Goal: Task Accomplishment & Management: Use online tool/utility

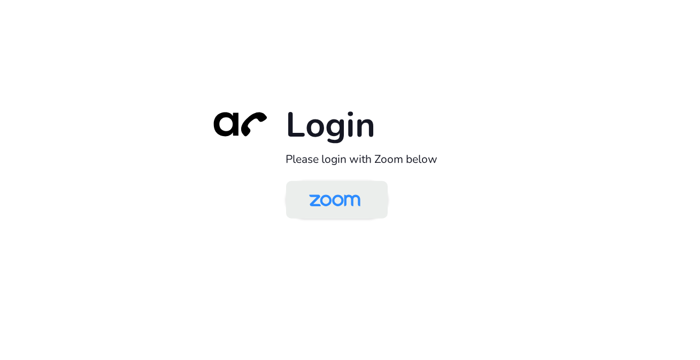
click at [350, 203] on img at bounding box center [335, 200] width 74 height 35
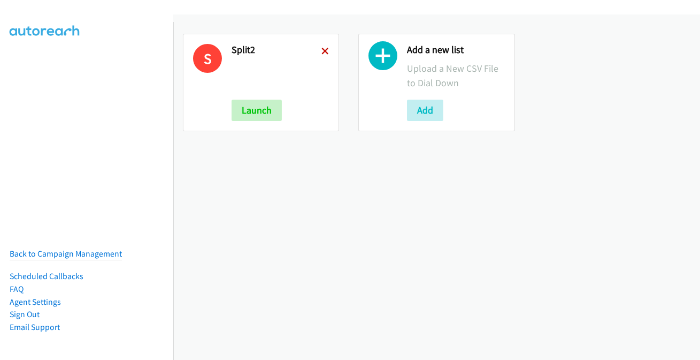
click at [326, 53] on icon at bounding box center [325, 51] width 7 height 7
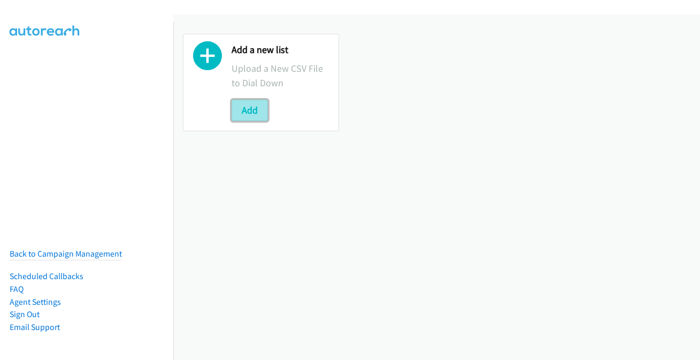
click at [251, 109] on button "Add" at bounding box center [250, 110] width 36 height 21
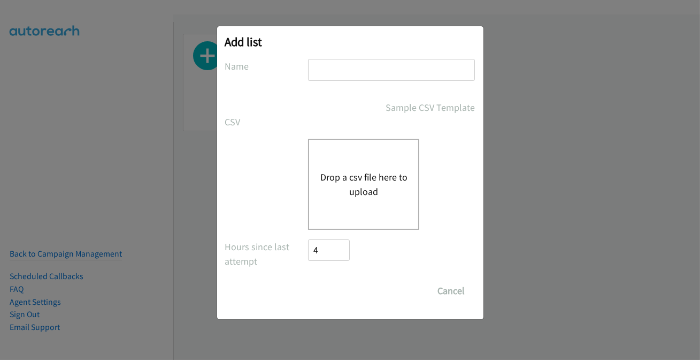
click at [354, 63] on input "text" at bounding box center [391, 70] width 167 height 22
type input "split2"
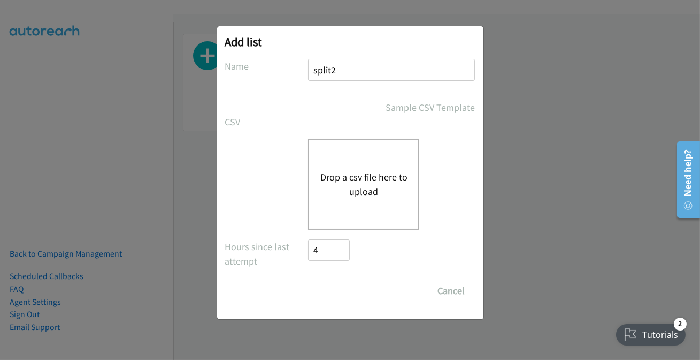
click at [325, 202] on div "Drop a csv file here to upload" at bounding box center [363, 184] width 111 height 91
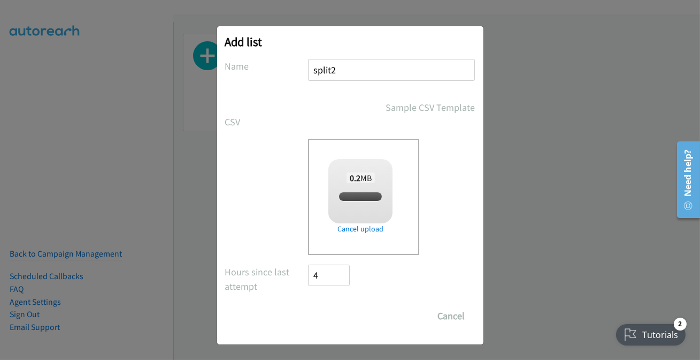
checkbox input "true"
click at [332, 310] on input "Save List" at bounding box center [337, 315] width 56 height 21
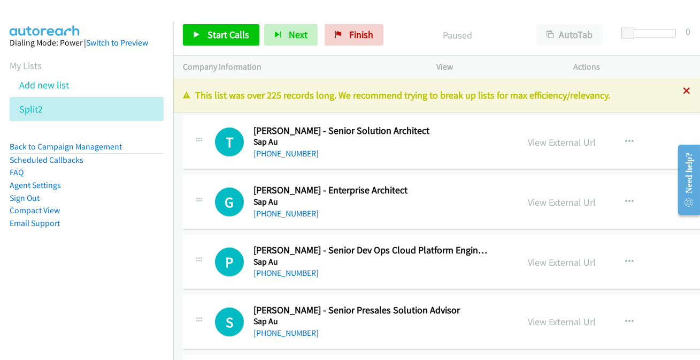
click at [683, 89] on icon at bounding box center [686, 91] width 7 height 7
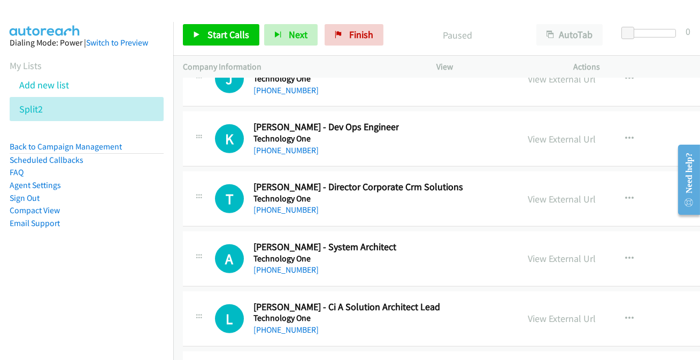
scroll to position [56012, 0]
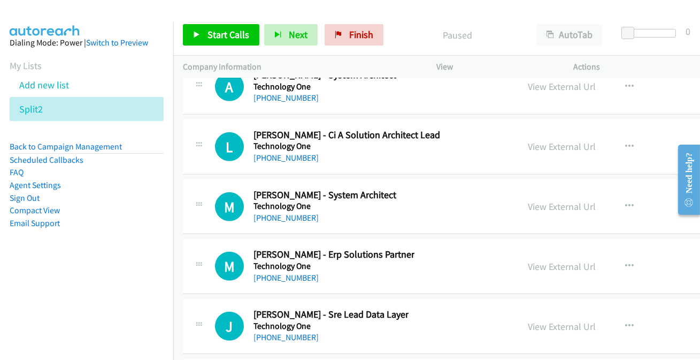
click at [273, 332] on link "+61 7 3167 7754" at bounding box center [286, 337] width 65 height 10
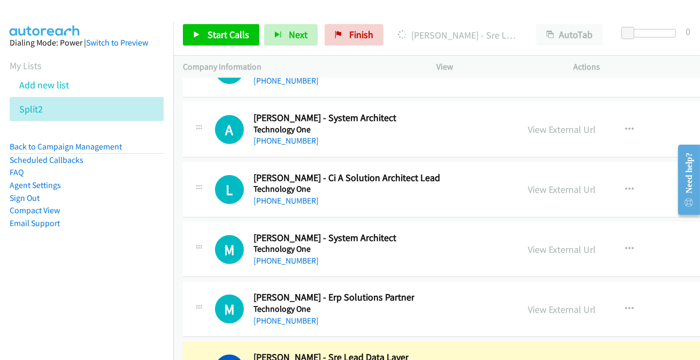
scroll to position [55963, 0]
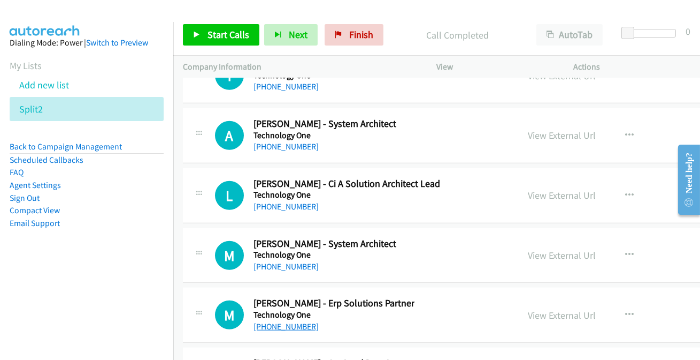
click at [302, 321] on link "+61 439 131 646" at bounding box center [286, 326] width 65 height 10
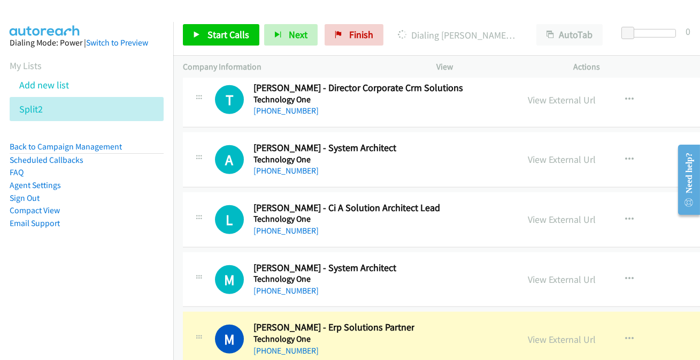
scroll to position [55914, 0]
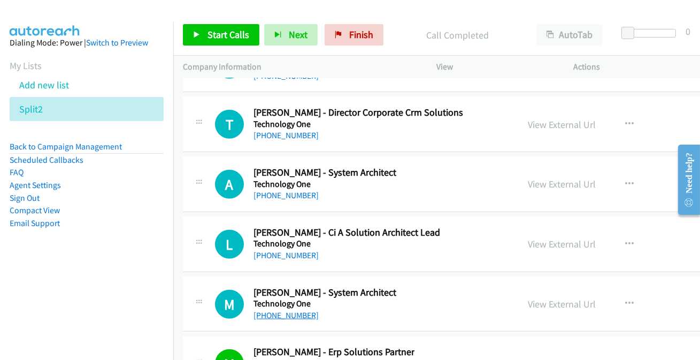
click at [284, 310] on link "+61 7 3167 7275" at bounding box center [286, 315] width 65 height 10
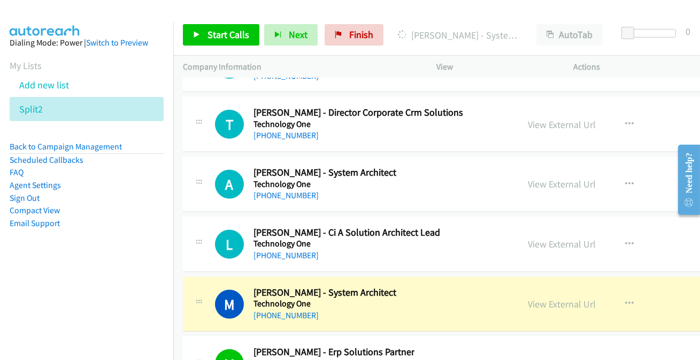
scroll to position [55866, 0]
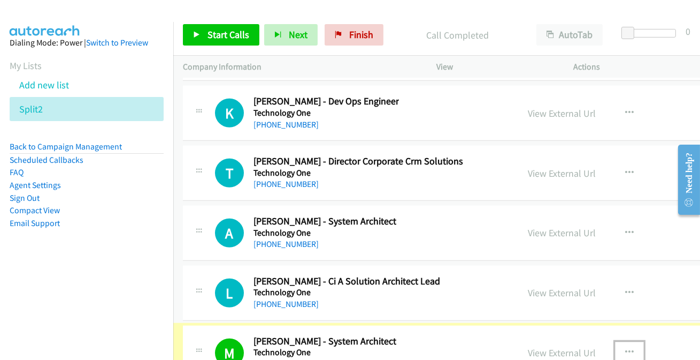
click at [625, 348] on icon "button" at bounding box center [629, 352] width 9 height 9
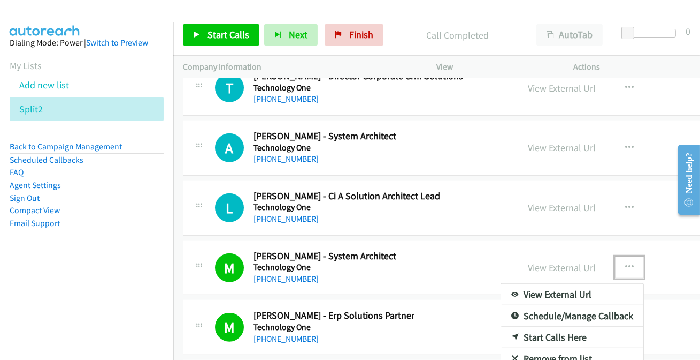
scroll to position [55963, 0]
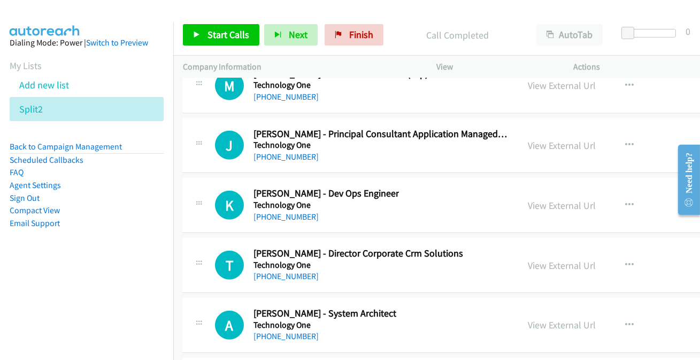
scroll to position [55768, 0]
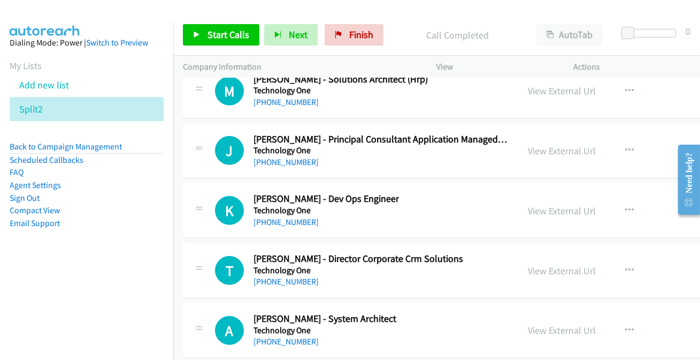
click at [295, 336] on link "+61 7 3167 7786" at bounding box center [286, 341] width 65 height 10
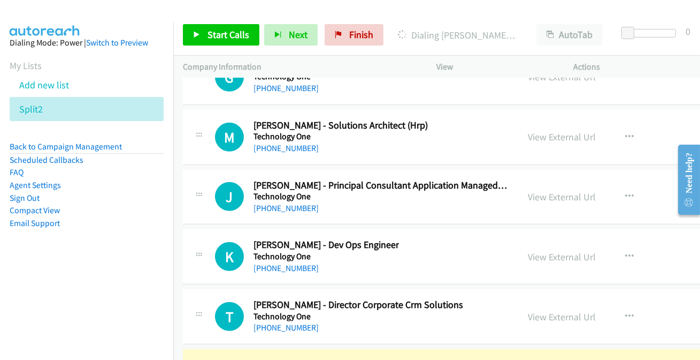
scroll to position [55720, 0]
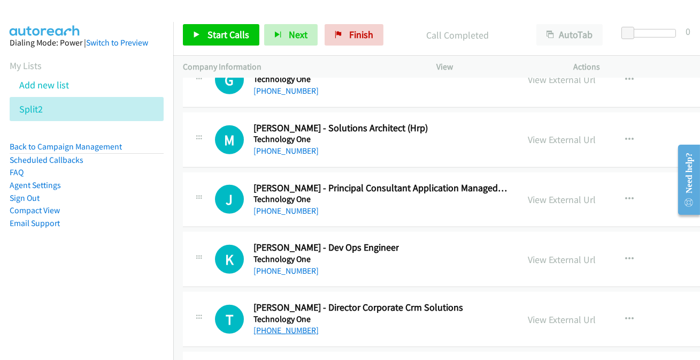
click at [281, 325] on link "+61 413 282 785" at bounding box center [286, 330] width 65 height 10
click at [272, 265] on link "+61 7 3167 7603" at bounding box center [286, 270] width 65 height 10
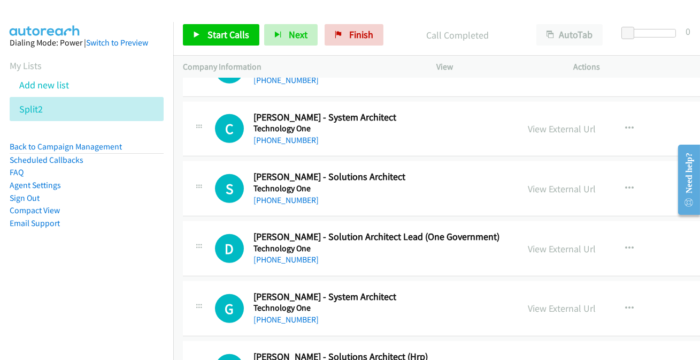
scroll to position [55477, 0]
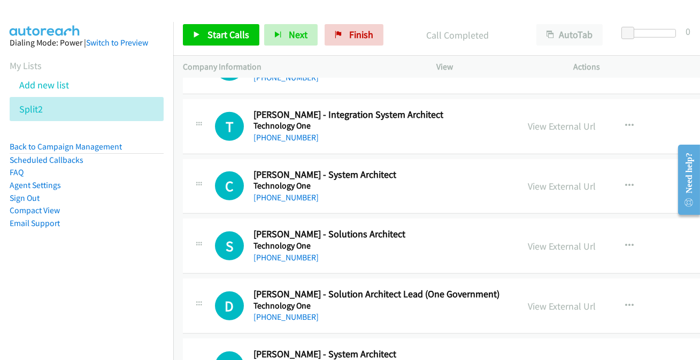
scroll to position [55428, 0]
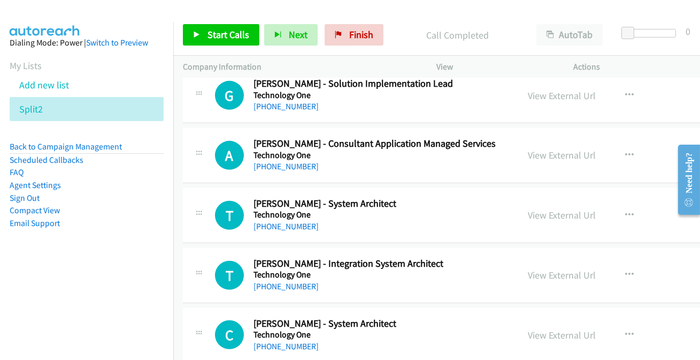
scroll to position [55282, 0]
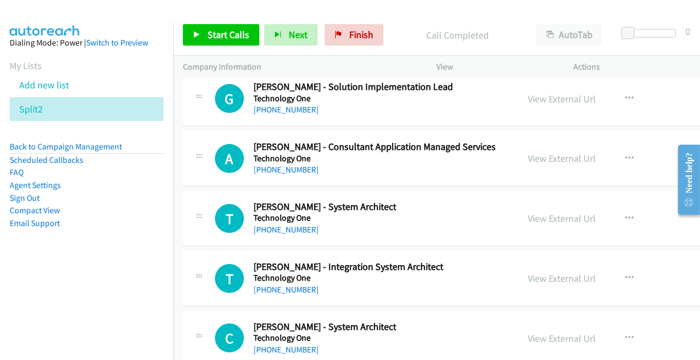
click at [283, 344] on link "+61 7 3167 7368" at bounding box center [286, 349] width 65 height 10
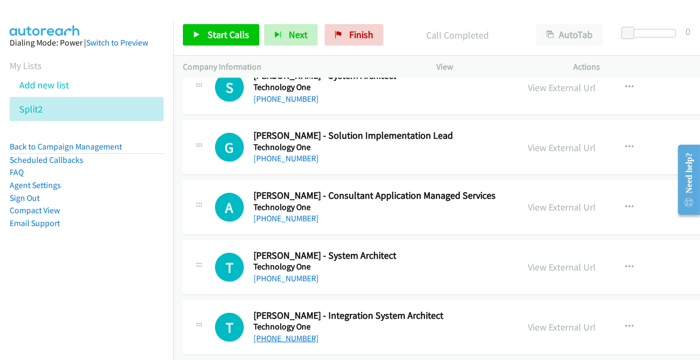
click at [264, 333] on link "+61 408 585 193" at bounding box center [286, 338] width 65 height 10
click at [464, 10] on div at bounding box center [345, 20] width 691 height 41
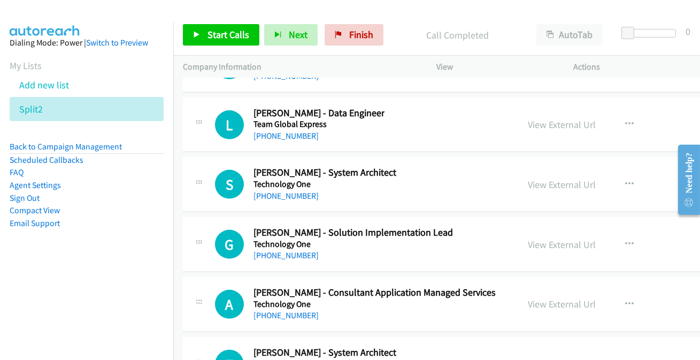
scroll to position [55088, 0]
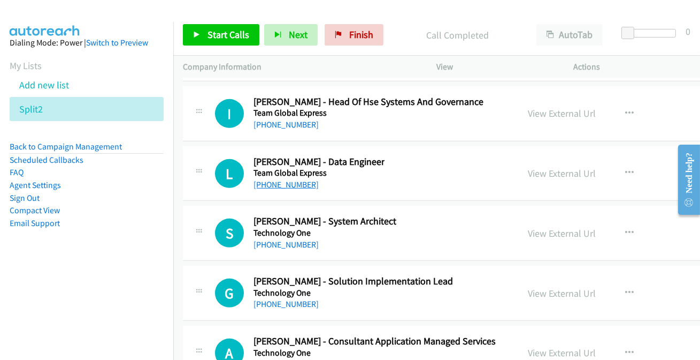
click at [284, 179] on link "+61 3 9946 5857" at bounding box center [286, 184] width 65 height 10
click at [266, 239] on link "+61 7 3167 7527" at bounding box center [286, 244] width 65 height 10
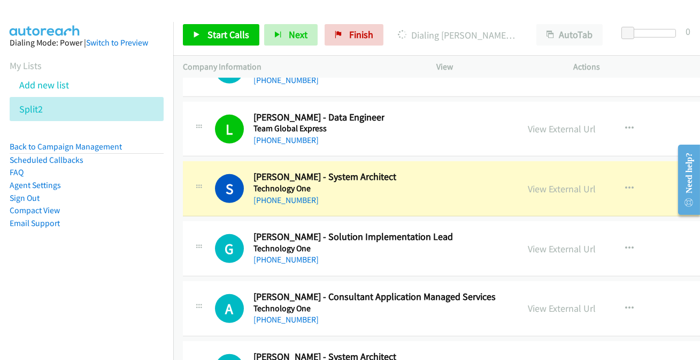
scroll to position [55136, 0]
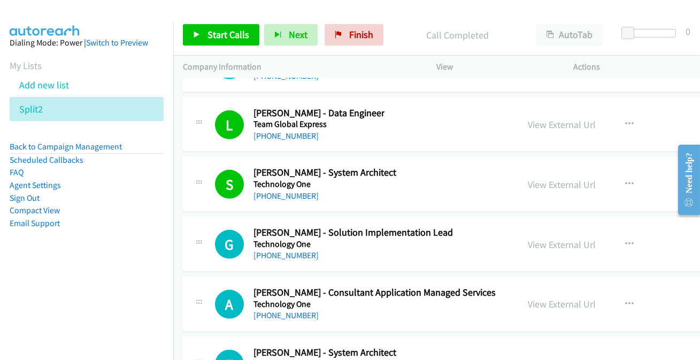
click at [281, 310] on link "+61 437 782 507" at bounding box center [286, 315] width 65 height 10
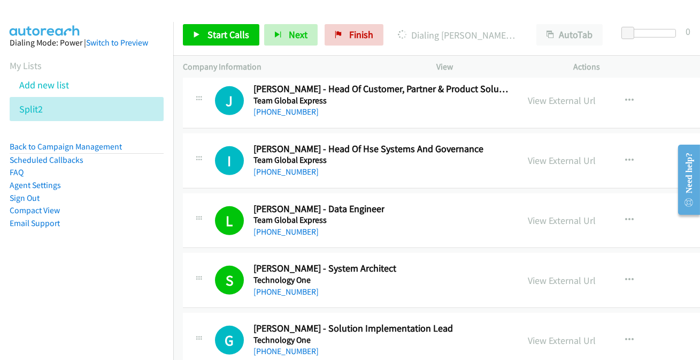
scroll to position [55039, 0]
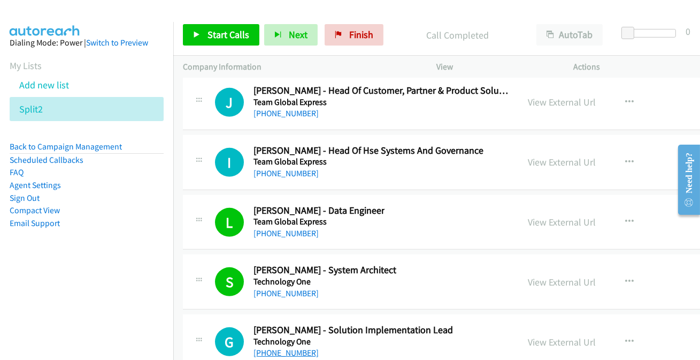
click at [261, 347] on link "+61 408 949 420" at bounding box center [286, 352] width 65 height 10
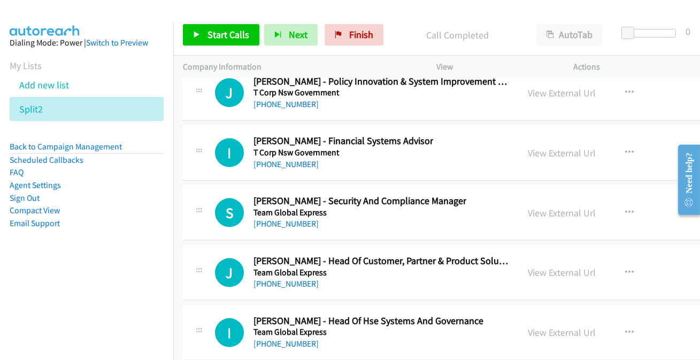
scroll to position [54796, 0]
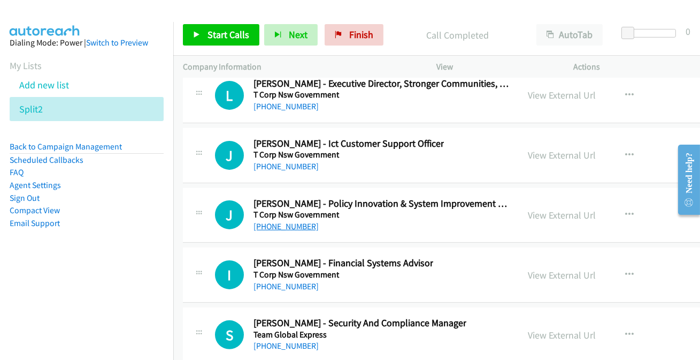
click at [294, 221] on link "+61 499 978 255" at bounding box center [286, 226] width 65 height 10
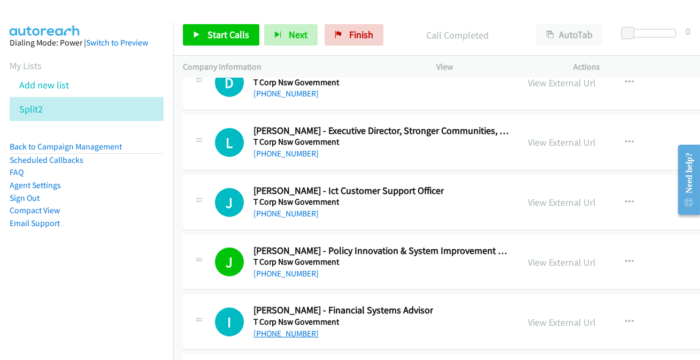
scroll to position [54698, 0]
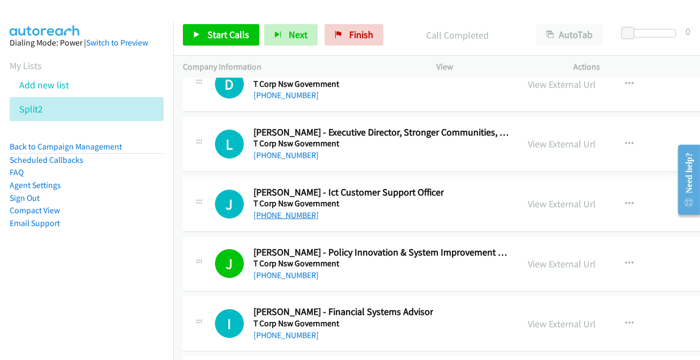
click at [269, 210] on link "+61 455 947 466" at bounding box center [286, 215] width 65 height 10
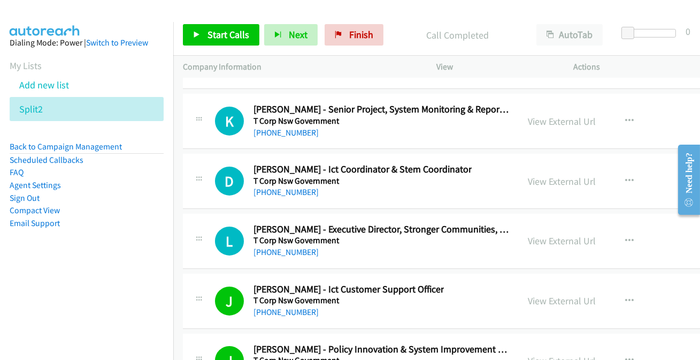
scroll to position [54553, 0]
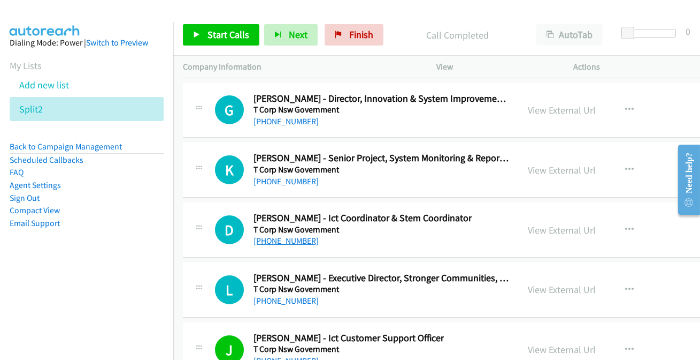
click at [255, 235] on link "+61 431 195 298" at bounding box center [286, 240] width 65 height 10
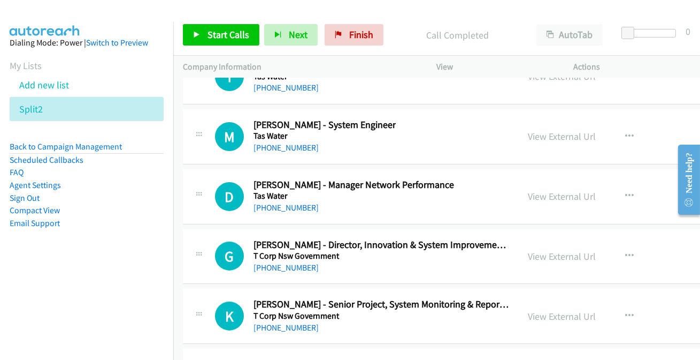
scroll to position [54358, 0]
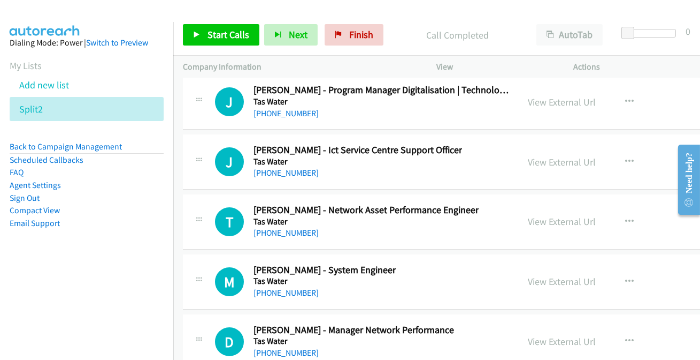
scroll to position [54261, 0]
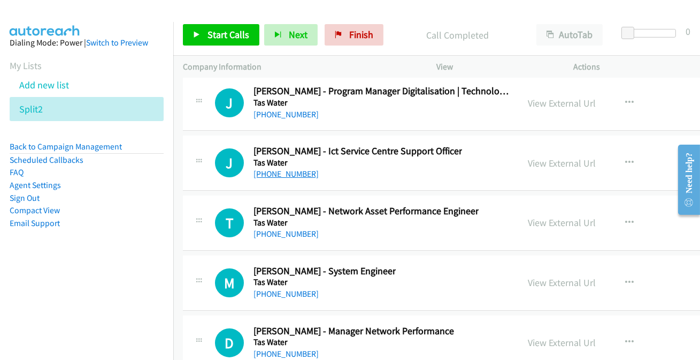
click at [281, 169] on link "+61 3 6333 9330" at bounding box center [286, 174] width 65 height 10
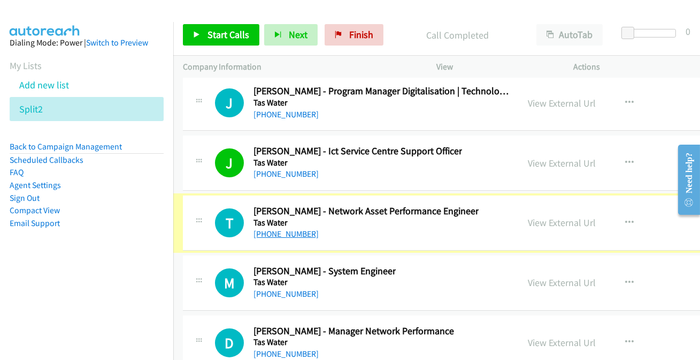
click at [285, 228] on link "+61 408 361 101" at bounding box center [286, 233] width 65 height 10
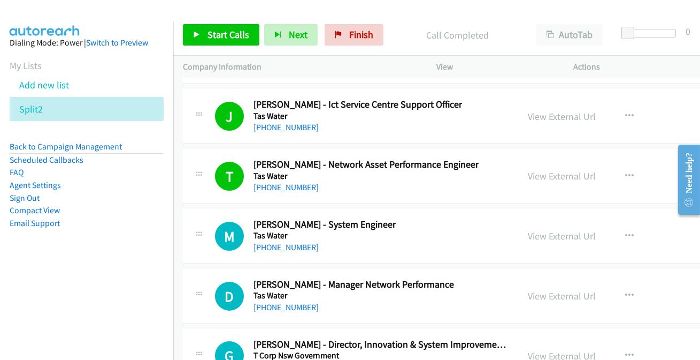
scroll to position [54309, 0]
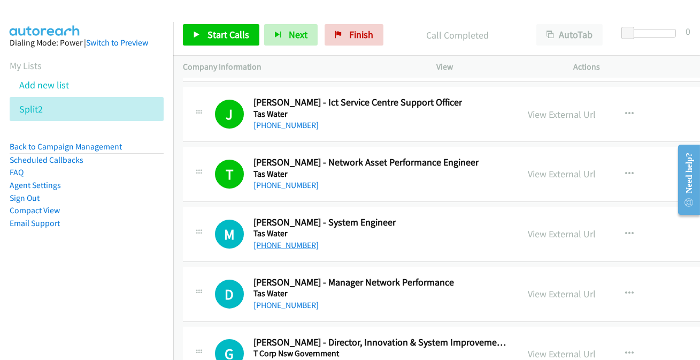
click at [274, 240] on link "+61 3 6108 7060" at bounding box center [286, 245] width 65 height 10
click at [267, 240] on link "+61 3 6108 7060" at bounding box center [286, 245] width 65 height 10
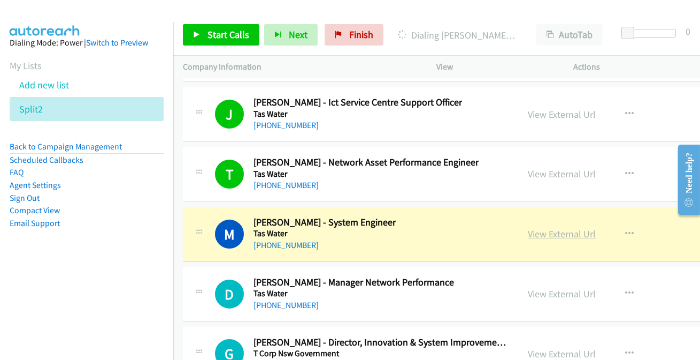
click at [570, 227] on link "View External Url" at bounding box center [562, 233] width 68 height 12
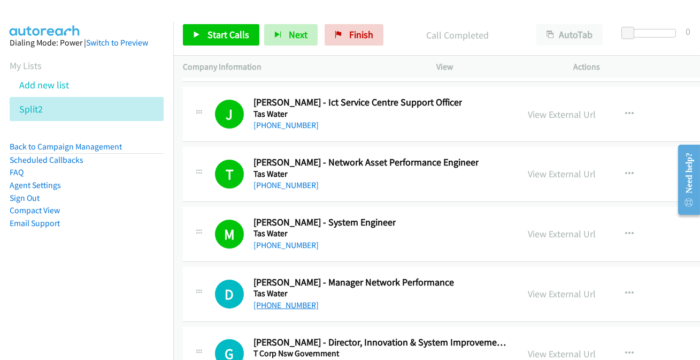
click at [280, 300] on link "+64 21 660 040" at bounding box center [286, 305] width 65 height 10
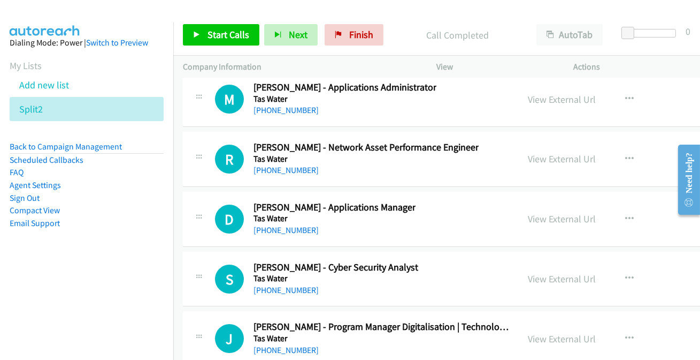
scroll to position [53969, 0]
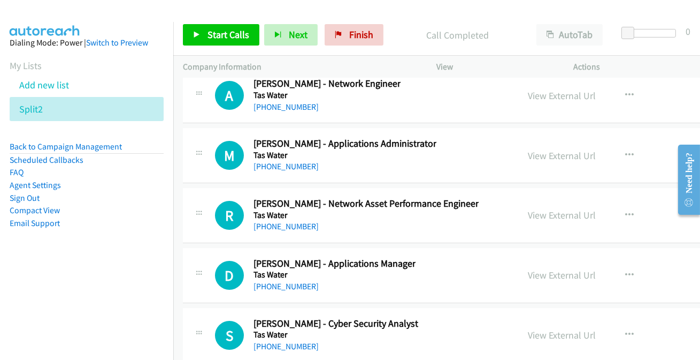
drag, startPoint x: 281, startPoint y: 335, endPoint x: 285, endPoint y: 328, distance: 8.1
click at [287, 341] on link "+61 468 659 344" at bounding box center [286, 346] width 65 height 10
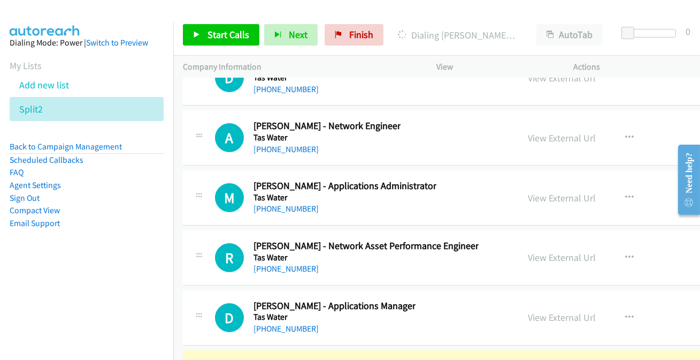
scroll to position [53920, 0]
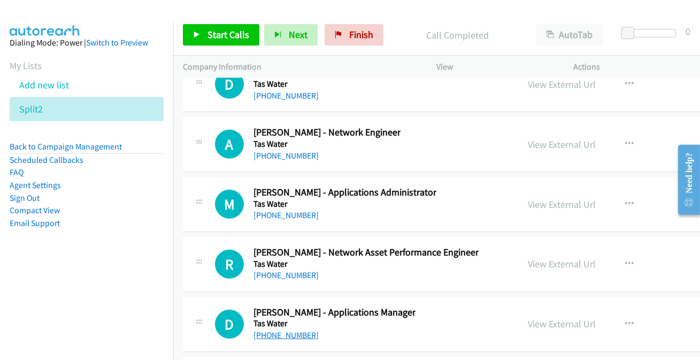
click at [290, 330] on link "+61 436 864 549" at bounding box center [286, 335] width 65 height 10
click at [272, 270] on link "+61 428 770 038" at bounding box center [286, 275] width 65 height 10
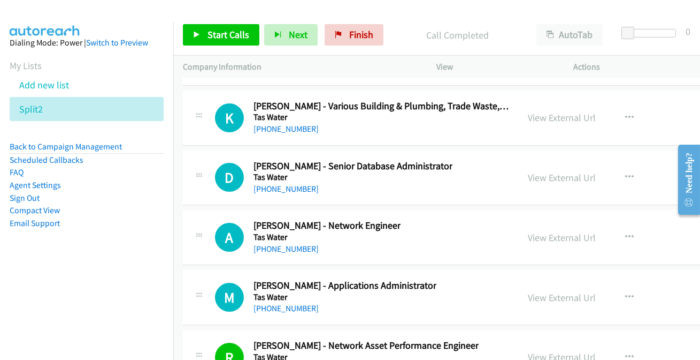
scroll to position [53823, 0]
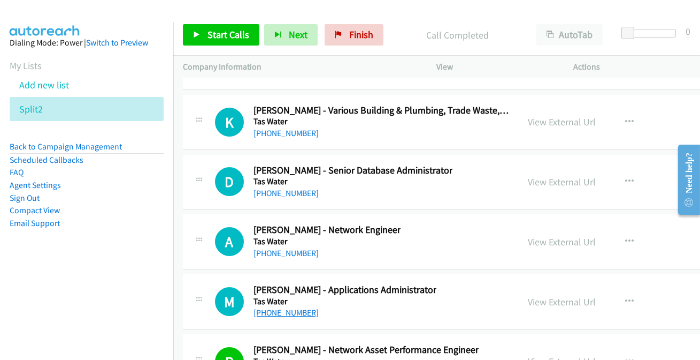
click at [285, 307] on link "+61 407 691 320" at bounding box center [286, 312] width 65 height 10
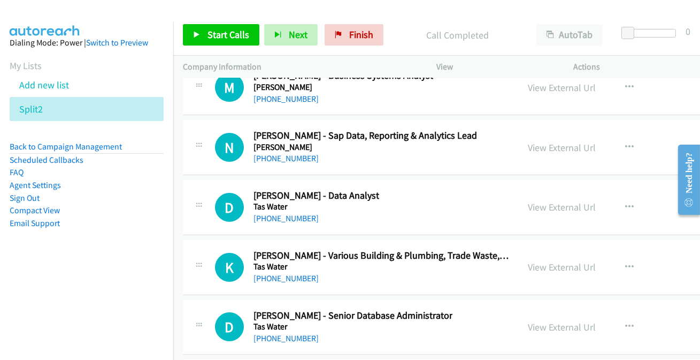
scroll to position [53677, 0]
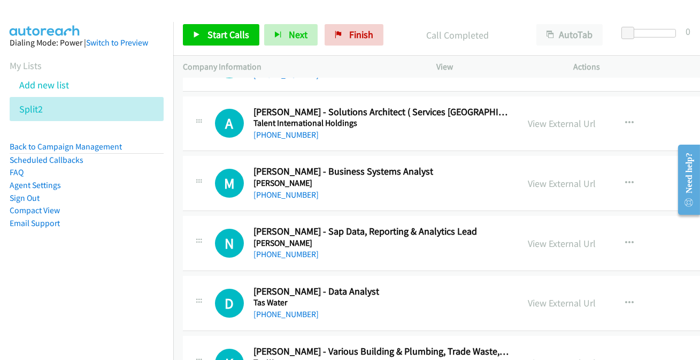
scroll to position [53580, 0]
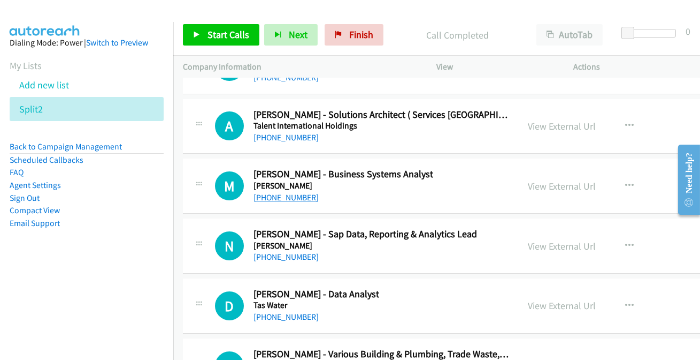
click at [271, 192] on link "+61 8 9764 2267" at bounding box center [286, 197] width 65 height 10
click at [288, 251] on link "+61 8 9263 5529" at bounding box center [286, 256] width 65 height 10
click at [273, 311] on link "+61 409 247 343" at bounding box center [286, 316] width 65 height 10
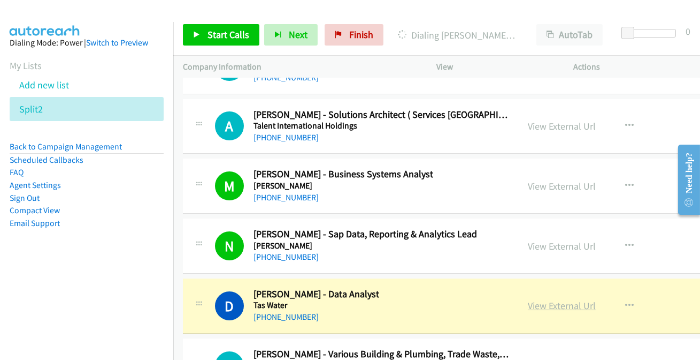
click at [561, 299] on link "View External Url" at bounding box center [562, 305] width 68 height 12
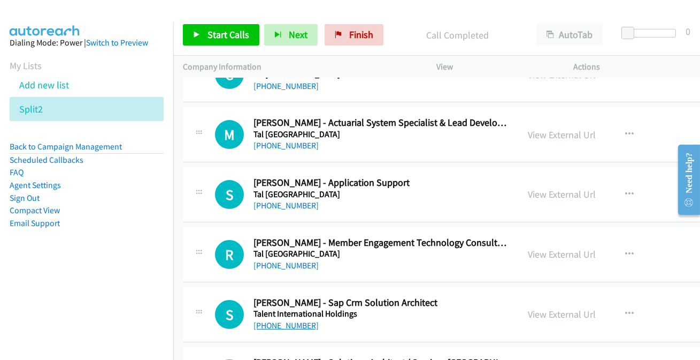
scroll to position [53337, 0]
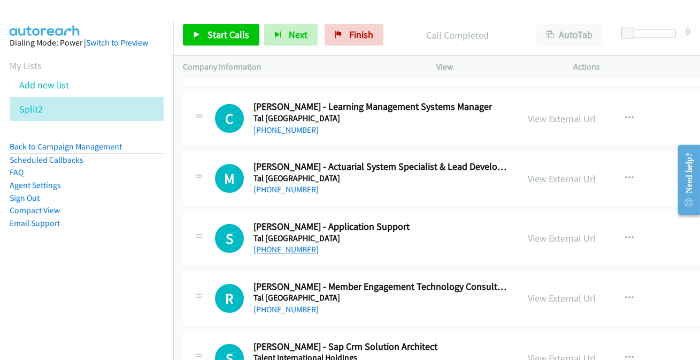
click at [278, 244] on link "+61 404 995 725" at bounding box center [286, 249] width 65 height 10
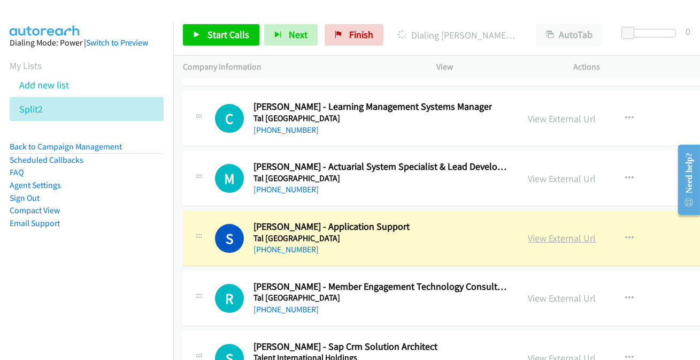
click at [559, 232] on link "View External Url" at bounding box center [562, 238] width 68 height 12
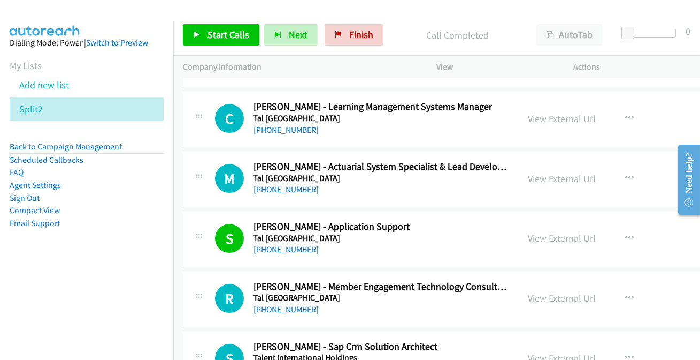
click at [546, 351] on link "View External Url" at bounding box center [562, 357] width 68 height 12
click at [288, 304] on link "+64 27 577 7137" at bounding box center [286, 309] width 65 height 10
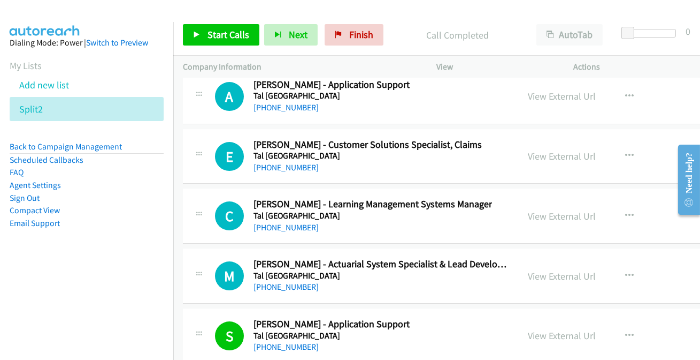
scroll to position [53142, 0]
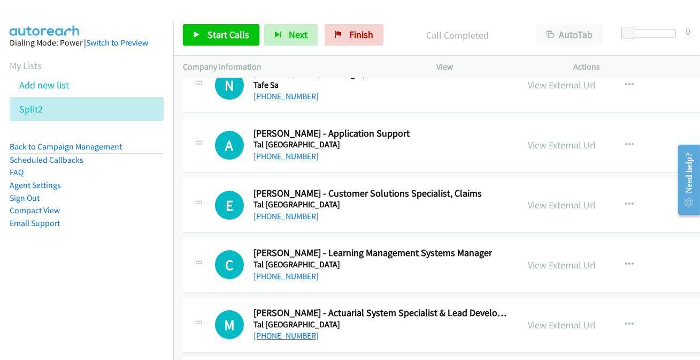
click at [280, 330] on link "+61 412 692 591" at bounding box center [286, 335] width 65 height 10
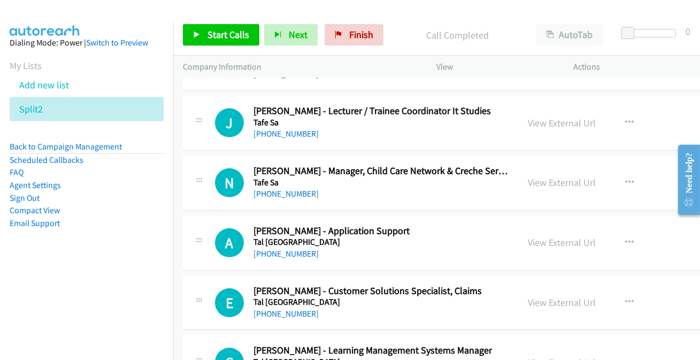
scroll to position [52996, 0]
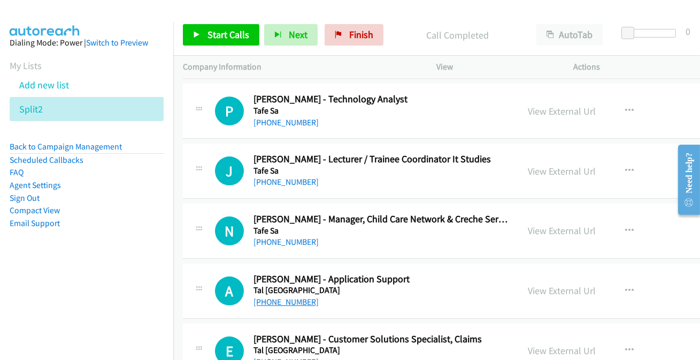
click at [258, 296] on link "+61 411 896 912" at bounding box center [286, 301] width 65 height 10
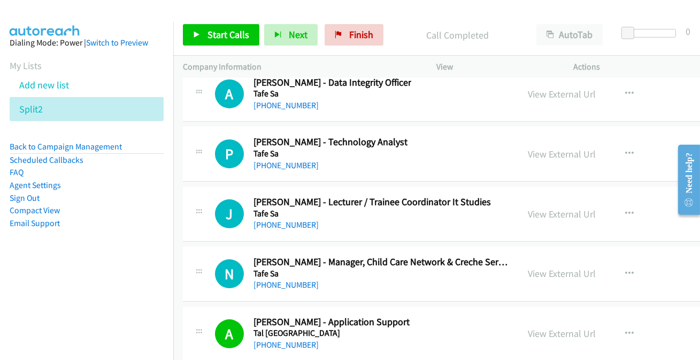
scroll to position [52948, 0]
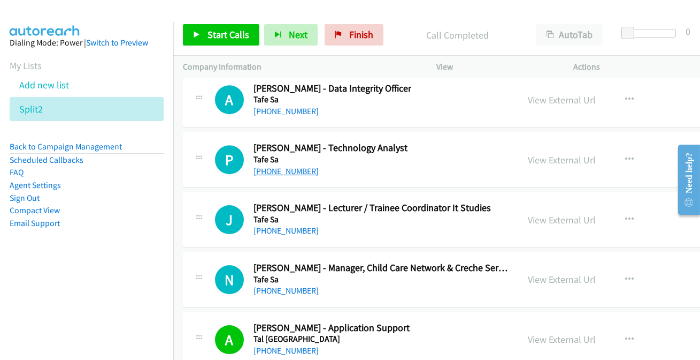
click at [265, 166] on link "+61 8 8417 0362" at bounding box center [286, 171] width 65 height 10
click at [262, 225] on link "+61 8 8207 9636" at bounding box center [286, 230] width 65 height 10
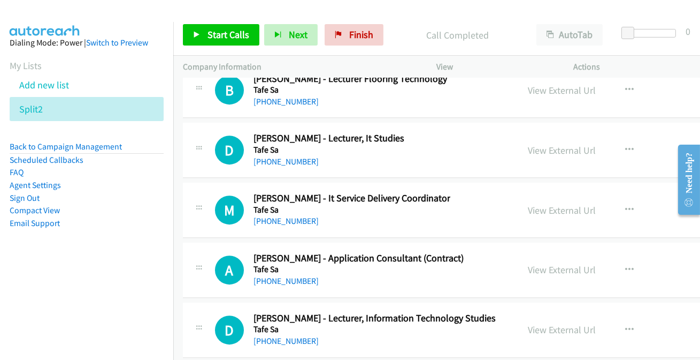
scroll to position [52656, 0]
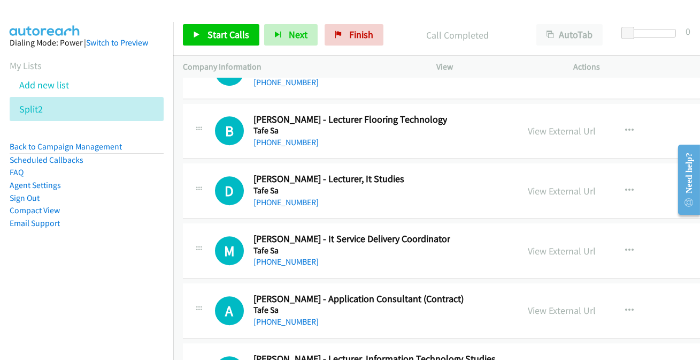
scroll to position [52607, 0]
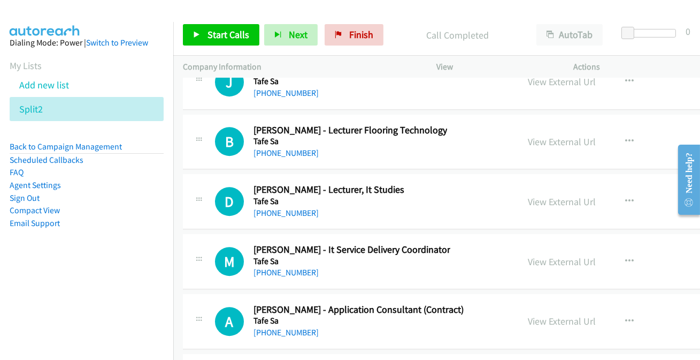
click at [273, 327] on link "+61 8 8348 3453" at bounding box center [286, 332] width 65 height 10
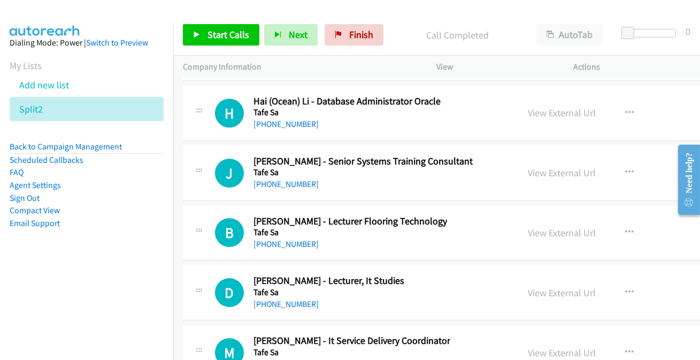
scroll to position [52510, 0]
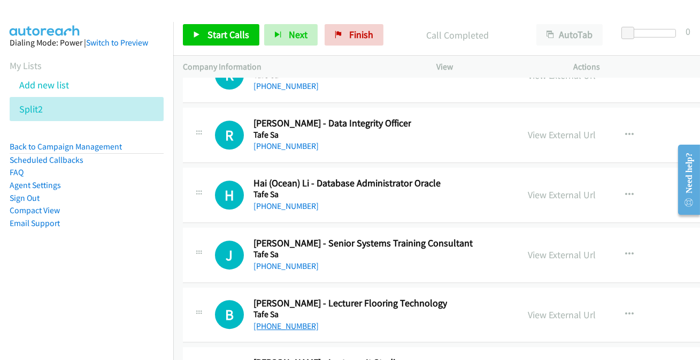
scroll to position [52413, 0]
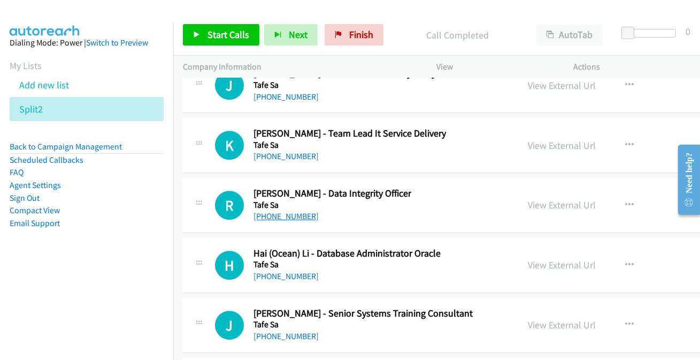
click at [267, 211] on link "+61 439 446 896" at bounding box center [286, 216] width 65 height 10
click at [269, 271] on link "+61 481 330 768" at bounding box center [286, 276] width 65 height 10
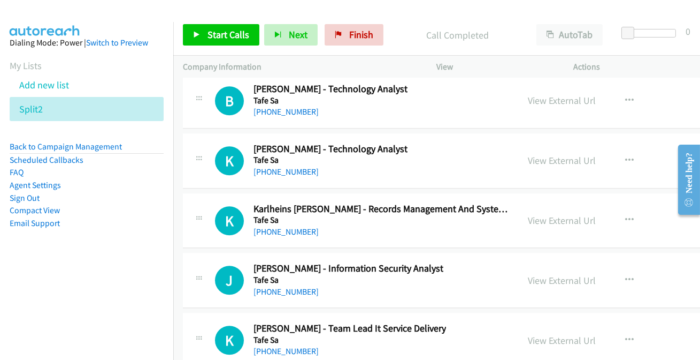
scroll to position [52121, 0]
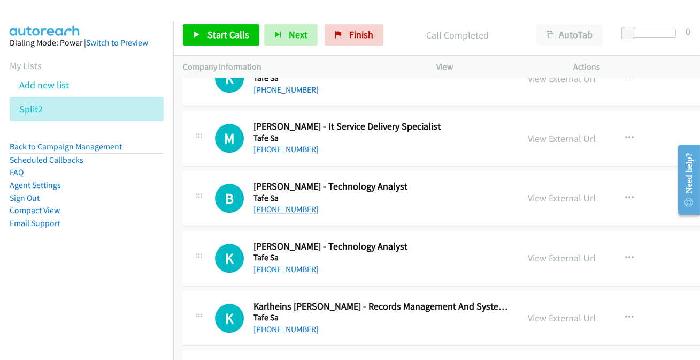
click at [276, 204] on link "+61 8 8417 0329" at bounding box center [286, 209] width 65 height 10
click at [274, 204] on link "+61 8 8417 0329" at bounding box center [286, 209] width 65 height 10
click at [279, 264] on link "+61 8 8348 3404" at bounding box center [286, 269] width 65 height 10
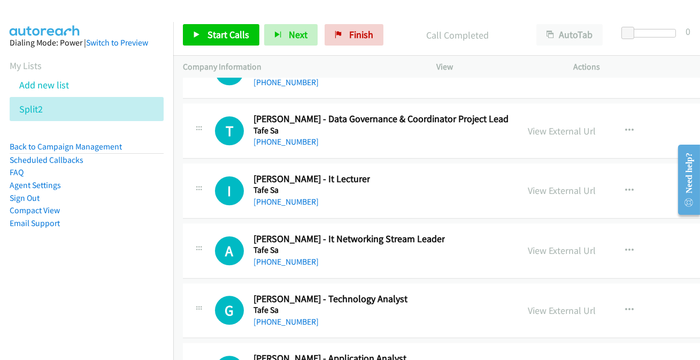
scroll to position [51829, 0]
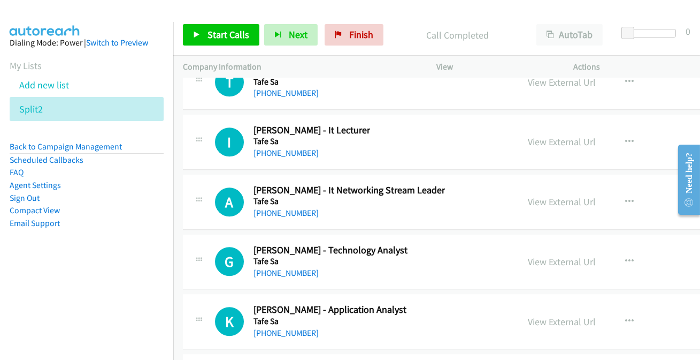
click at [284, 327] on link "+61 8 8348 3450" at bounding box center [286, 332] width 65 height 10
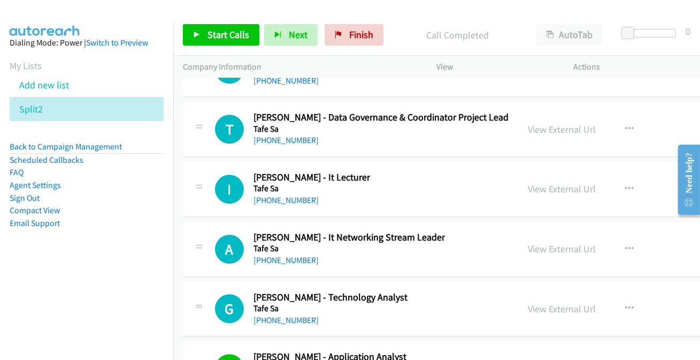
scroll to position [51780, 0]
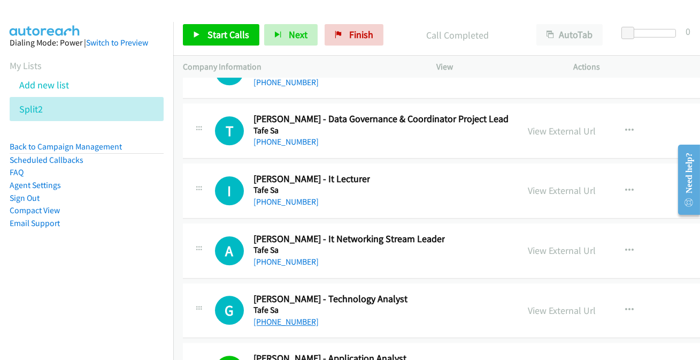
click at [302, 316] on link "+61 8 7210 3862" at bounding box center [286, 321] width 65 height 10
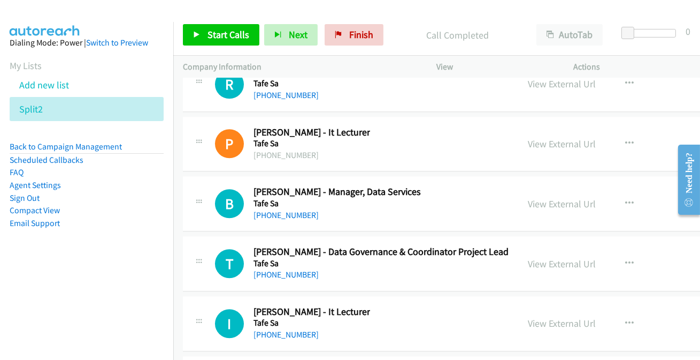
scroll to position [51634, 0]
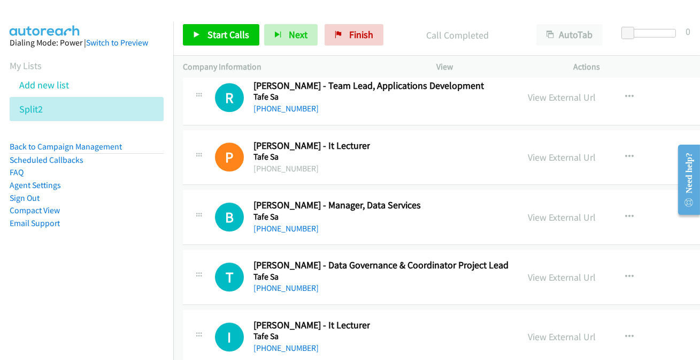
click at [269, 342] on link "+61 1800 882 661" at bounding box center [286, 347] width 65 height 10
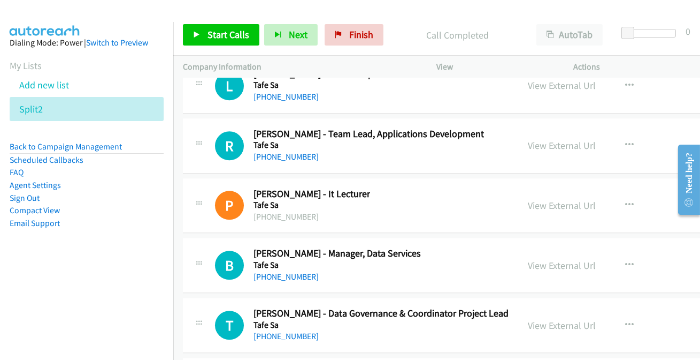
scroll to position [51537, 0]
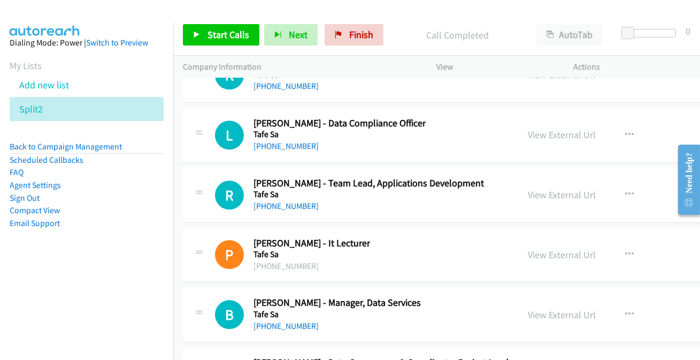
drag, startPoint x: 300, startPoint y: 263, endPoint x: 301, endPoint y: 270, distance: 7.6
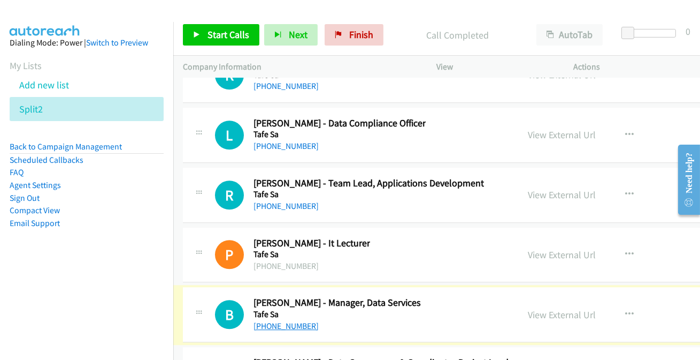
click at [299, 320] on link "+61 402 573 093" at bounding box center [286, 325] width 65 height 10
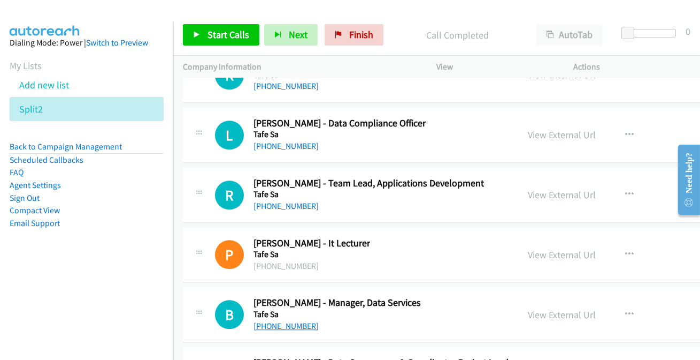
click at [299, 320] on link "+61 402 573 093" at bounding box center [286, 325] width 65 height 10
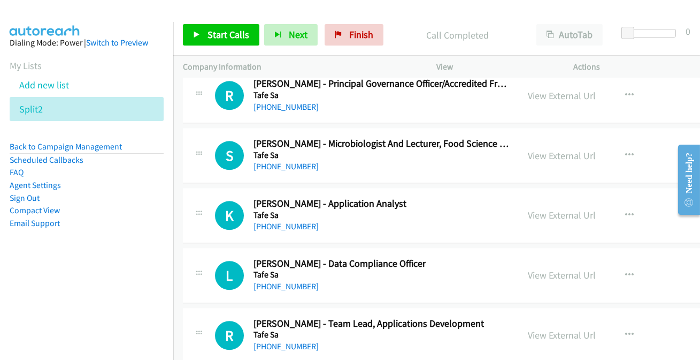
scroll to position [51391, 0]
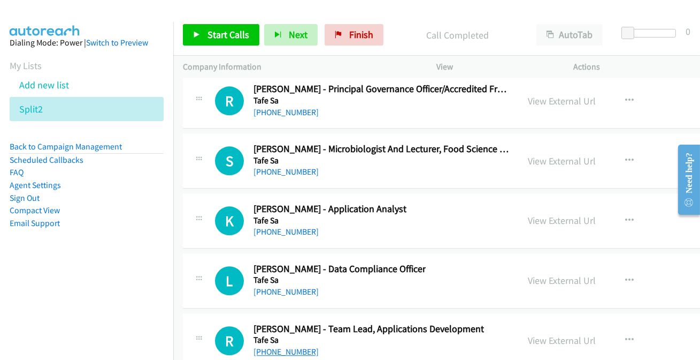
click at [296, 346] on link "+61 407 521 289" at bounding box center [286, 351] width 65 height 10
click at [280, 346] on link "+61 407 521 289" at bounding box center [286, 351] width 65 height 10
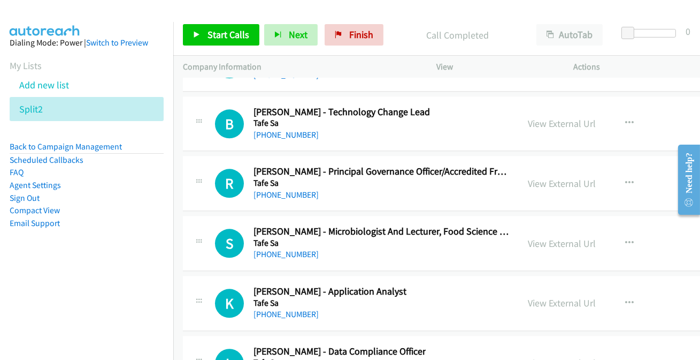
scroll to position [51294, 0]
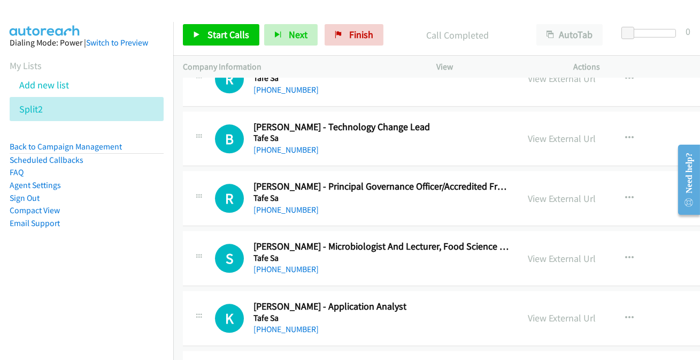
scroll to position [51245, 0]
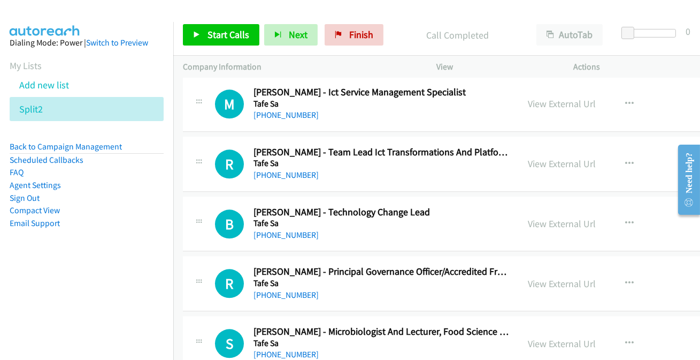
scroll to position [51148, 0]
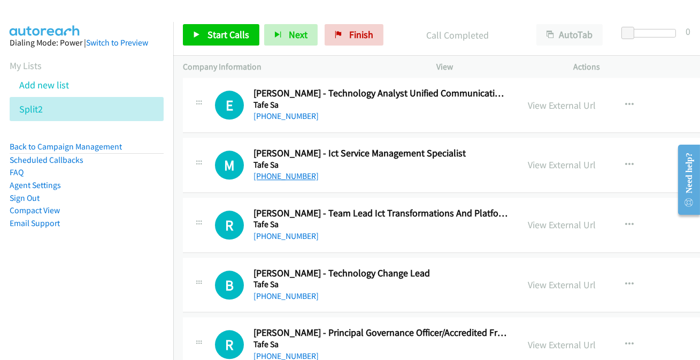
click at [290, 171] on link "+61 8 7210 3587" at bounding box center [286, 176] width 65 height 10
click at [288, 231] on link "+61 416 238 919" at bounding box center [286, 236] width 65 height 10
click at [287, 231] on link "+61 416 238 919" at bounding box center [286, 236] width 65 height 10
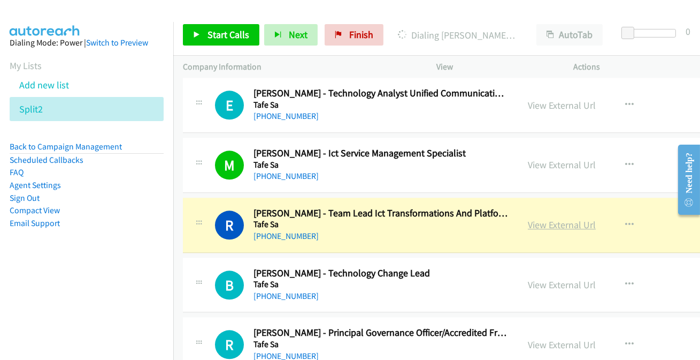
click at [570, 218] on link "View External Url" at bounding box center [562, 224] width 68 height 12
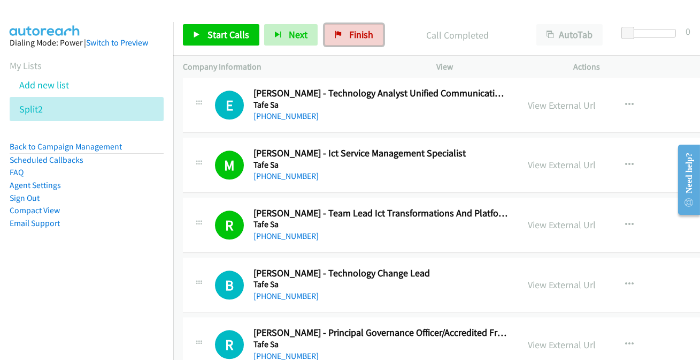
click at [342, 39] on link "Finish" at bounding box center [354, 34] width 59 height 21
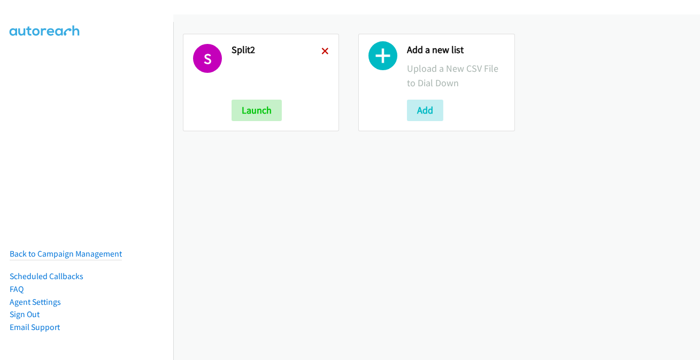
click at [322, 50] on icon at bounding box center [325, 51] width 7 height 7
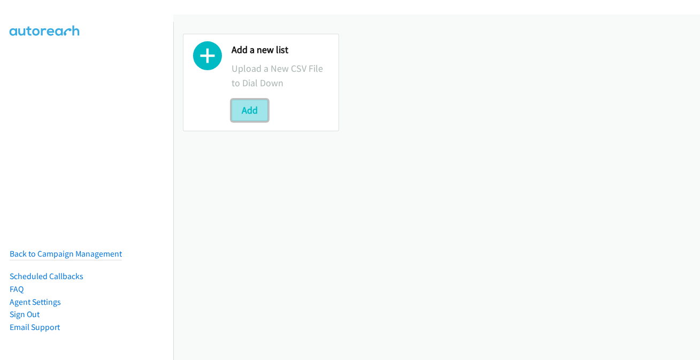
click at [251, 114] on button "Add" at bounding box center [250, 110] width 36 height 21
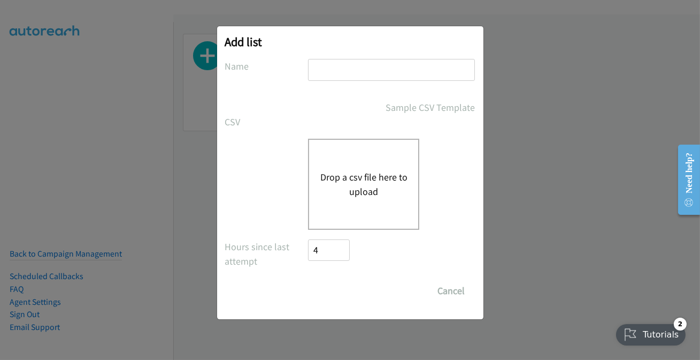
click at [391, 70] on input "text" at bounding box center [391, 70] width 167 height 22
type input "split 6"
click at [317, 189] on div "Drop a csv file here to upload" at bounding box center [363, 184] width 111 height 91
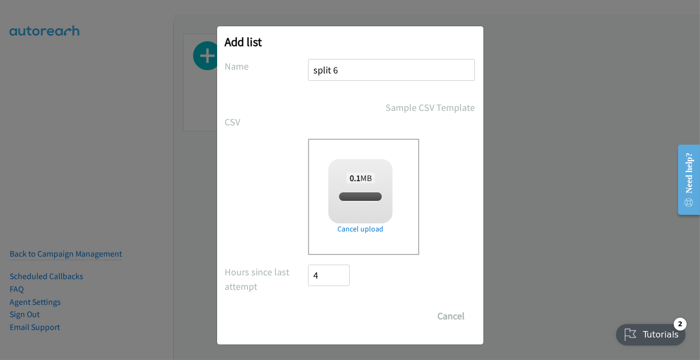
checkbox input "true"
click at [337, 307] on input "Save List" at bounding box center [337, 315] width 56 height 21
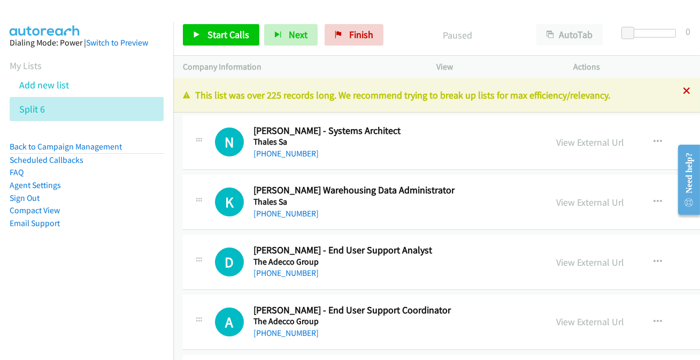
click at [683, 91] on icon at bounding box center [686, 91] width 7 height 7
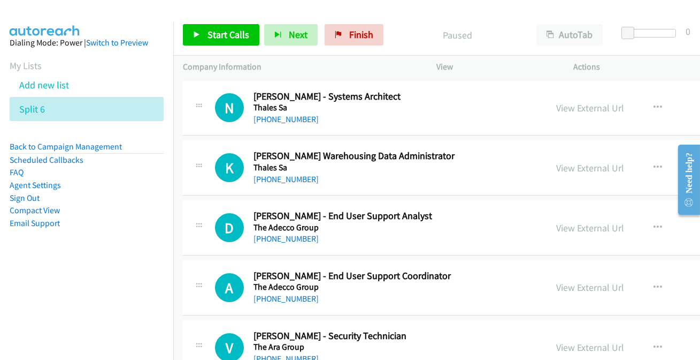
scroll to position [29365, 0]
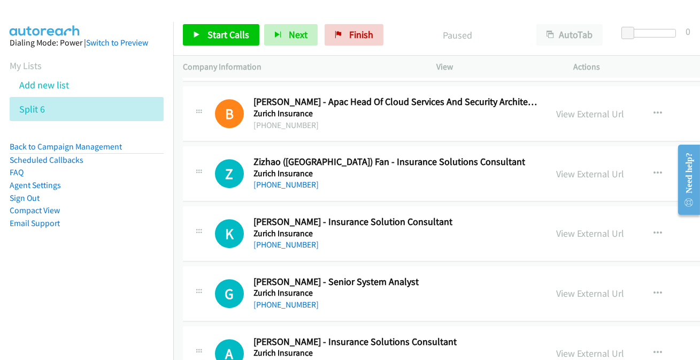
click at [266, 359] on link "[PHONE_NUMBER]" at bounding box center [286, 364] width 65 height 10
click at [288, 299] on link "[PHONE_NUMBER]" at bounding box center [286, 304] width 65 height 10
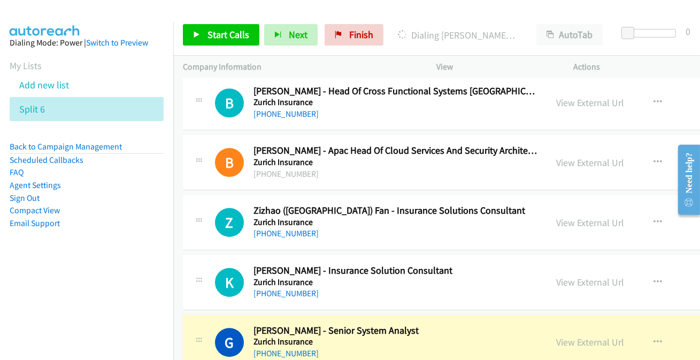
scroll to position [29268, 0]
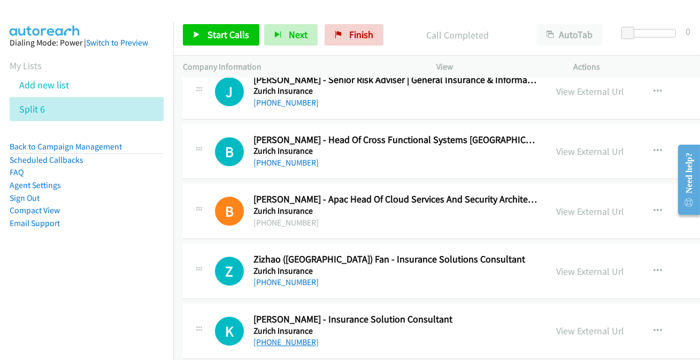
click at [278, 337] on link "[PHONE_NUMBER]" at bounding box center [286, 342] width 65 height 10
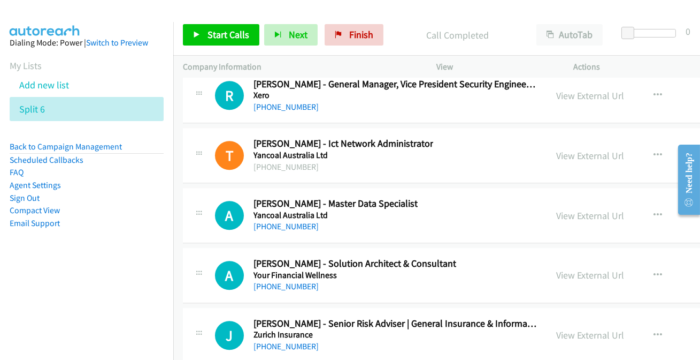
scroll to position [28976, 0]
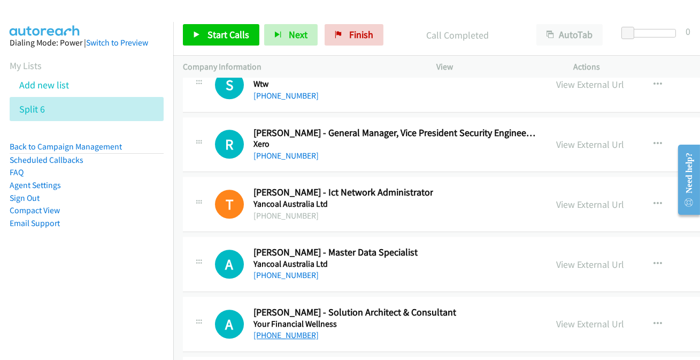
click at [294, 330] on link "[PHONE_NUMBER]" at bounding box center [286, 335] width 65 height 10
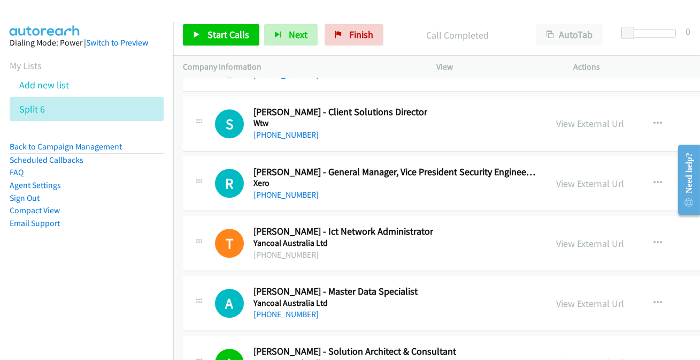
scroll to position [28927, 0]
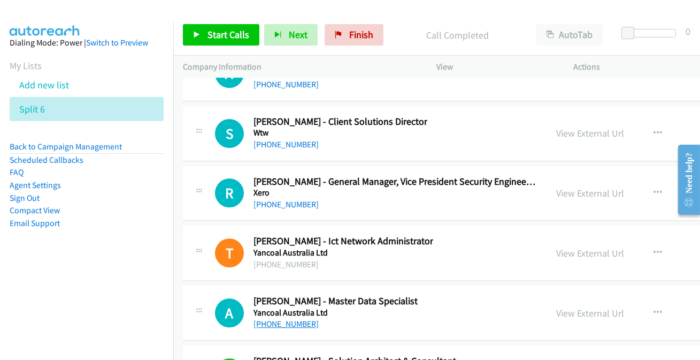
click at [286, 318] on link "[PHONE_NUMBER]" at bounding box center [286, 323] width 65 height 10
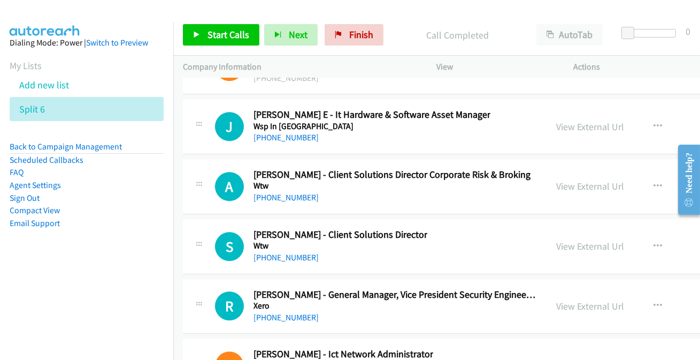
scroll to position [28782, 0]
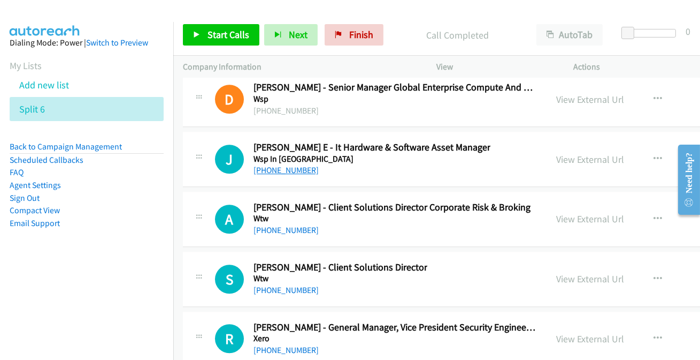
click at [286, 165] on link "[PHONE_NUMBER]" at bounding box center [286, 170] width 65 height 10
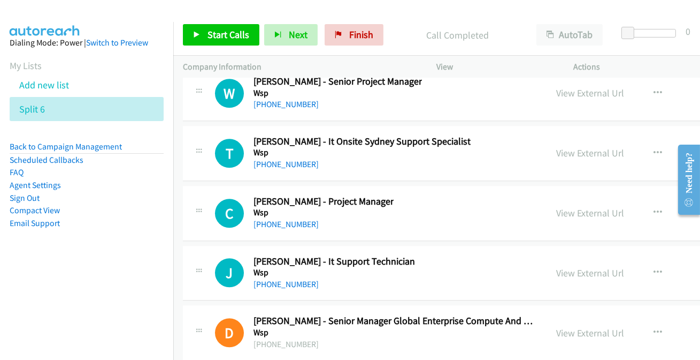
scroll to position [28538, 0]
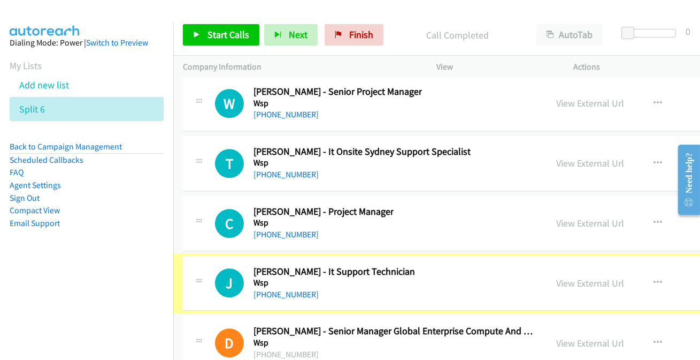
click at [294, 288] on div "[PHONE_NUMBER]" at bounding box center [335, 294] width 162 height 13
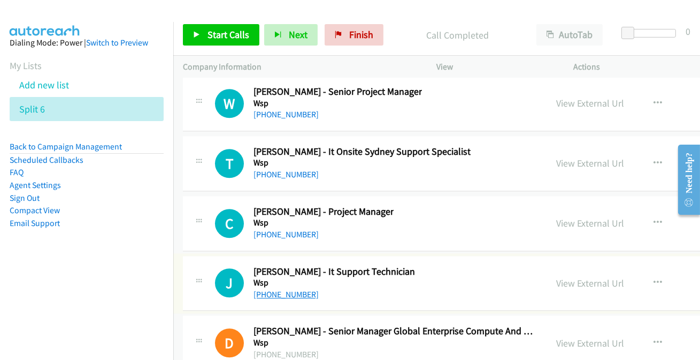
click at [296, 289] on link "[PHONE_NUMBER]" at bounding box center [286, 294] width 65 height 10
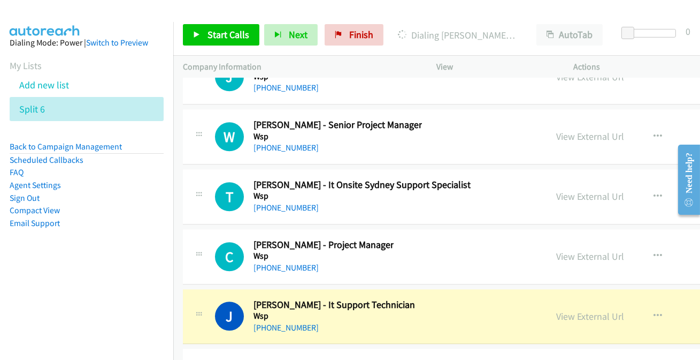
scroll to position [28489, 0]
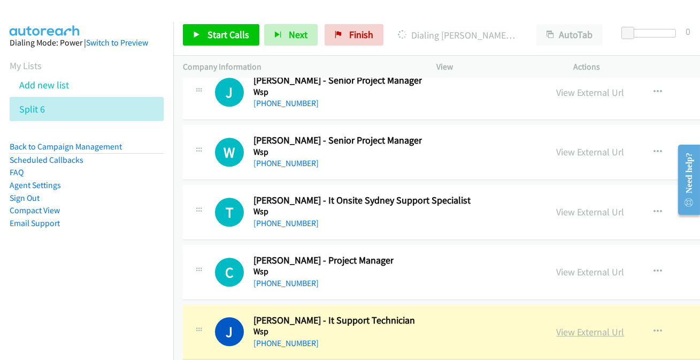
click at [587, 325] on link "View External Url" at bounding box center [591, 331] width 68 height 12
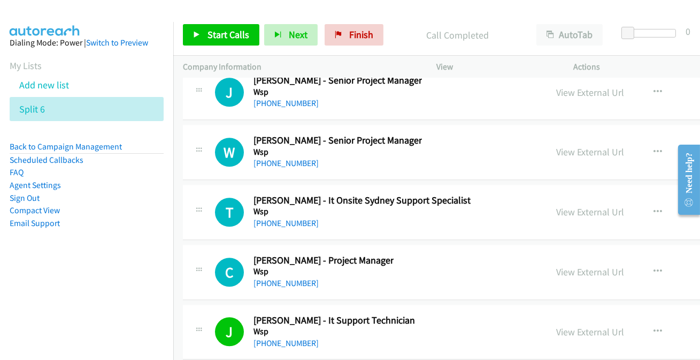
scroll to position [28441, 0]
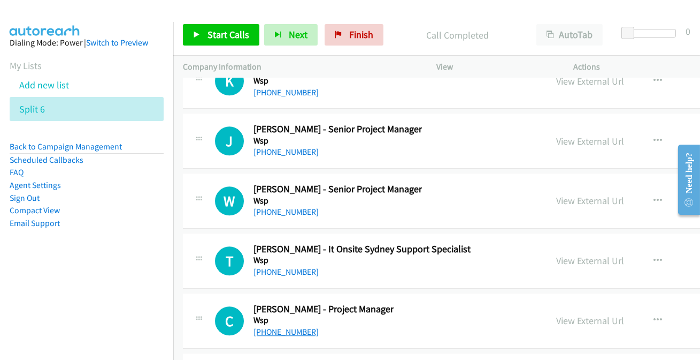
click at [294, 326] on link "[PHONE_NUMBER]" at bounding box center [286, 331] width 65 height 10
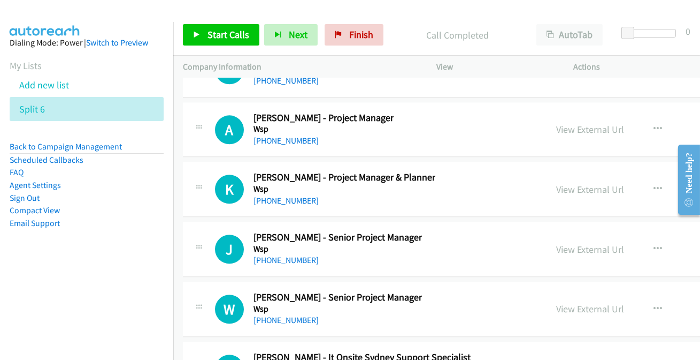
scroll to position [28344, 0]
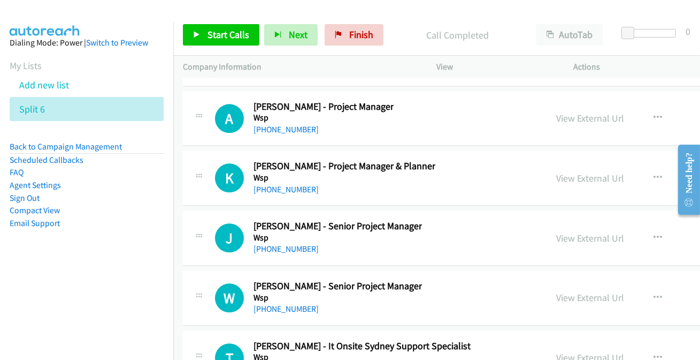
click at [290, 351] on h5 "Wsp" at bounding box center [362, 356] width 217 height 11
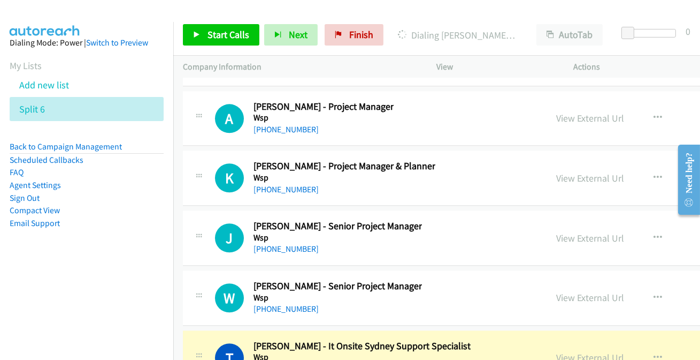
click at [569, 351] on link "View External Url" at bounding box center [591, 357] width 68 height 12
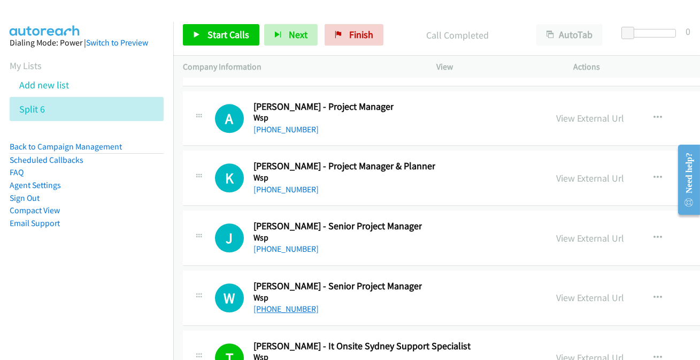
click at [280, 303] on link "[PHONE_NUMBER]" at bounding box center [286, 308] width 65 height 10
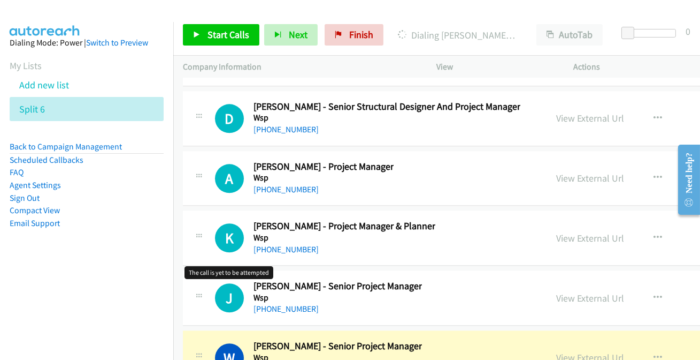
scroll to position [28295, 0]
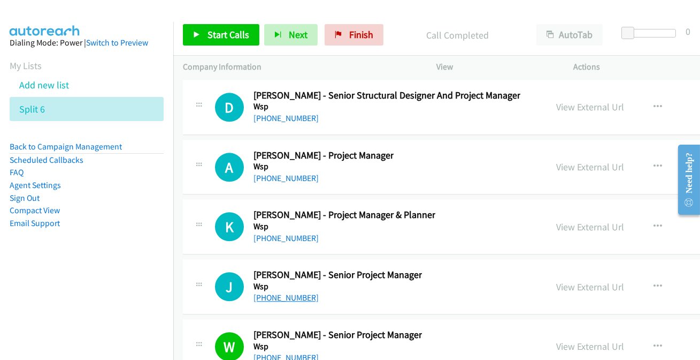
click at [298, 292] on link "[PHONE_NUMBER]" at bounding box center [286, 297] width 65 height 10
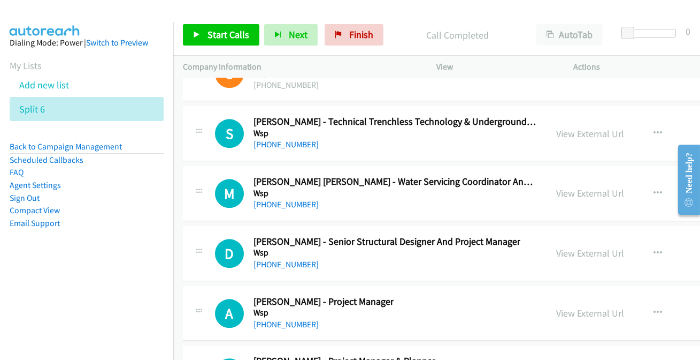
scroll to position [28198, 0]
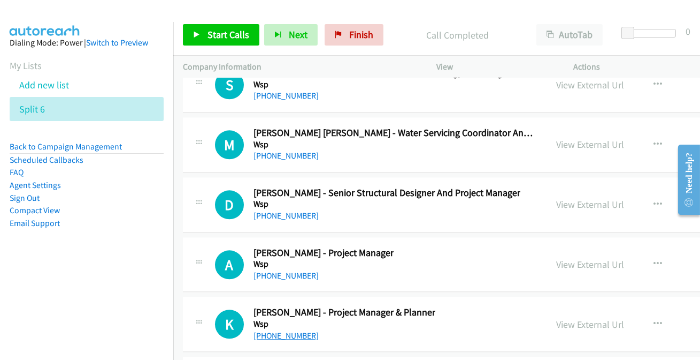
click at [284, 330] on link "[PHONE_NUMBER]" at bounding box center [286, 335] width 65 height 10
click at [271, 270] on link "[PHONE_NUMBER]" at bounding box center [286, 275] width 65 height 10
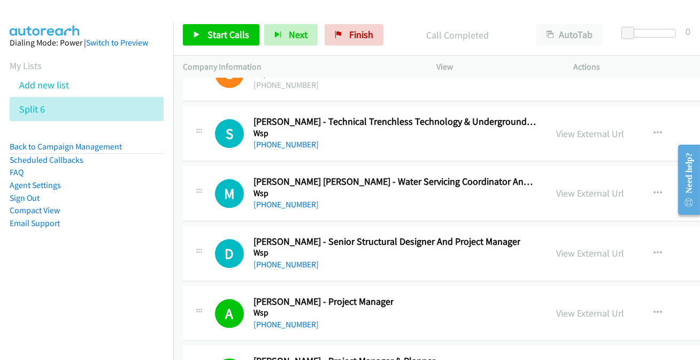
scroll to position [28052, 0]
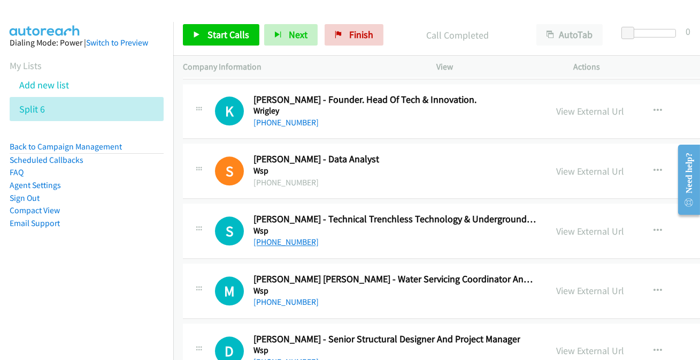
click at [284, 236] on link "[PHONE_NUMBER]" at bounding box center [286, 241] width 65 height 10
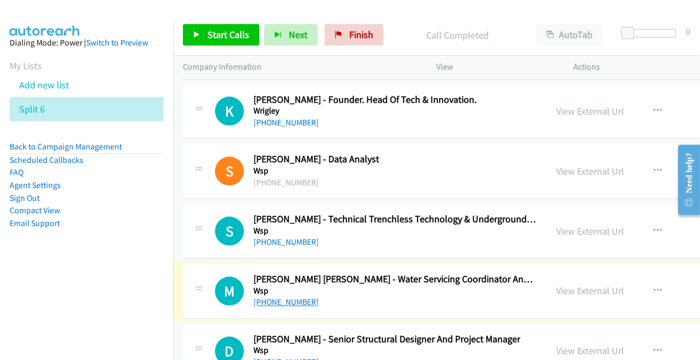
click at [274, 296] on link "[PHONE_NUMBER]" at bounding box center [286, 301] width 65 height 10
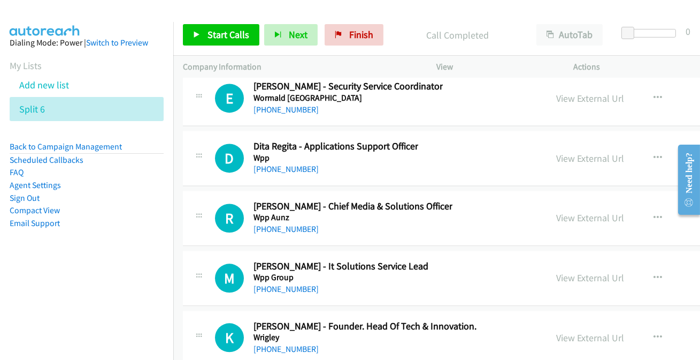
scroll to position [27809, 0]
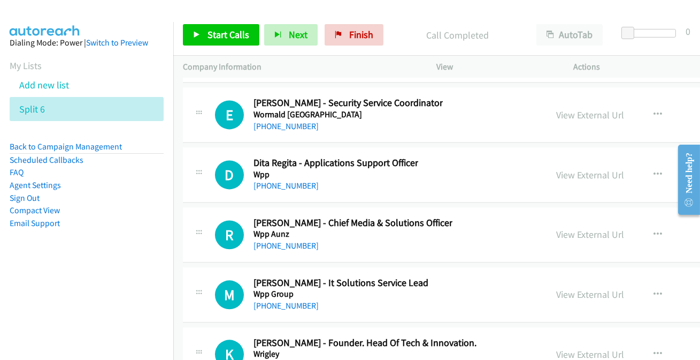
click at [286, 359] on link "[PHONE_NUMBER]" at bounding box center [286, 365] width 65 height 10
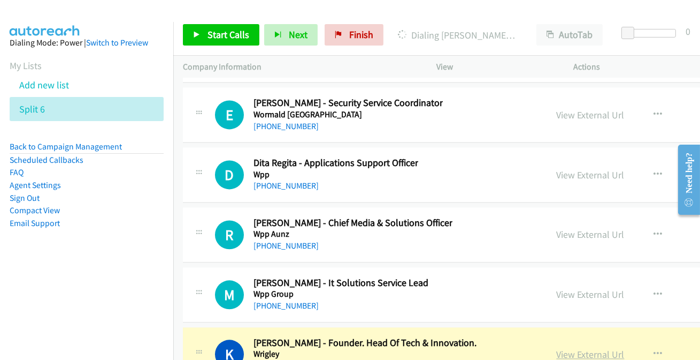
click at [580, 348] on link "View External Url" at bounding box center [591, 354] width 68 height 12
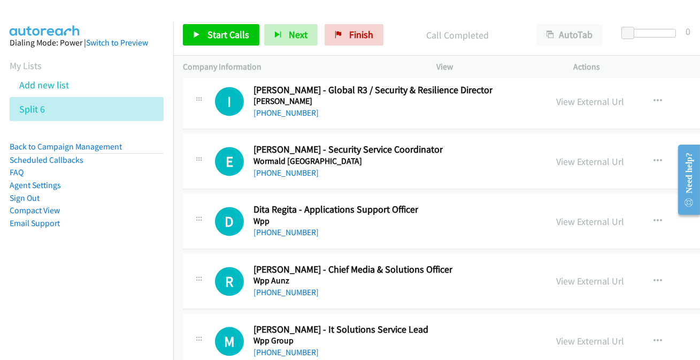
scroll to position [27760, 0]
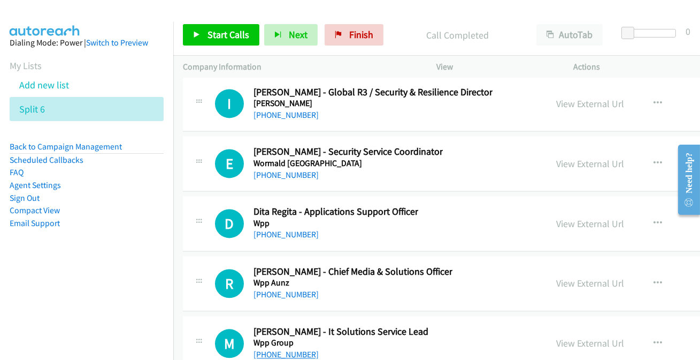
click at [294, 349] on link "[PHONE_NUMBER]" at bounding box center [286, 354] width 65 height 10
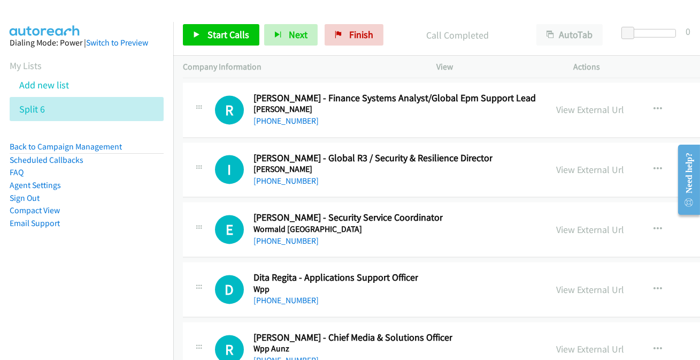
scroll to position [27712, 0]
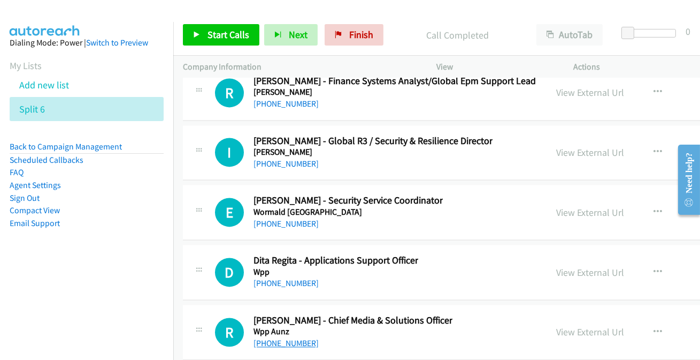
click at [282, 338] on link "[PHONE_NUMBER]" at bounding box center [286, 343] width 65 height 10
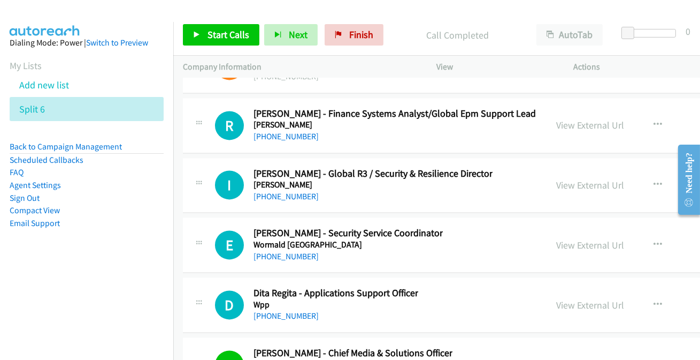
scroll to position [27663, 0]
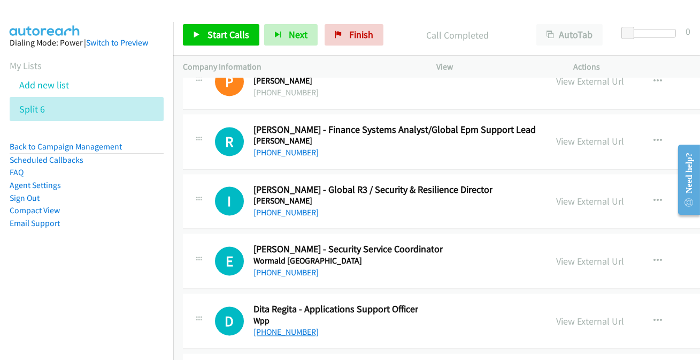
click at [286, 326] on link "[PHONE_NUMBER]" at bounding box center [286, 331] width 65 height 10
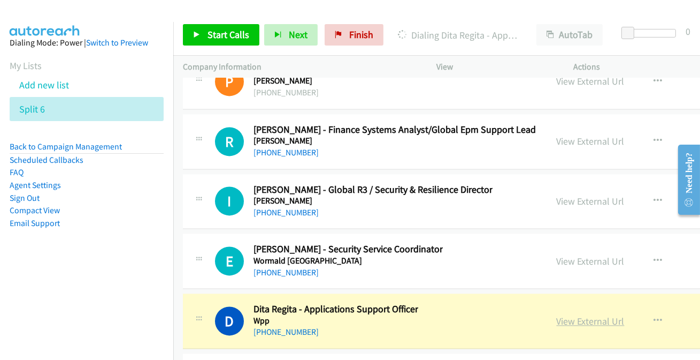
click at [610, 315] on link "View External Url" at bounding box center [591, 321] width 68 height 12
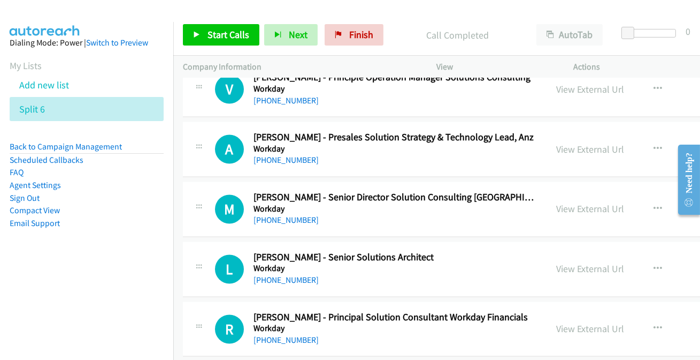
scroll to position [27128, 0]
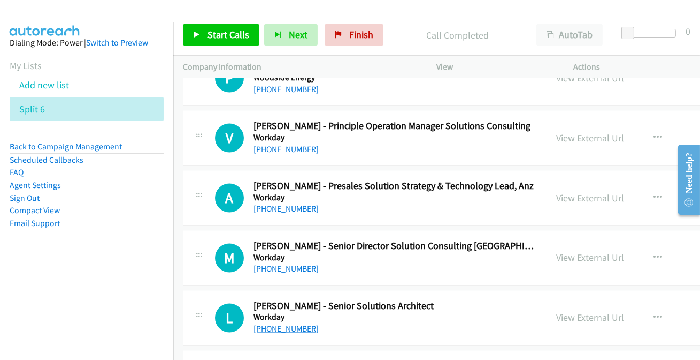
click at [269, 323] on link "[PHONE_NUMBER]" at bounding box center [286, 328] width 65 height 10
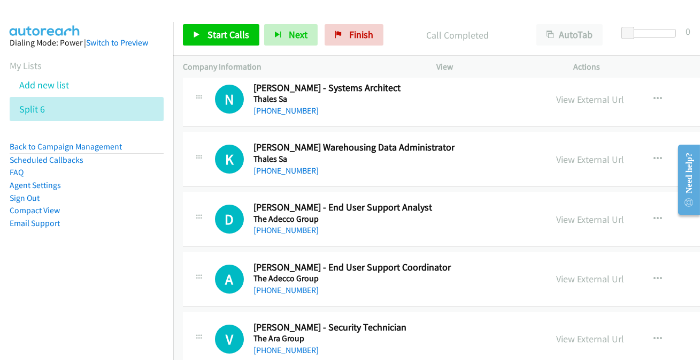
scroll to position [0, 0]
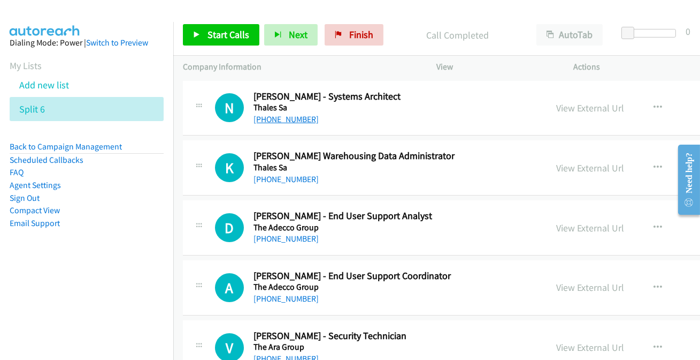
click at [289, 117] on link "[PHONE_NUMBER]" at bounding box center [286, 119] width 65 height 10
click at [280, 243] on link "[PHONE_NUMBER]" at bounding box center [286, 238] width 65 height 10
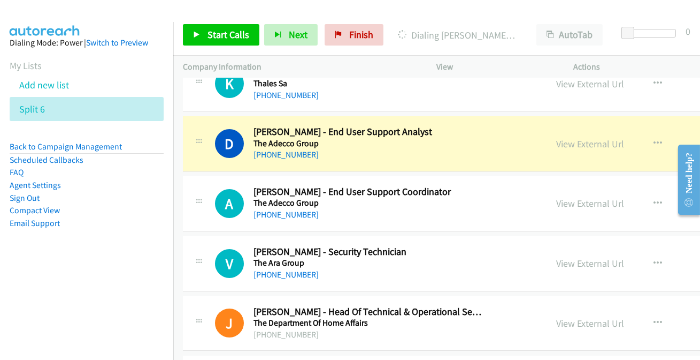
scroll to position [97, 0]
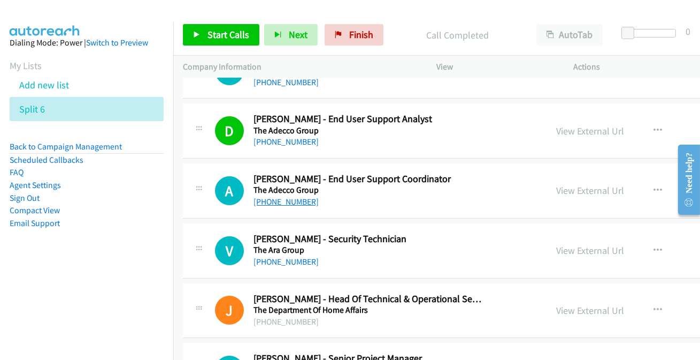
click at [287, 197] on link "[PHONE_NUMBER]" at bounding box center [286, 201] width 65 height 10
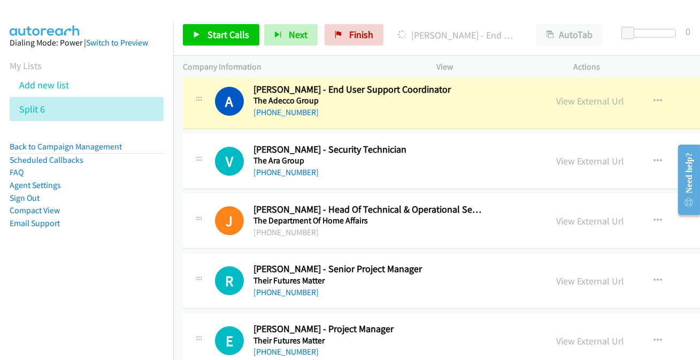
scroll to position [194, 0]
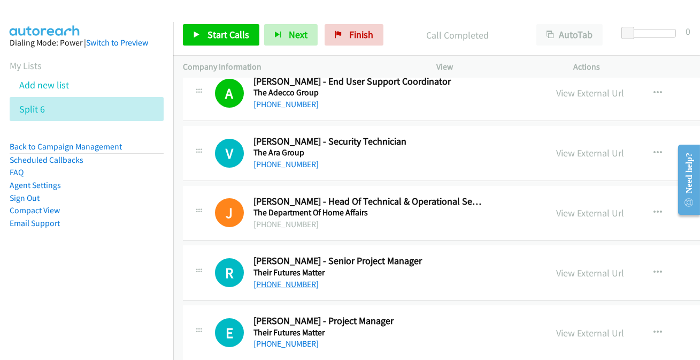
click at [281, 286] on link "[PHONE_NUMBER]" at bounding box center [286, 284] width 65 height 10
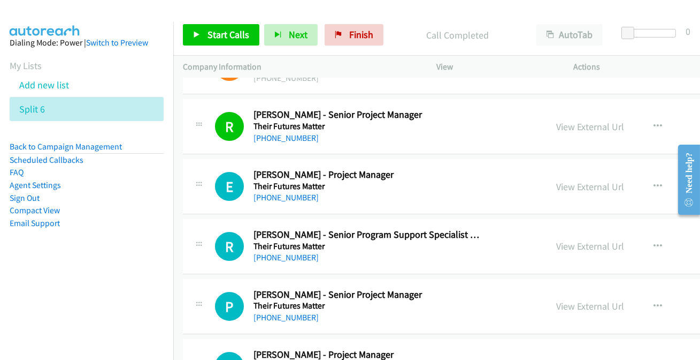
scroll to position [389, 0]
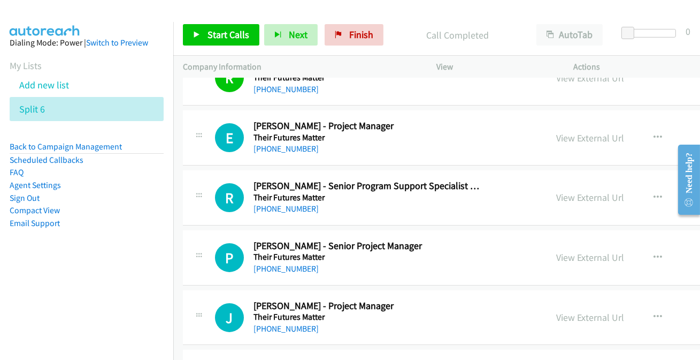
click at [282, 153] on div "[PHONE_NUMBER]" at bounding box center [369, 148] width 230 height 13
click at [283, 149] on link "[PHONE_NUMBER]" at bounding box center [286, 148] width 65 height 10
click at [278, 210] on link "[PHONE_NUMBER]" at bounding box center [286, 208] width 65 height 10
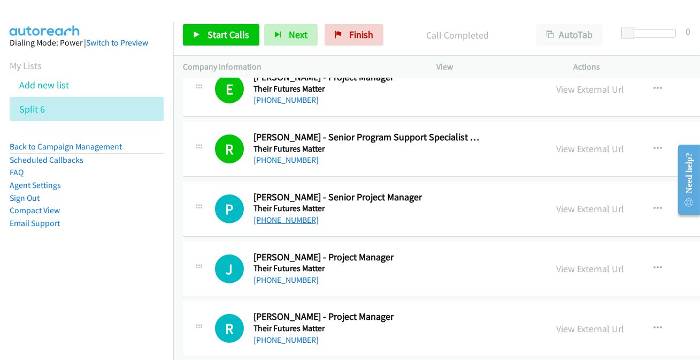
click at [289, 222] on link "[PHONE_NUMBER]" at bounding box center [286, 220] width 65 height 10
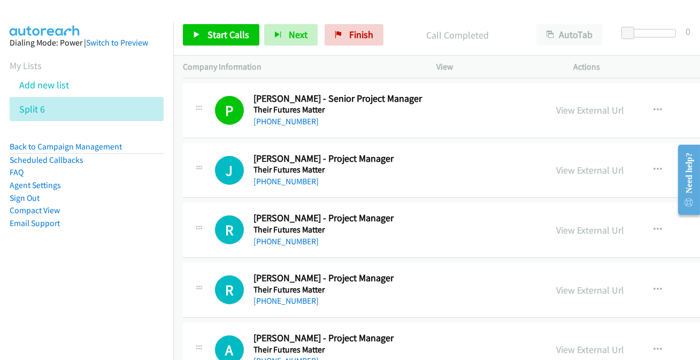
scroll to position [583, 0]
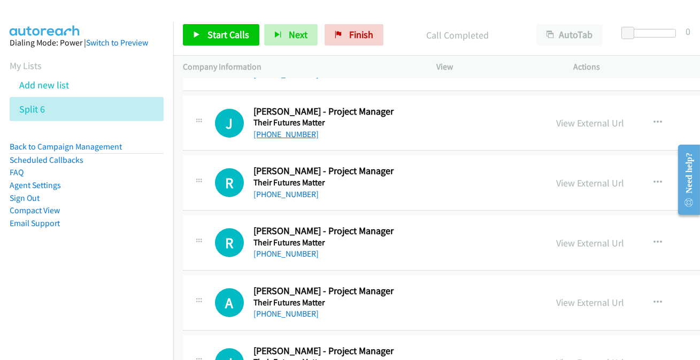
click at [290, 129] on link "[PHONE_NUMBER]" at bounding box center [286, 134] width 65 height 10
click at [273, 194] on link "[PHONE_NUMBER]" at bounding box center [286, 194] width 65 height 10
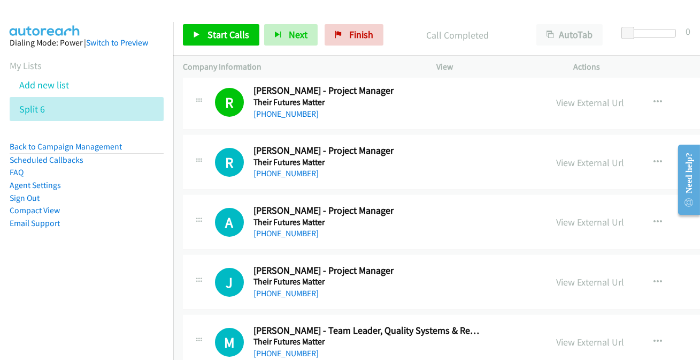
scroll to position [681, 0]
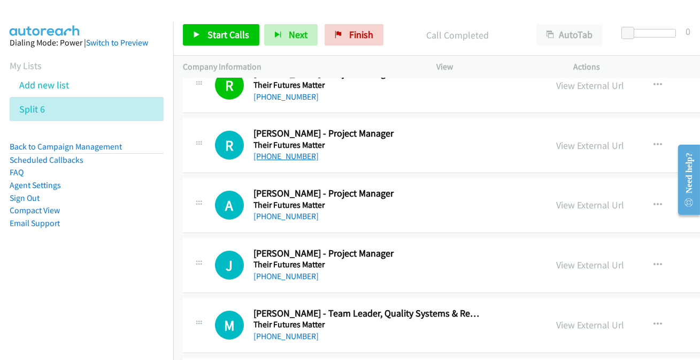
click at [289, 155] on link "[PHONE_NUMBER]" at bounding box center [286, 156] width 65 height 10
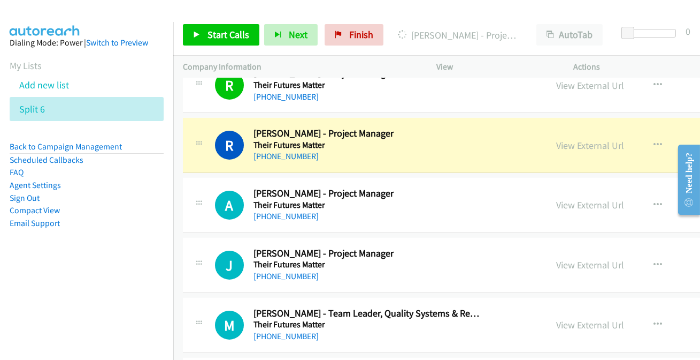
scroll to position [729, 0]
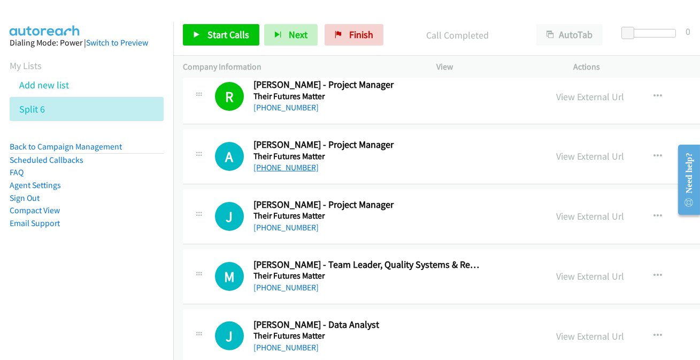
click at [272, 168] on link "[PHONE_NUMBER]" at bounding box center [286, 167] width 65 height 10
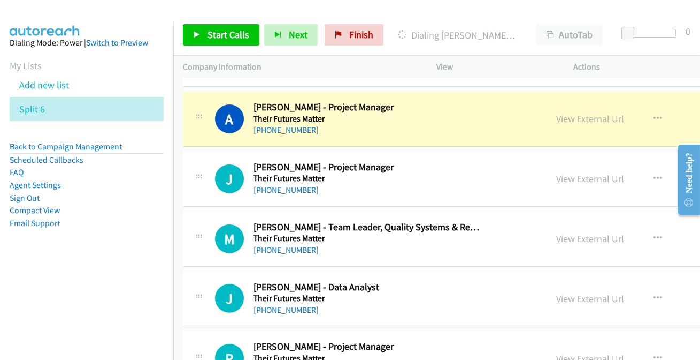
scroll to position [778, 0]
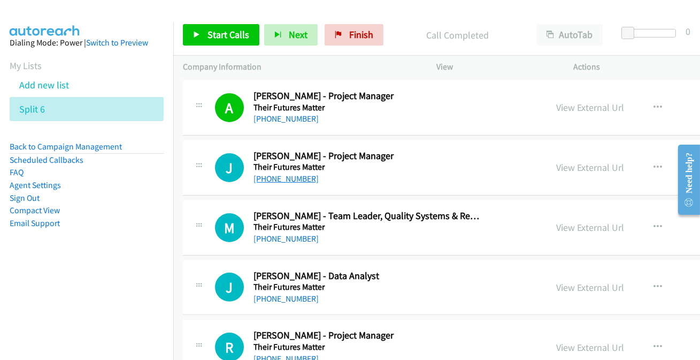
click at [278, 178] on link "[PHONE_NUMBER]" at bounding box center [286, 178] width 65 height 10
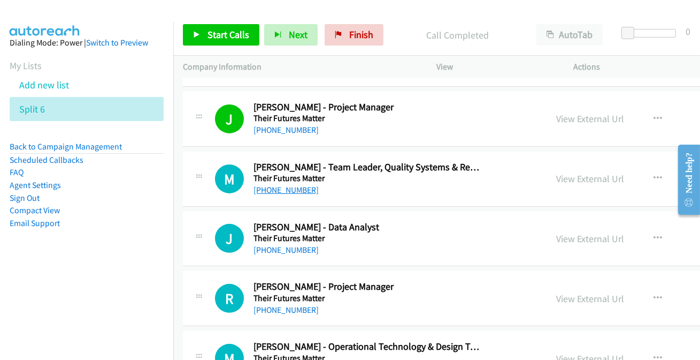
scroll to position [875, 0]
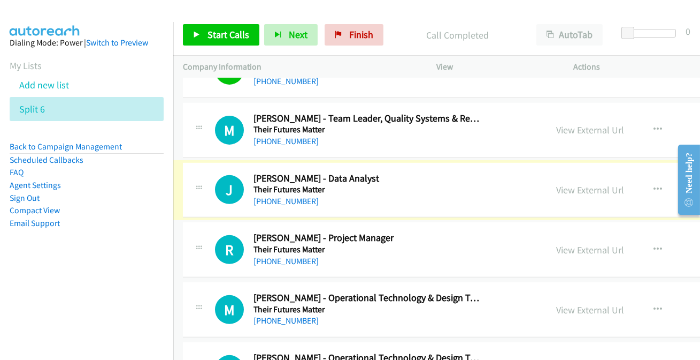
click at [279, 198] on link "[PHONE_NUMBER]" at bounding box center [286, 201] width 65 height 10
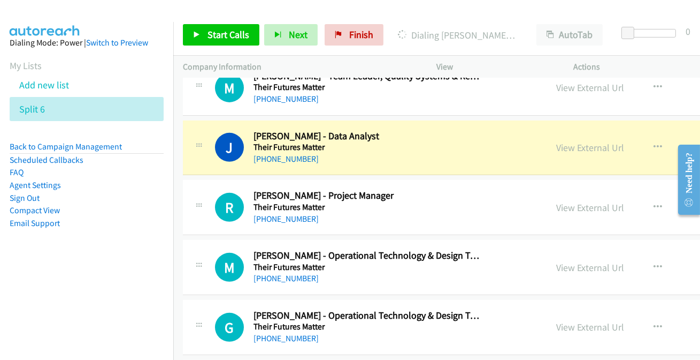
scroll to position [924, 0]
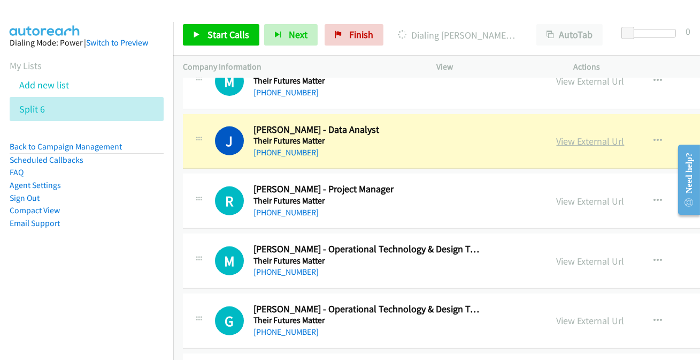
click at [571, 136] on link "View External Url" at bounding box center [591, 141] width 68 height 12
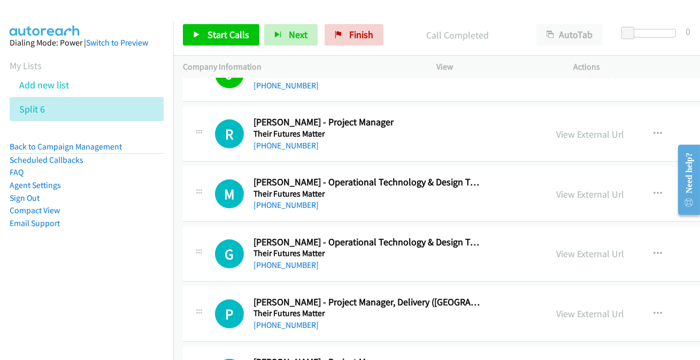
scroll to position [1021, 0]
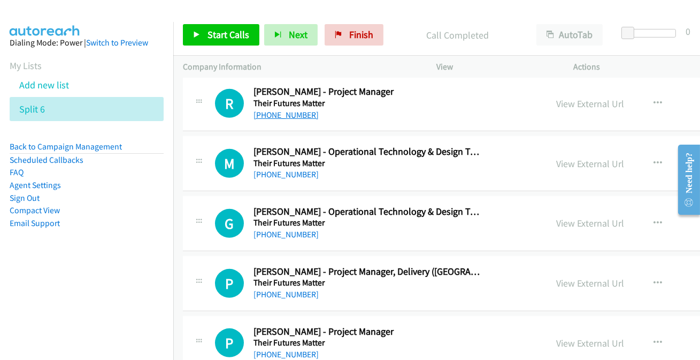
click at [280, 110] on link "[PHONE_NUMBER]" at bounding box center [286, 115] width 65 height 10
click at [274, 172] on link "[PHONE_NUMBER]" at bounding box center [286, 174] width 65 height 10
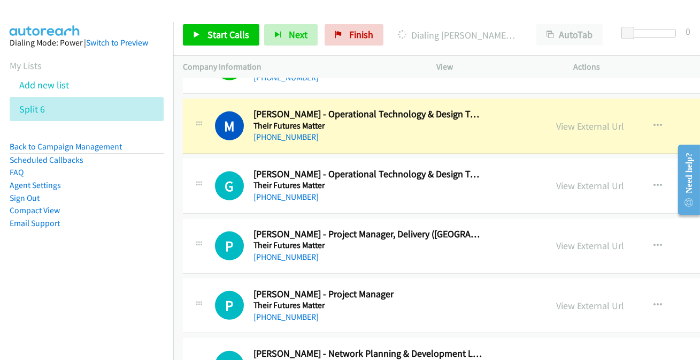
scroll to position [1070, 0]
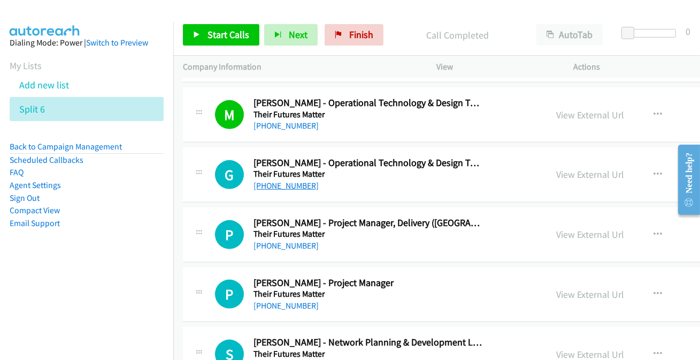
click at [278, 184] on link "[PHONE_NUMBER]" at bounding box center [286, 185] width 65 height 10
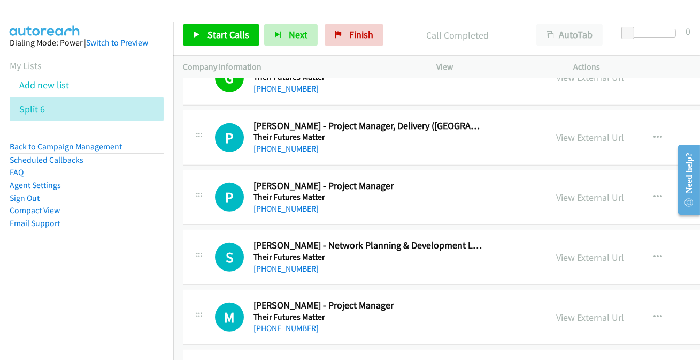
scroll to position [1216, 0]
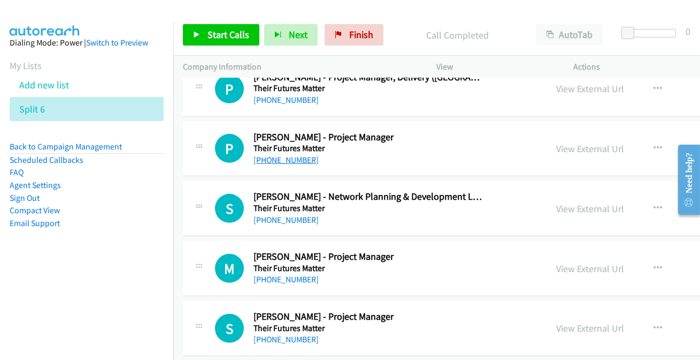
click at [299, 159] on link "[PHONE_NUMBER]" at bounding box center [286, 160] width 65 height 10
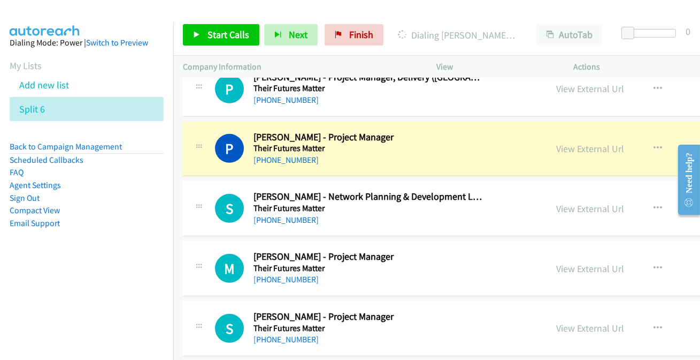
scroll to position [1264, 0]
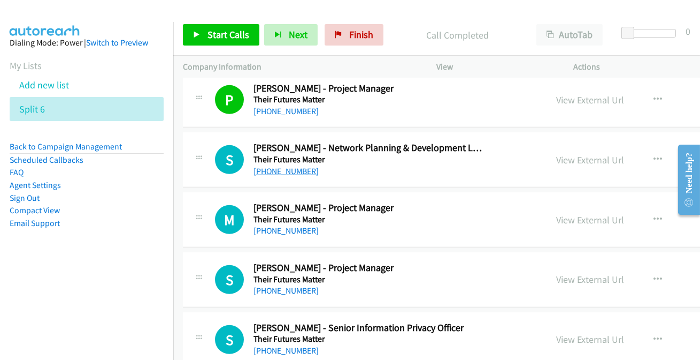
click at [270, 169] on link "[PHONE_NUMBER]" at bounding box center [286, 171] width 65 height 10
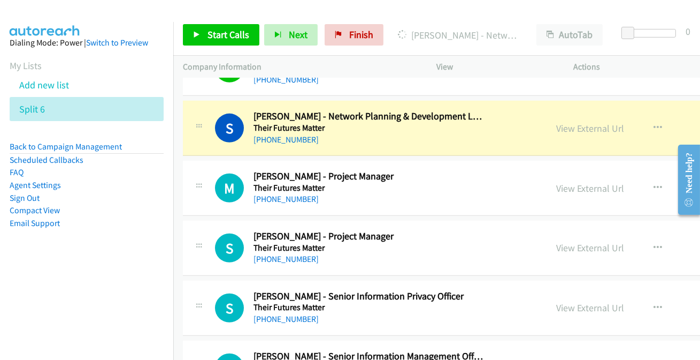
scroll to position [1313, 0]
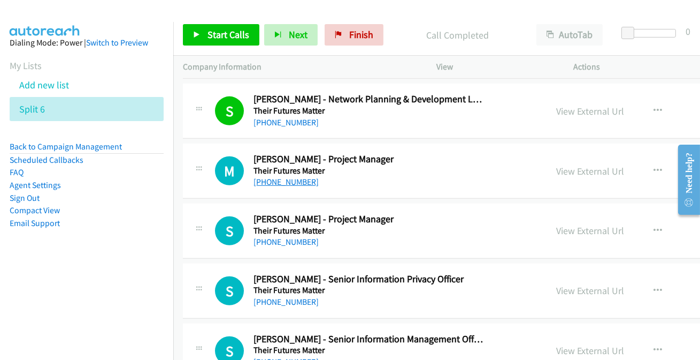
click at [276, 182] on link "[PHONE_NUMBER]" at bounding box center [286, 182] width 65 height 10
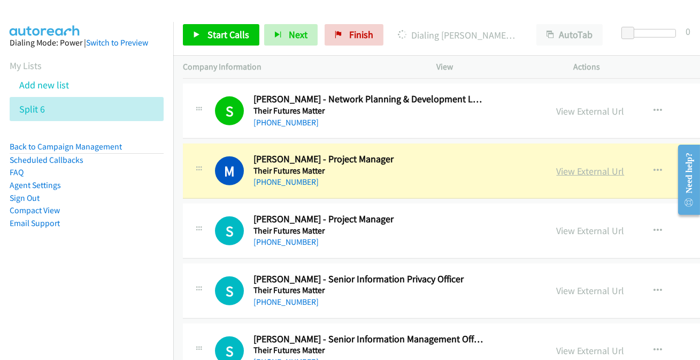
click at [570, 171] on link "View External Url" at bounding box center [591, 171] width 68 height 12
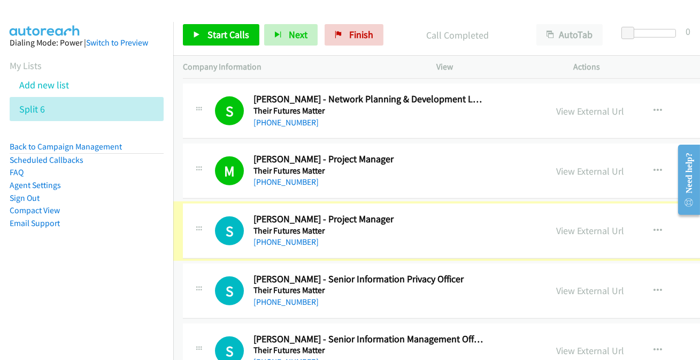
click at [293, 241] on link "[PHONE_NUMBER]" at bounding box center [286, 241] width 65 height 10
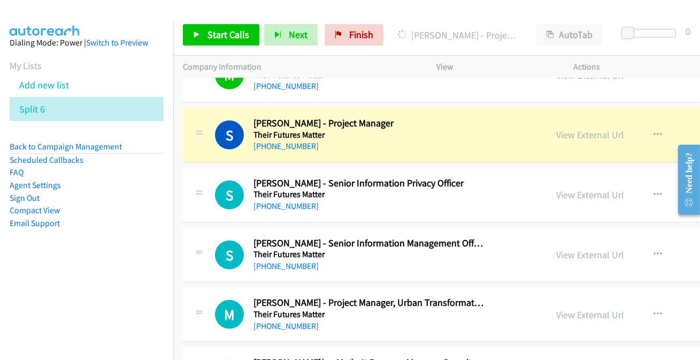
scroll to position [1410, 0]
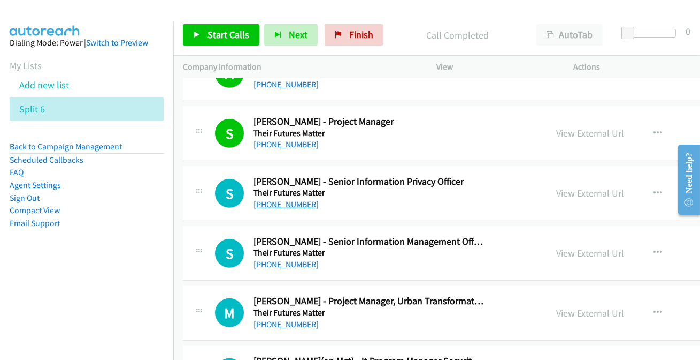
click at [284, 201] on link "[PHONE_NUMBER]" at bounding box center [286, 204] width 65 height 10
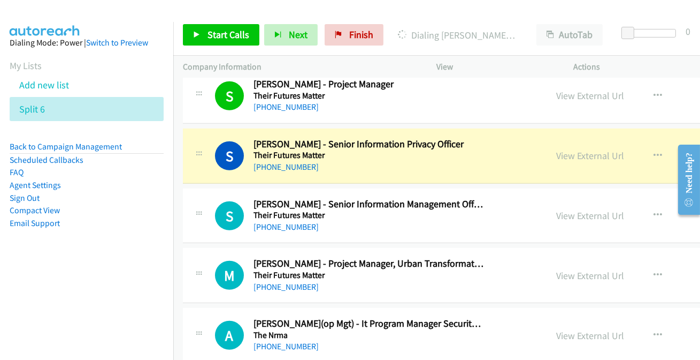
scroll to position [1459, 0]
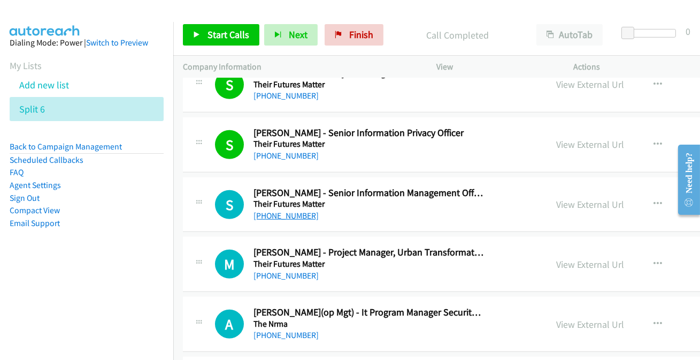
click at [278, 210] on link "[PHONE_NUMBER]" at bounding box center [286, 215] width 65 height 10
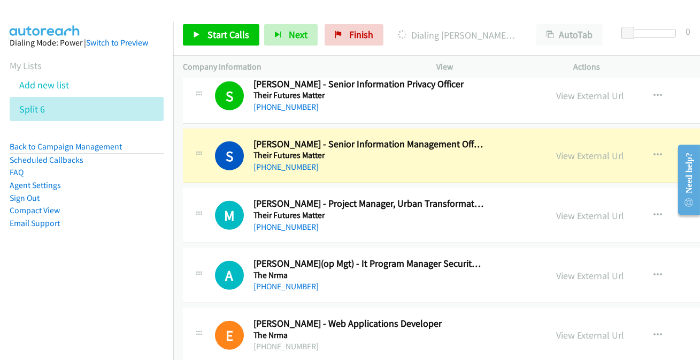
scroll to position [1556, 0]
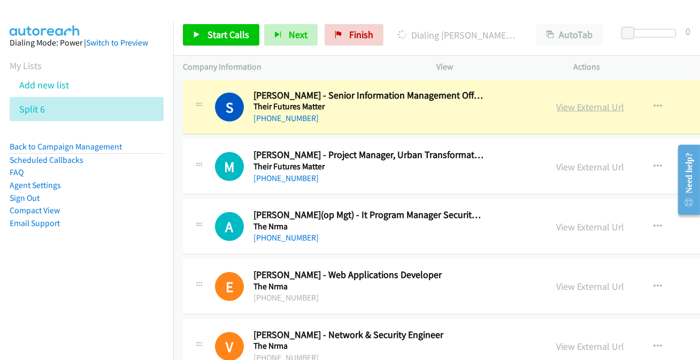
click at [592, 102] on link "View External Url" at bounding box center [591, 107] width 68 height 12
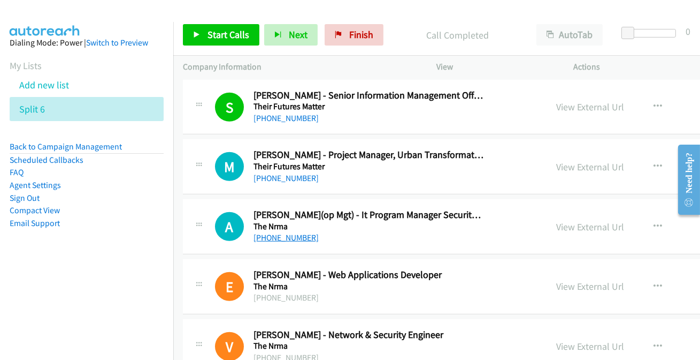
click at [284, 237] on link "[PHONE_NUMBER]" at bounding box center [286, 237] width 65 height 10
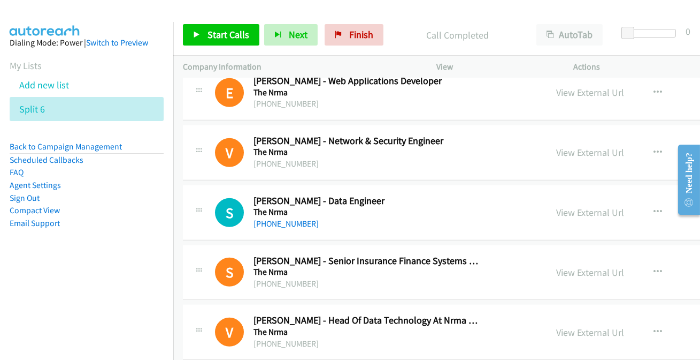
scroll to position [1750, 0]
click at [272, 223] on link "[PHONE_NUMBER]" at bounding box center [286, 223] width 65 height 10
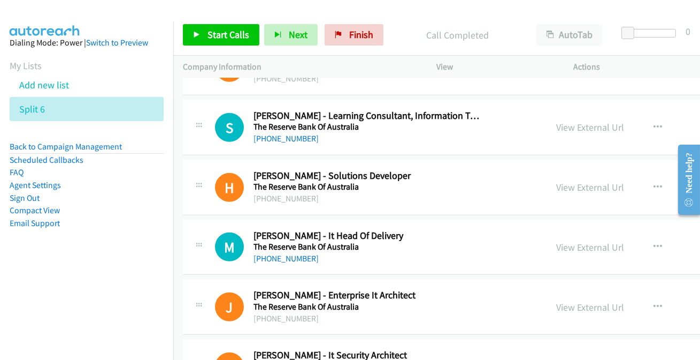
scroll to position [2091, 0]
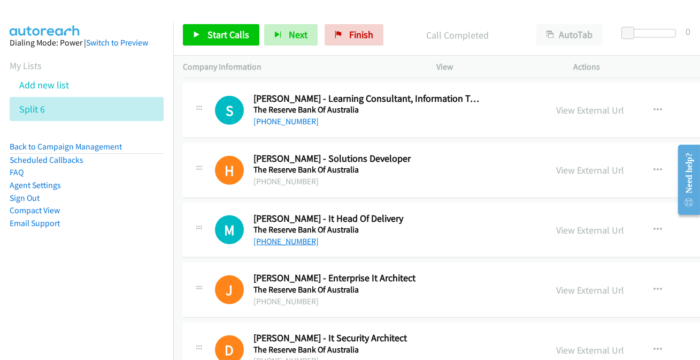
click at [286, 241] on link "[PHONE_NUMBER]" at bounding box center [286, 241] width 65 height 10
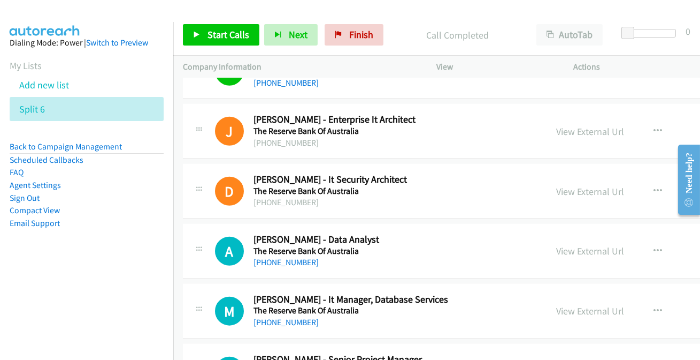
scroll to position [2285, 0]
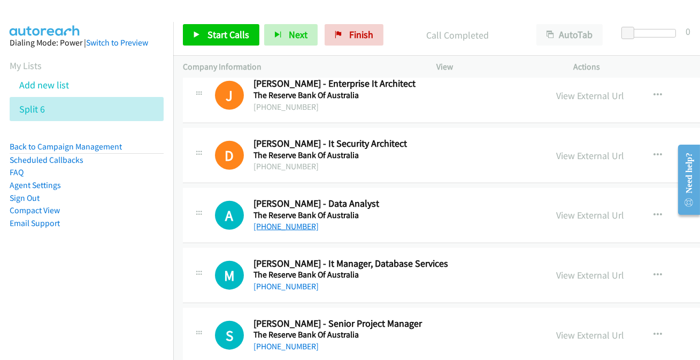
click at [264, 221] on link "[PHONE_NUMBER]" at bounding box center [286, 226] width 65 height 10
click at [288, 221] on link "[PHONE_NUMBER]" at bounding box center [286, 226] width 65 height 10
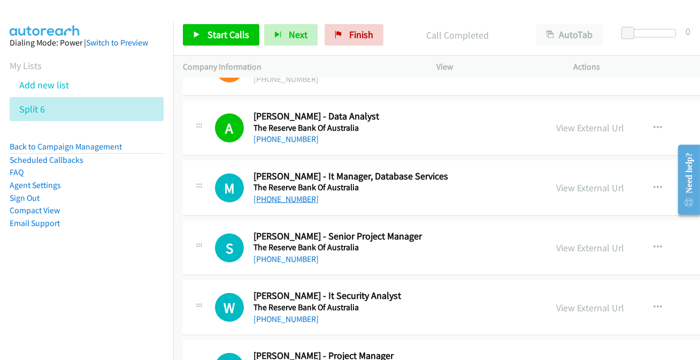
scroll to position [2383, 0]
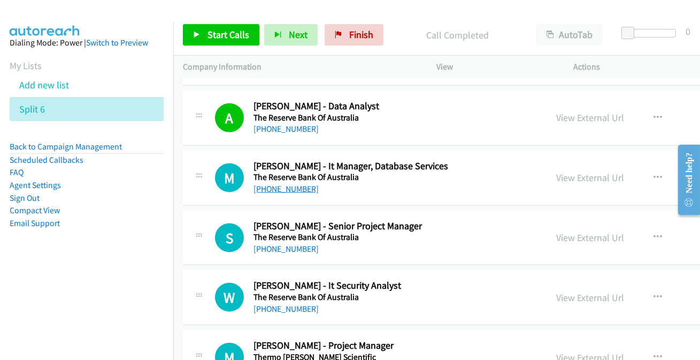
drag, startPoint x: 267, startPoint y: 179, endPoint x: 265, endPoint y: 186, distance: 7.3
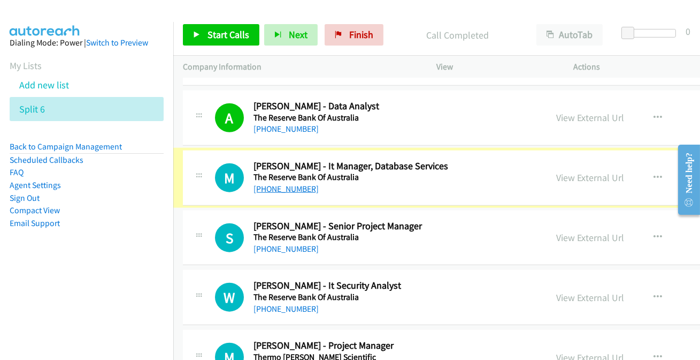
click at [291, 186] on link "[PHONE_NUMBER]" at bounding box center [286, 189] width 65 height 10
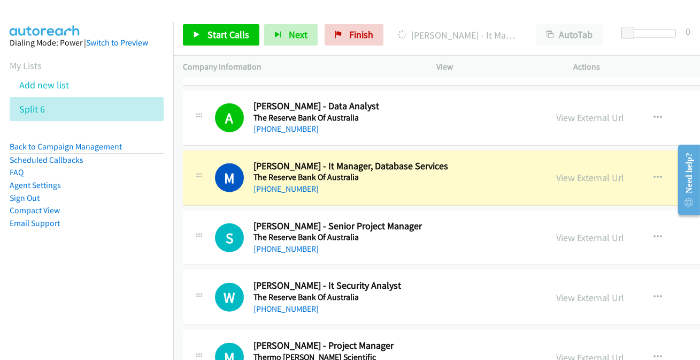
scroll to position [2432, 0]
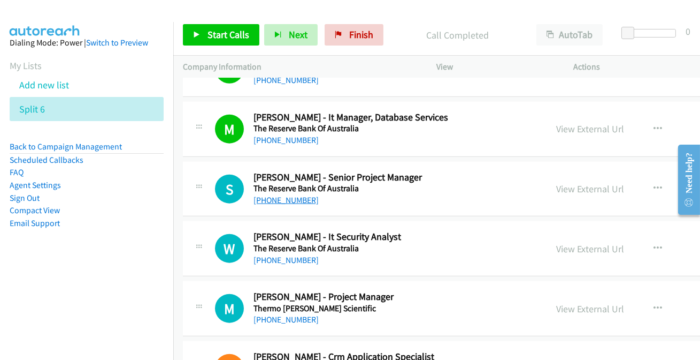
click at [286, 195] on link "[PHONE_NUMBER]" at bounding box center [286, 200] width 65 height 10
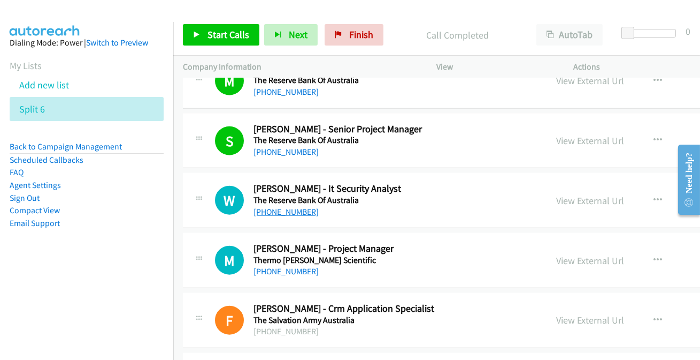
scroll to position [2480, 0]
click at [292, 209] on link "[PHONE_NUMBER]" at bounding box center [286, 211] width 65 height 10
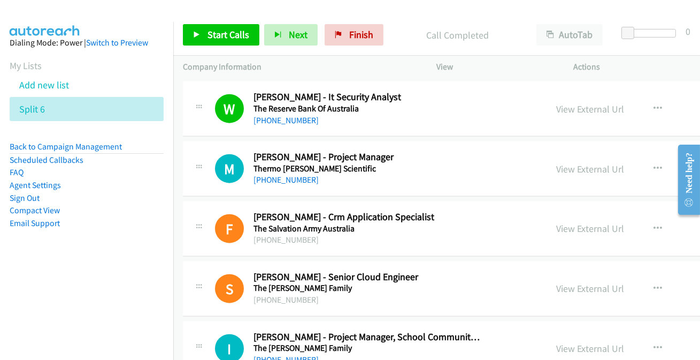
scroll to position [2578, 0]
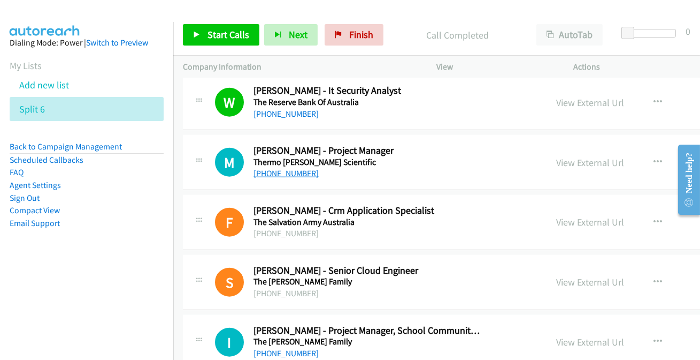
click at [292, 172] on link "[PHONE_NUMBER]" at bounding box center [286, 173] width 65 height 10
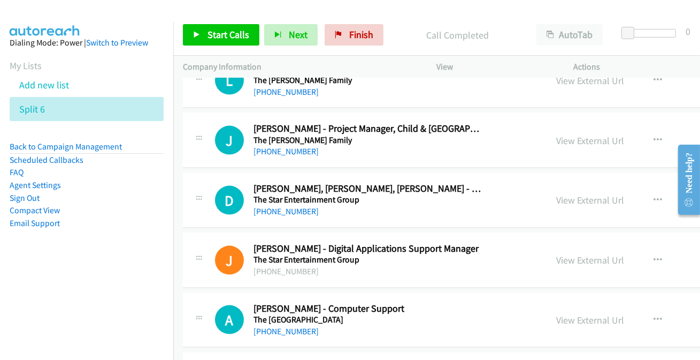
scroll to position [2967, 0]
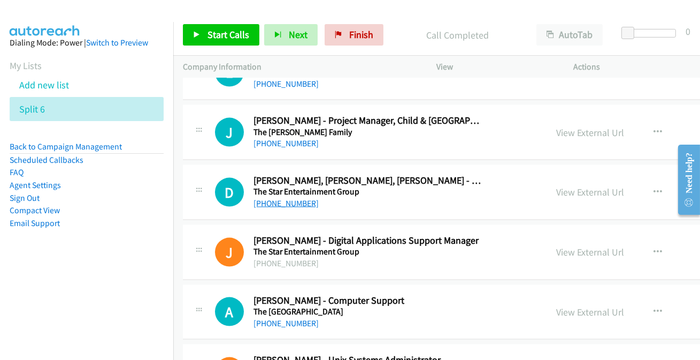
click at [296, 200] on link "[PHONE_NUMBER]" at bounding box center [286, 203] width 65 height 10
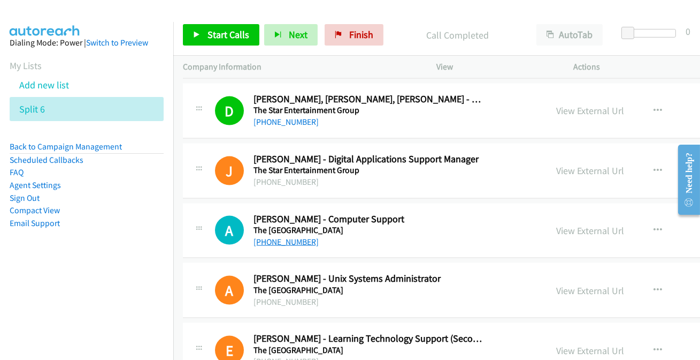
scroll to position [3064, 0]
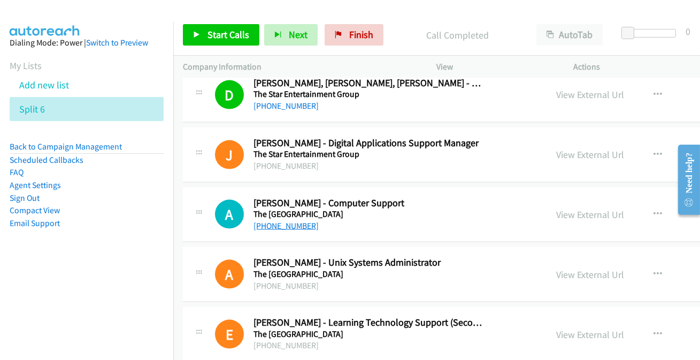
click at [288, 224] on link "[PHONE_NUMBER]" at bounding box center [286, 225] width 65 height 10
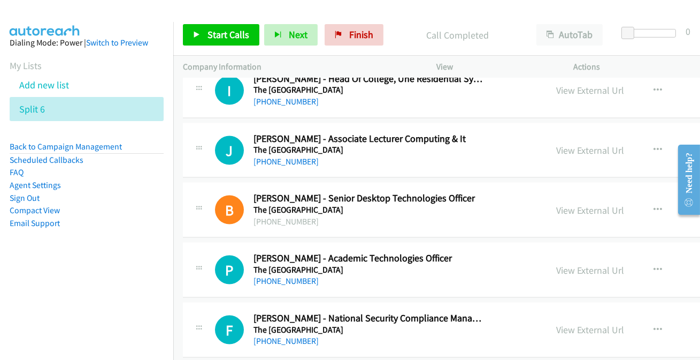
scroll to position [3453, 0]
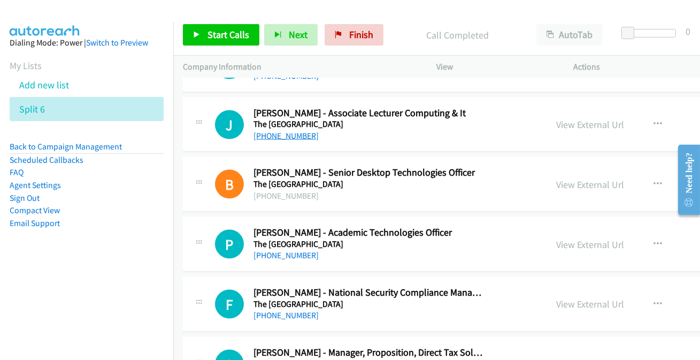
click at [271, 134] on link "[PHONE_NUMBER]" at bounding box center [286, 136] width 65 height 10
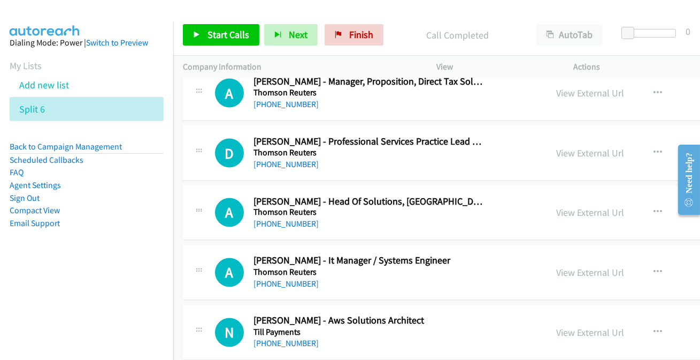
scroll to position [3745, 0]
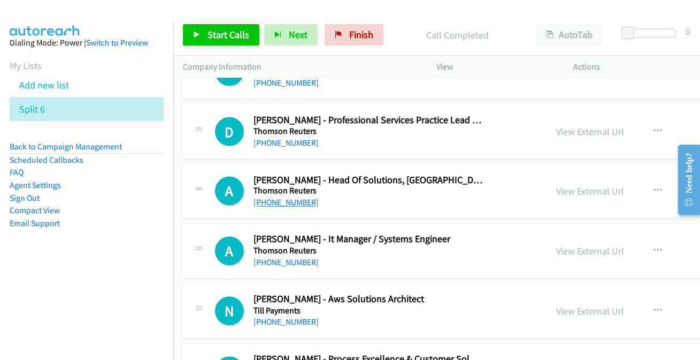
click at [270, 198] on link "[PHONE_NUMBER]" at bounding box center [286, 202] width 65 height 10
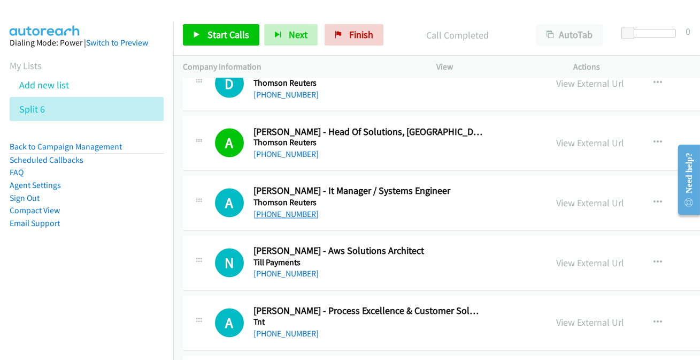
click at [300, 209] on link "[PHONE_NUMBER]" at bounding box center [286, 214] width 65 height 10
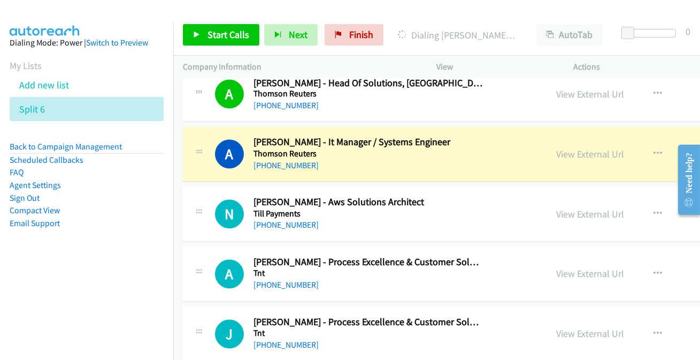
scroll to position [3890, 0]
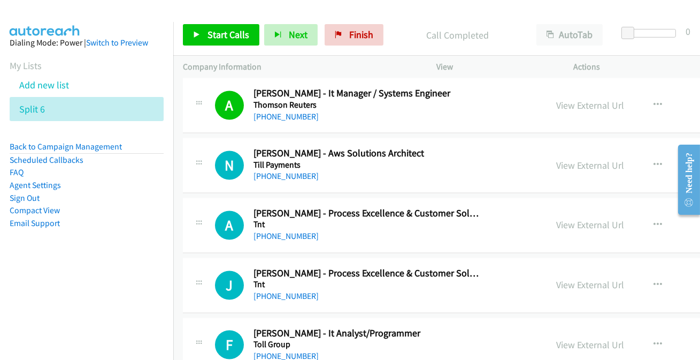
click at [294, 172] on link "[PHONE_NUMBER]" at bounding box center [286, 176] width 65 height 10
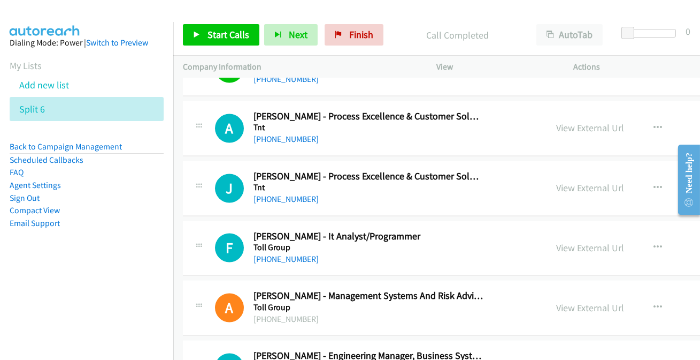
scroll to position [4037, 0]
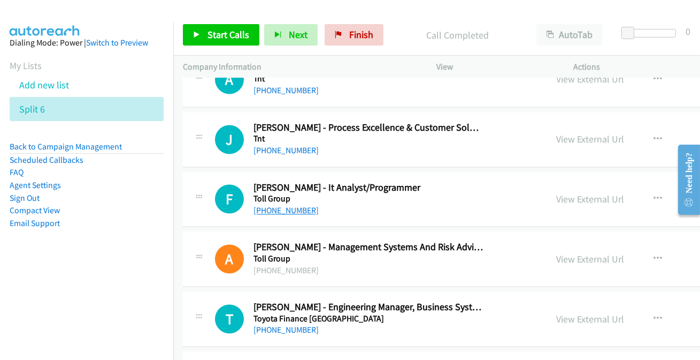
click at [288, 206] on link "[PHONE_NUMBER]" at bounding box center [286, 210] width 65 height 10
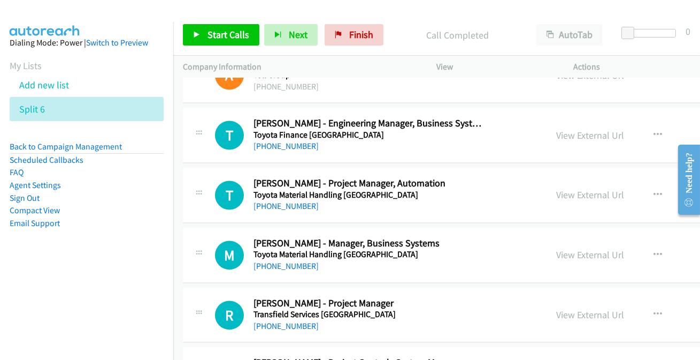
scroll to position [4231, 0]
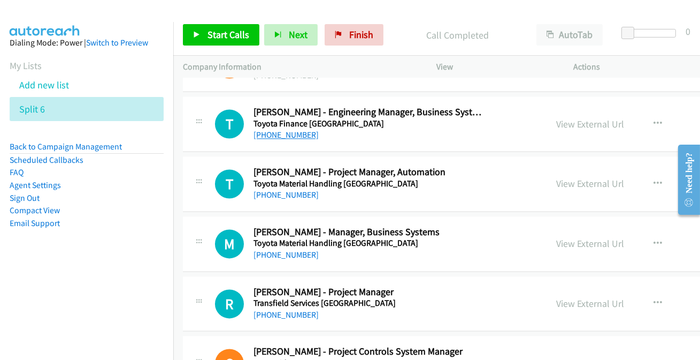
click at [304, 129] on link "[PHONE_NUMBER]" at bounding box center [286, 134] width 65 height 10
click at [296, 190] on link "[PHONE_NUMBER]" at bounding box center [286, 194] width 65 height 10
click at [282, 249] on link "[PHONE_NUMBER]" at bounding box center [286, 254] width 65 height 10
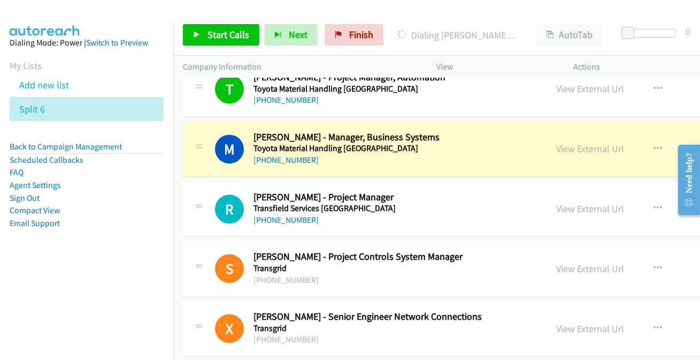
scroll to position [4328, 0]
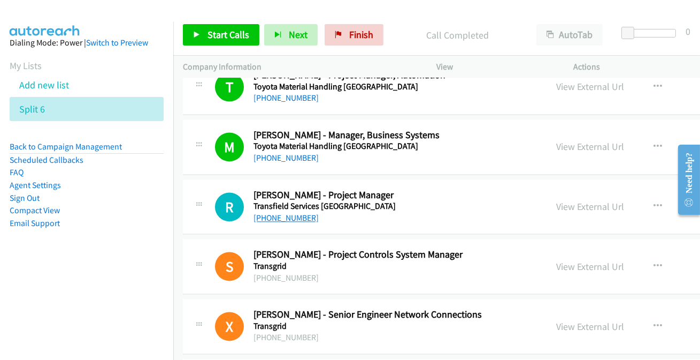
click at [278, 212] on link "[PHONE_NUMBER]" at bounding box center [286, 217] width 65 height 10
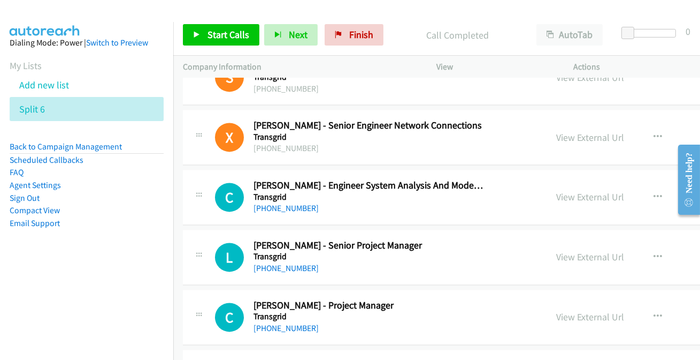
scroll to position [4572, 0]
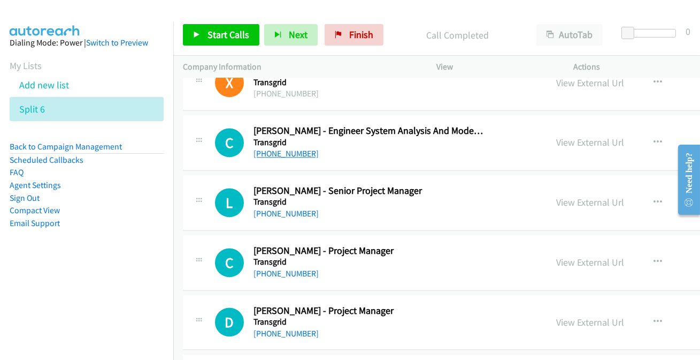
click at [292, 148] on link "[PHONE_NUMBER]" at bounding box center [286, 153] width 65 height 10
click at [259, 209] on link "[PHONE_NUMBER]" at bounding box center [286, 213] width 65 height 10
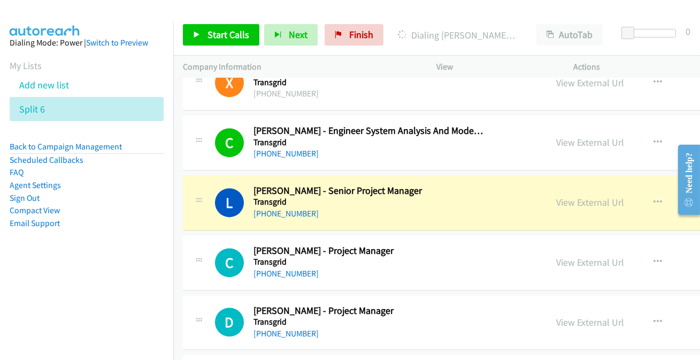
scroll to position [4620, 0]
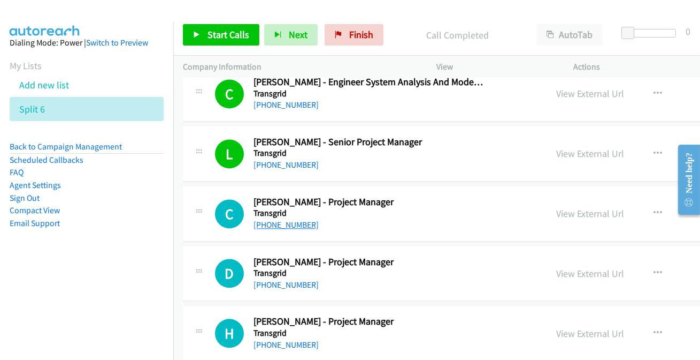
click at [272, 219] on link "[PHONE_NUMBER]" at bounding box center [286, 224] width 65 height 10
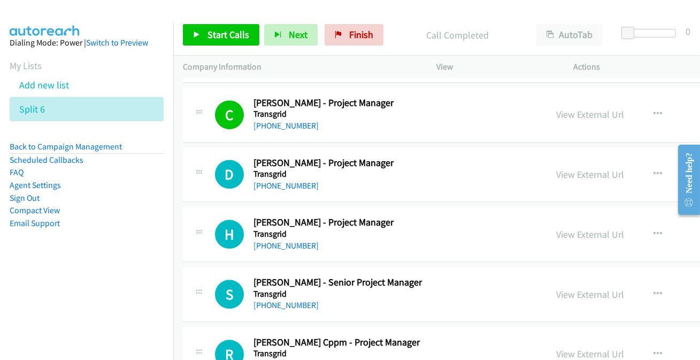
scroll to position [4718, 0]
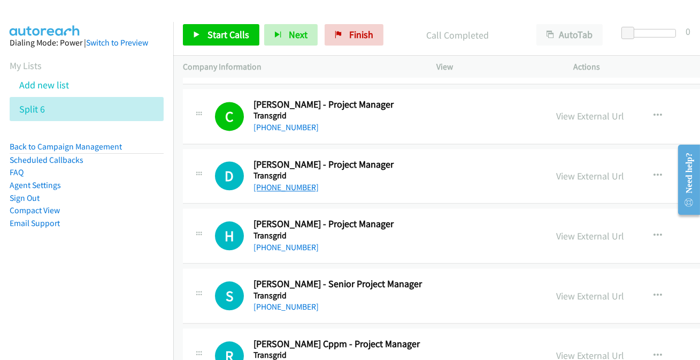
click at [285, 182] on link "[PHONE_NUMBER]" at bounding box center [286, 187] width 65 height 10
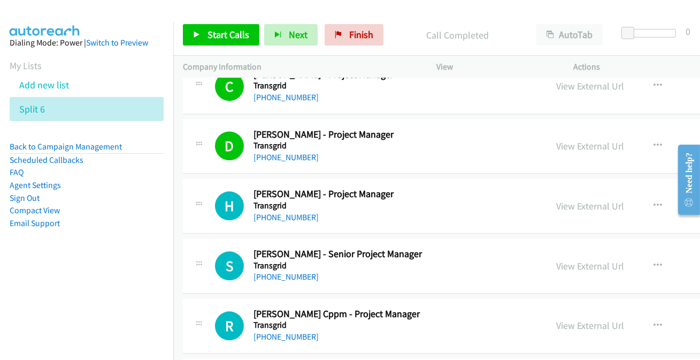
scroll to position [4766, 0]
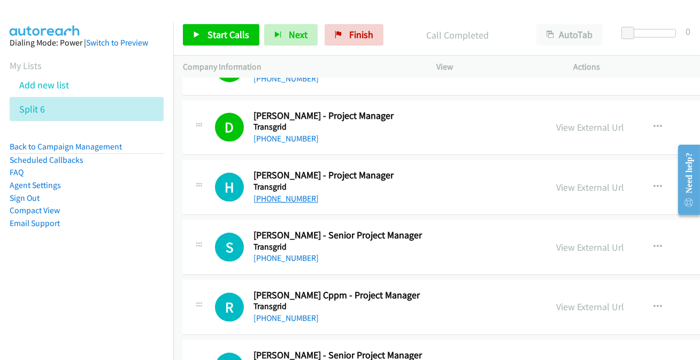
click at [287, 193] on link "[PHONE_NUMBER]" at bounding box center [286, 198] width 65 height 10
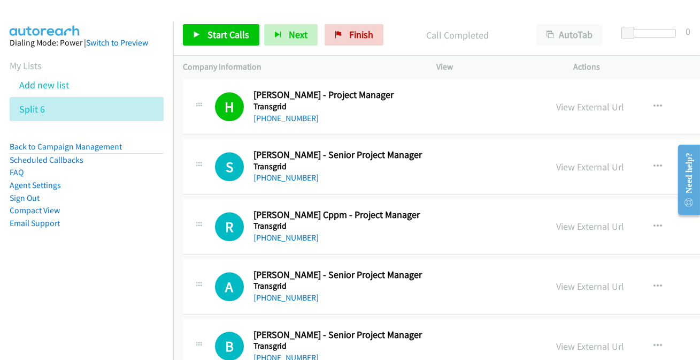
scroll to position [4863, 0]
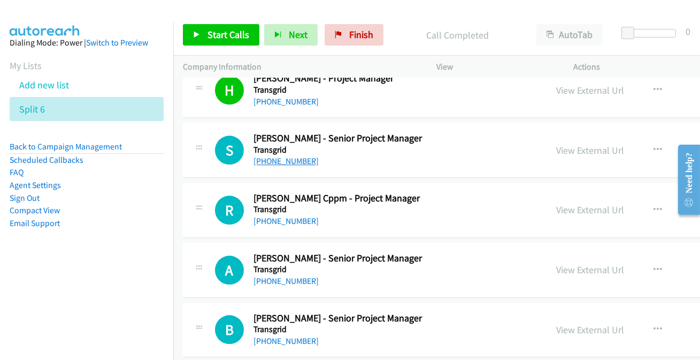
click at [270, 156] on link "[PHONE_NUMBER]" at bounding box center [286, 161] width 65 height 10
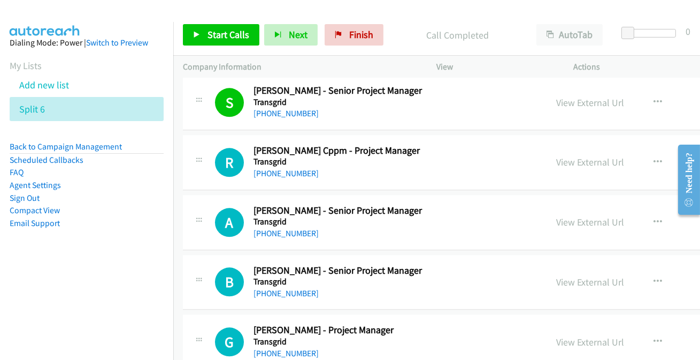
scroll to position [4912, 0]
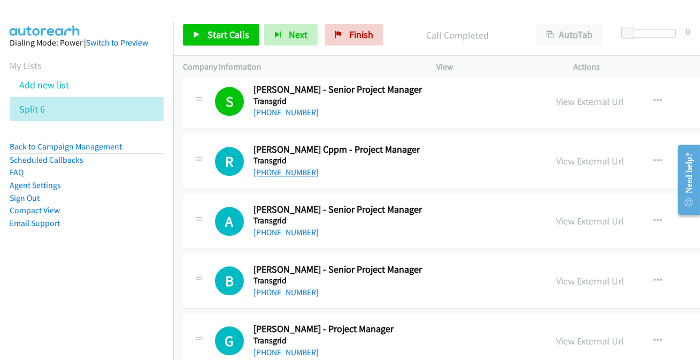
click at [278, 169] on link "[PHONE_NUMBER]" at bounding box center [286, 172] width 65 height 10
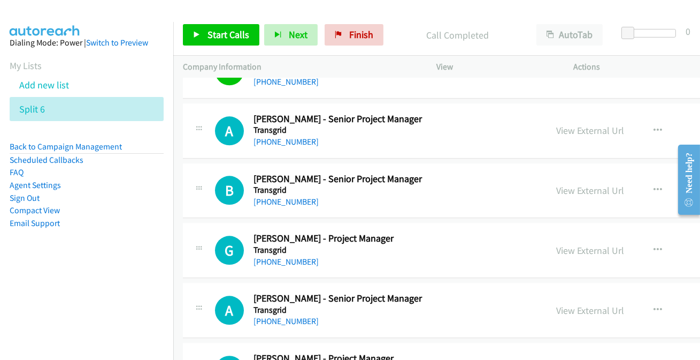
scroll to position [5009, 0]
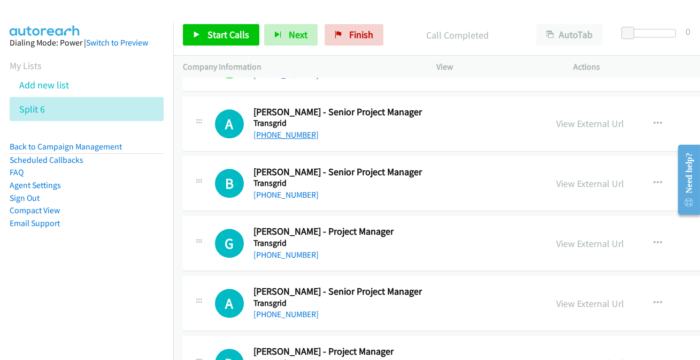
click at [270, 129] on link "[PHONE_NUMBER]" at bounding box center [286, 134] width 65 height 10
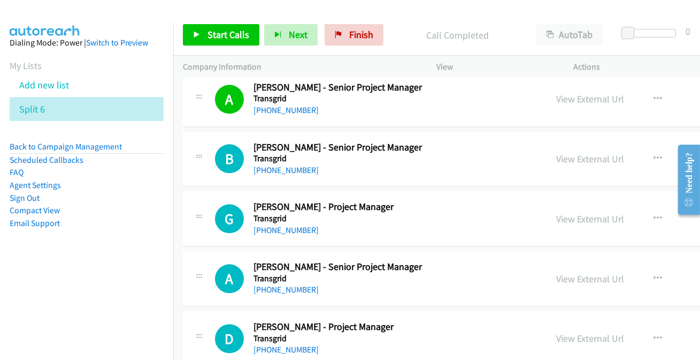
scroll to position [5058, 0]
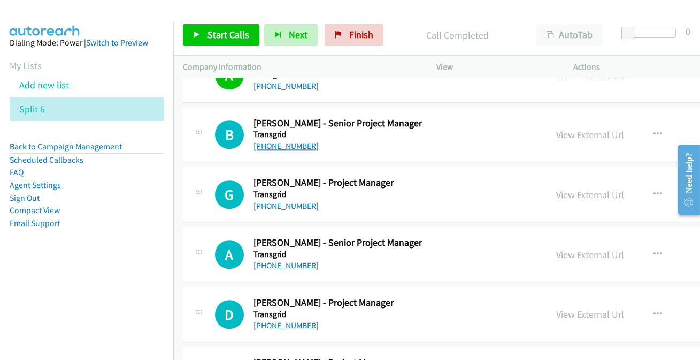
click at [291, 141] on link "[PHONE_NUMBER]" at bounding box center [286, 146] width 65 height 10
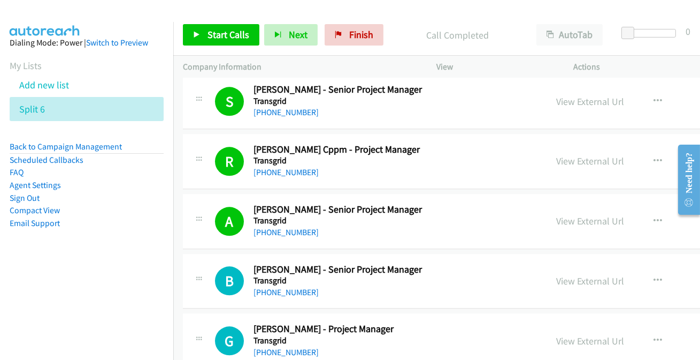
scroll to position [4960, 0]
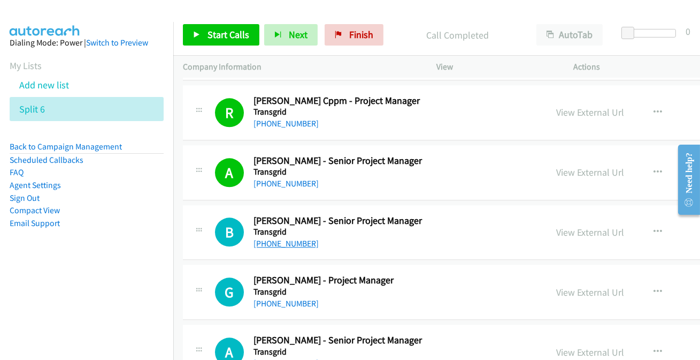
click at [285, 238] on link "[PHONE_NUMBER]" at bounding box center [286, 243] width 65 height 10
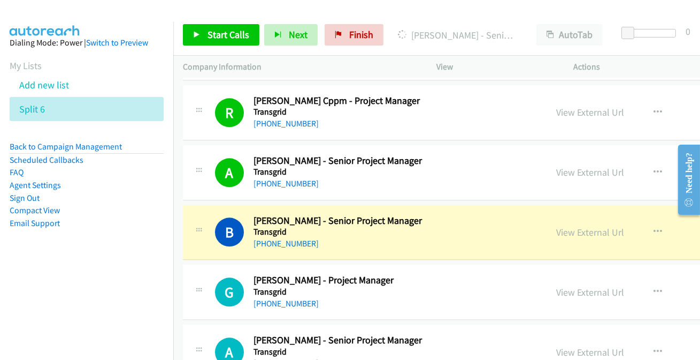
scroll to position [5058, 0]
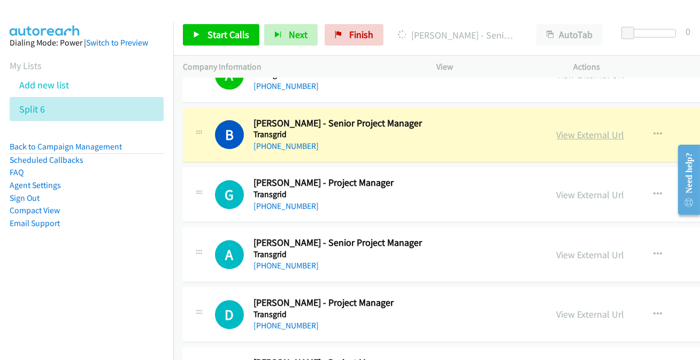
click at [601, 128] on link "View External Url" at bounding box center [591, 134] width 68 height 12
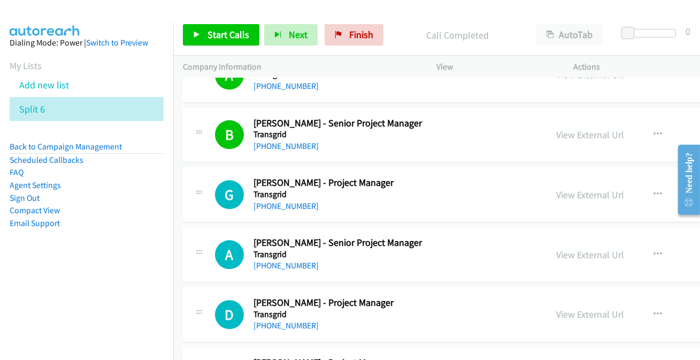
scroll to position [5107, 0]
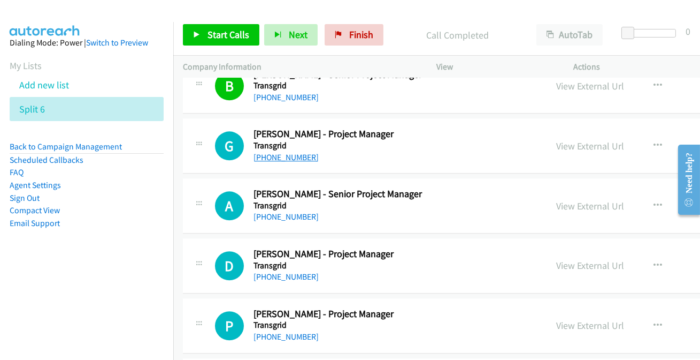
click at [262, 152] on link "[PHONE_NUMBER]" at bounding box center [286, 157] width 65 height 10
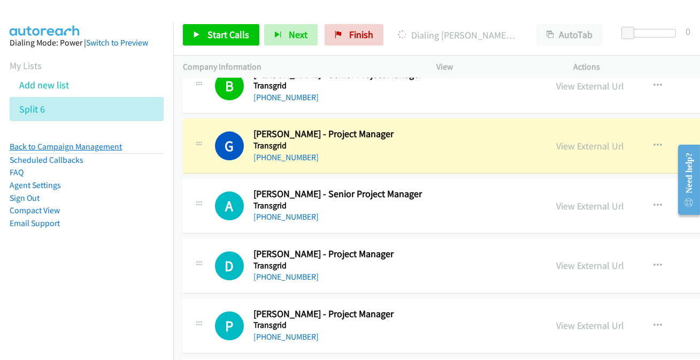
click at [117, 150] on link "Back to Campaign Management" at bounding box center [66, 146] width 112 height 10
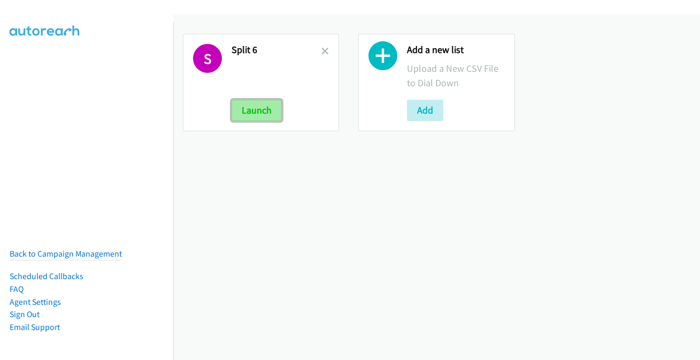
click at [256, 115] on button "Launch" at bounding box center [257, 110] width 50 height 21
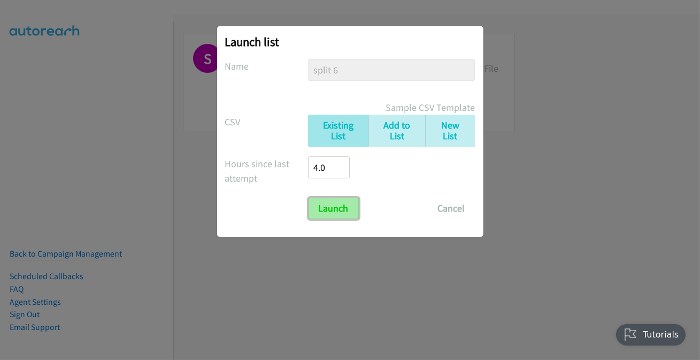
click at [325, 210] on input "Launch" at bounding box center [334, 207] width 50 height 21
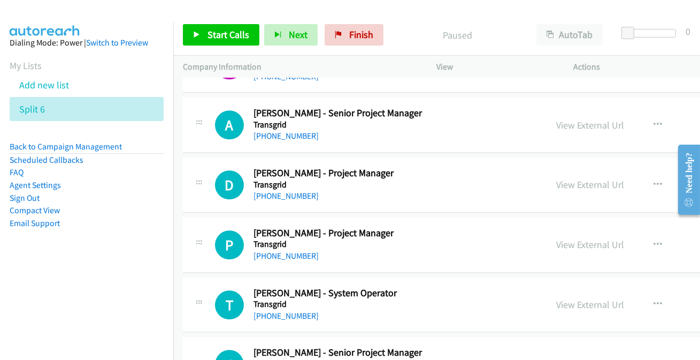
scroll to position [5204, 0]
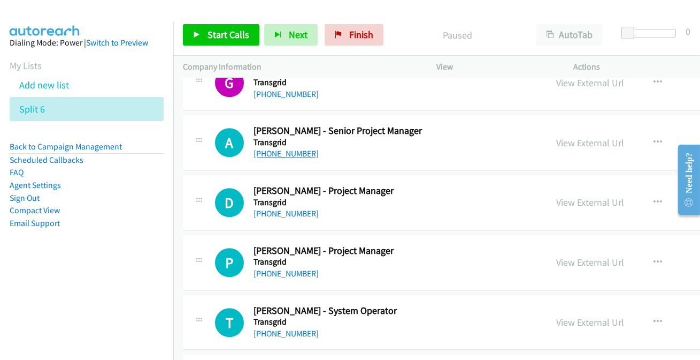
click at [280, 148] on link "[PHONE_NUMBER]" at bounding box center [286, 153] width 65 height 10
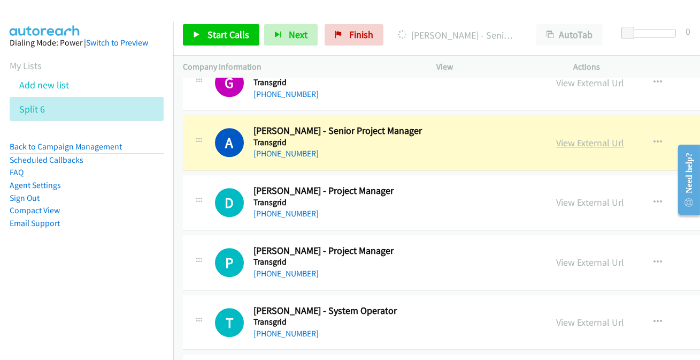
click at [598, 136] on link "View External Url" at bounding box center [591, 142] width 68 height 12
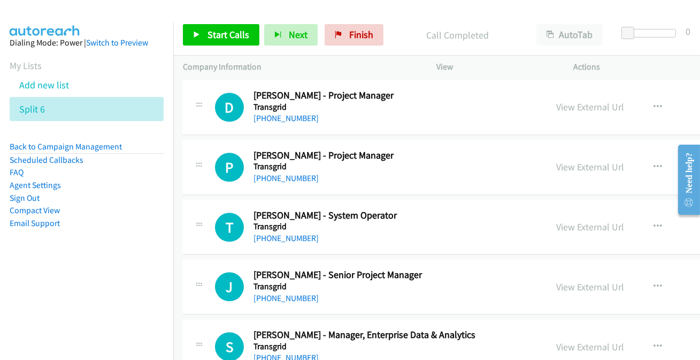
scroll to position [5301, 0]
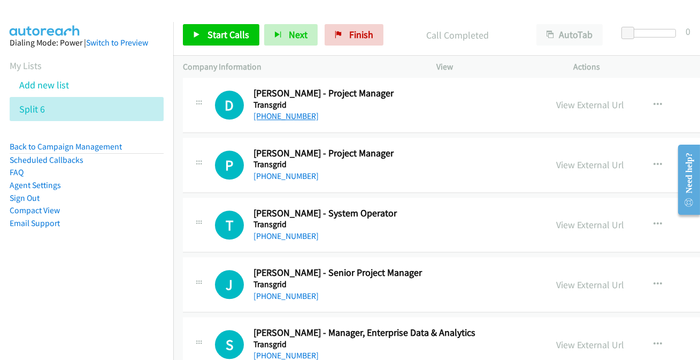
click at [283, 111] on link "[PHONE_NUMBER]" at bounding box center [286, 116] width 65 height 10
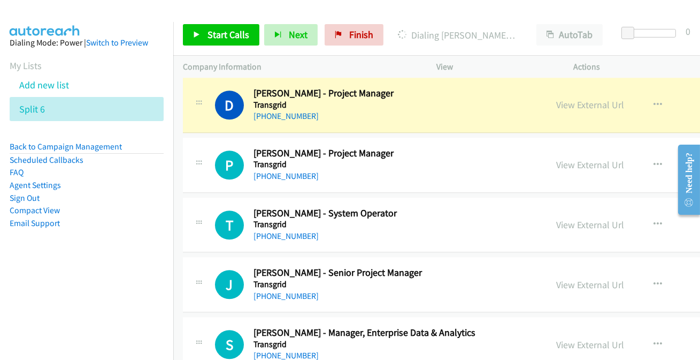
click at [184, 151] on div "P Callback Scheduled Peter Gentle - Project Manager Transgrid Australia/Sydney …" at bounding box center [365, 164] width 364 height 35
click at [572, 98] on link "View External Url" at bounding box center [591, 104] width 68 height 12
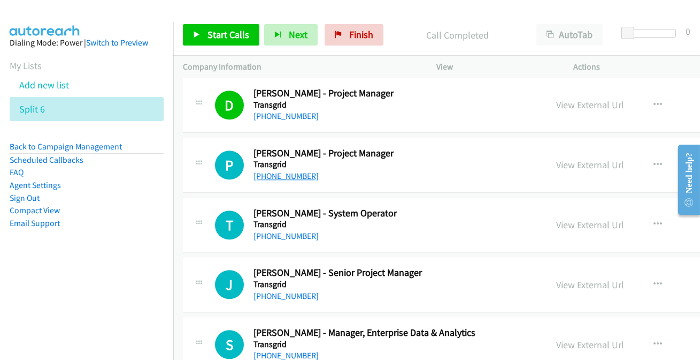
click at [292, 171] on link "[PHONE_NUMBER]" at bounding box center [286, 176] width 65 height 10
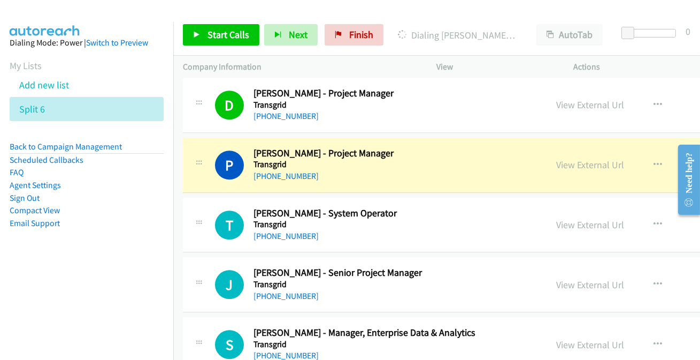
scroll to position [5350, 0]
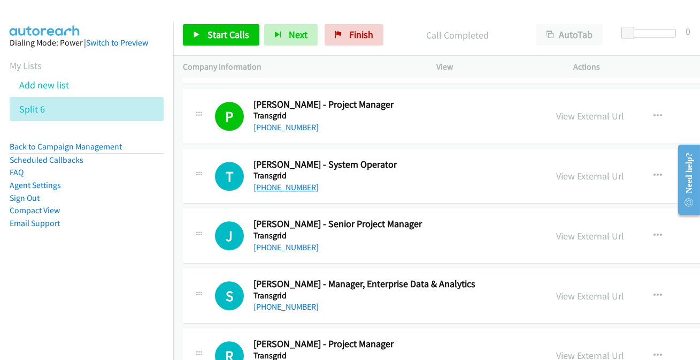
click at [279, 185] on link "[PHONE_NUMBER]" at bounding box center [286, 187] width 65 height 10
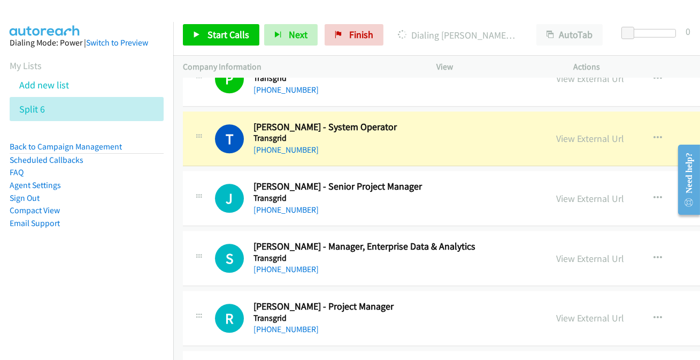
scroll to position [5398, 0]
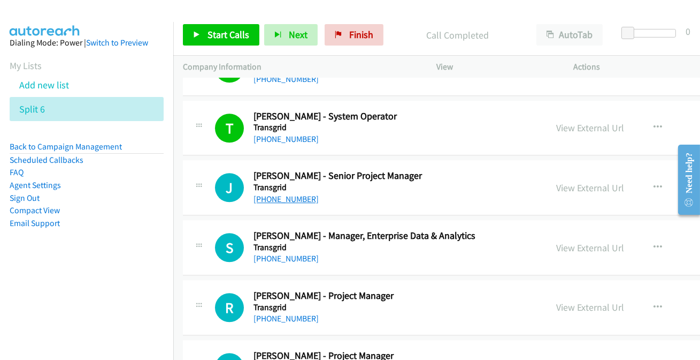
click at [273, 194] on link "[PHONE_NUMBER]" at bounding box center [286, 199] width 65 height 10
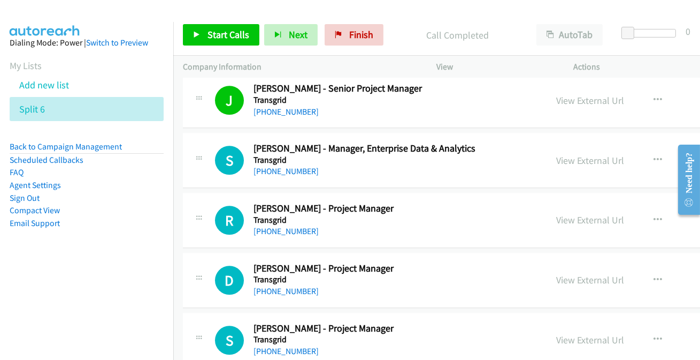
scroll to position [5495, 0]
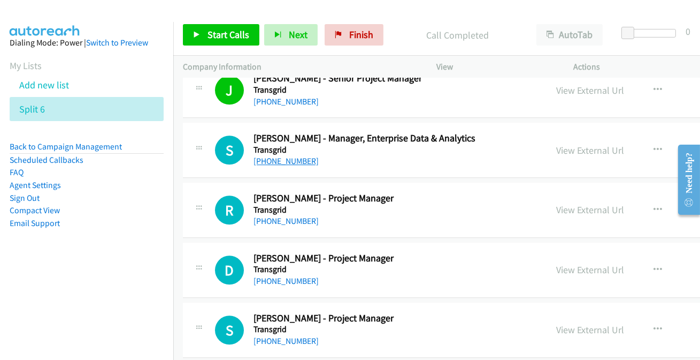
click at [254, 156] on link "[PHONE_NUMBER]" at bounding box center [286, 161] width 65 height 10
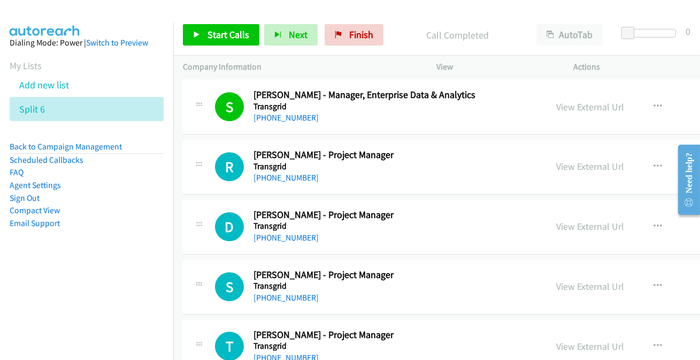
scroll to position [5544, 0]
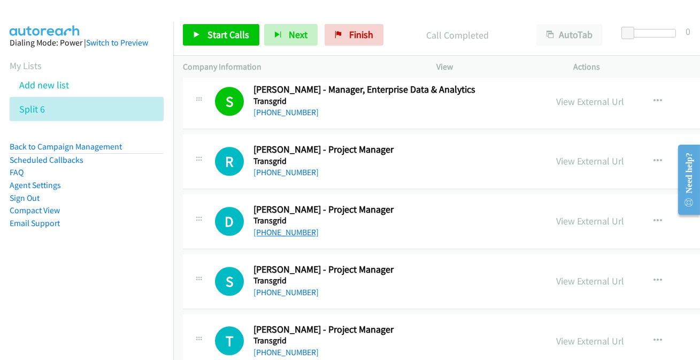
drag, startPoint x: 273, startPoint y: 164, endPoint x: 271, endPoint y: 221, distance: 57.3
click at [287, 167] on link "[PHONE_NUMBER]" at bounding box center [286, 172] width 65 height 10
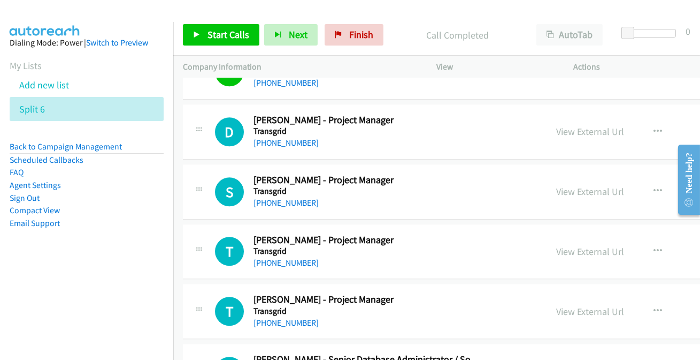
scroll to position [5642, 0]
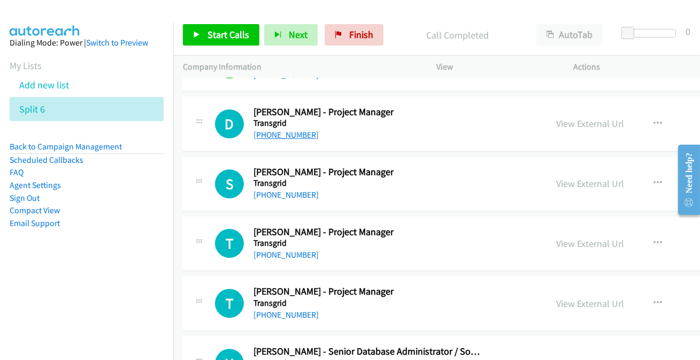
click at [257, 129] on link "[PHONE_NUMBER]" at bounding box center [286, 134] width 65 height 10
click at [278, 192] on link "[PHONE_NUMBER]" at bounding box center [286, 194] width 65 height 10
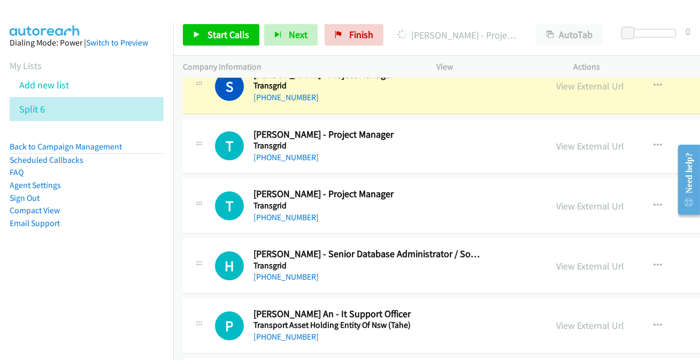
scroll to position [5690, 0]
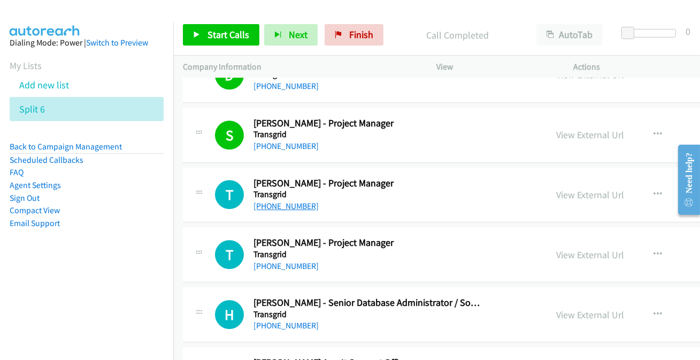
click at [286, 201] on link "[PHONE_NUMBER]" at bounding box center [286, 206] width 65 height 10
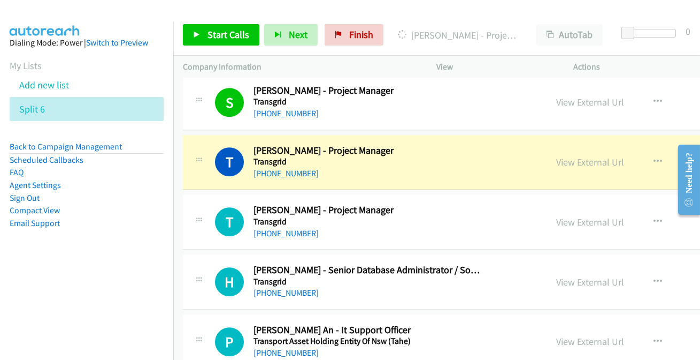
scroll to position [5739, 0]
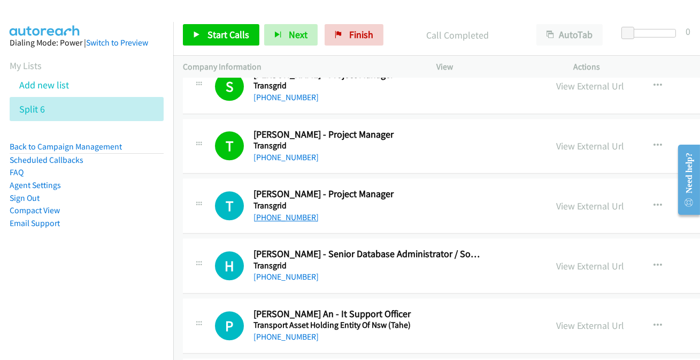
click at [293, 213] on link "[PHONE_NUMBER]" at bounding box center [286, 217] width 65 height 10
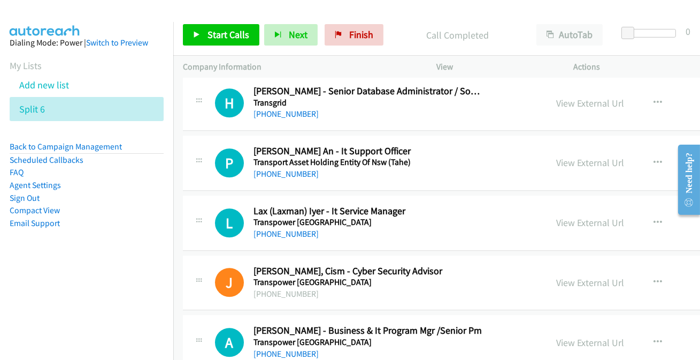
scroll to position [5885, 0]
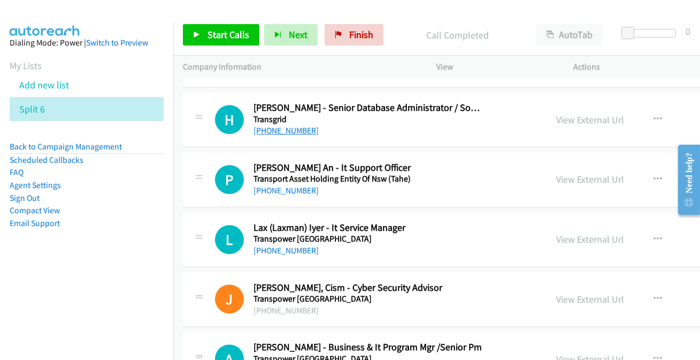
click at [279, 126] on link "[PHONE_NUMBER]" at bounding box center [286, 130] width 65 height 10
click at [295, 185] on link "[PHONE_NUMBER]" at bounding box center [286, 190] width 65 height 10
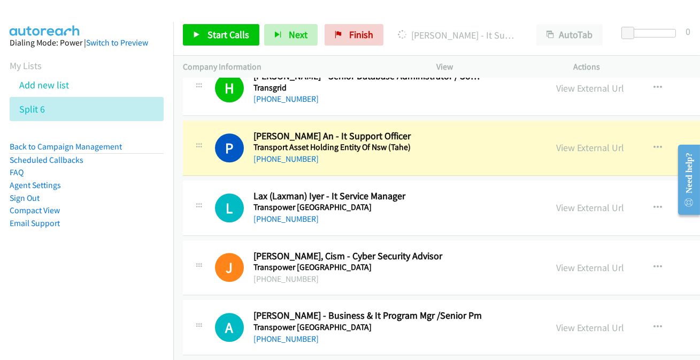
scroll to position [5933, 0]
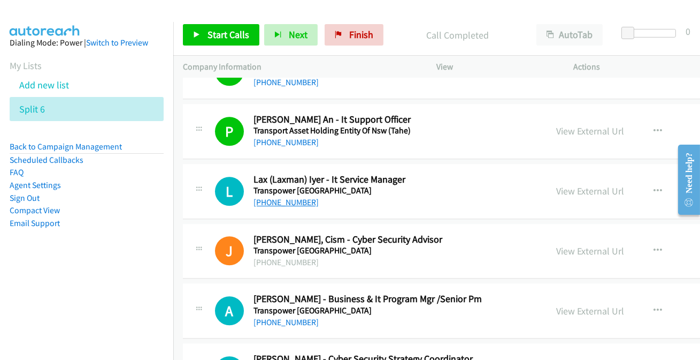
click at [286, 197] on link "[PHONE_NUMBER]" at bounding box center [286, 202] width 65 height 10
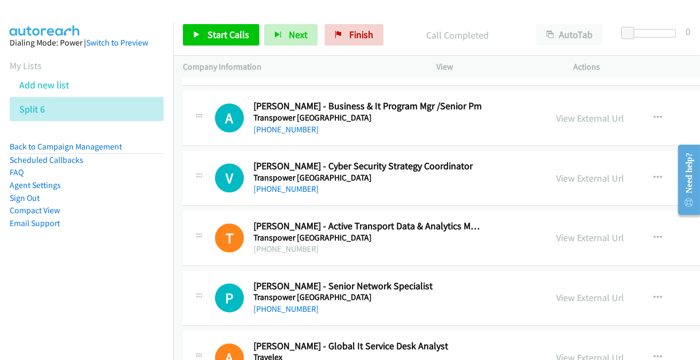
scroll to position [6128, 0]
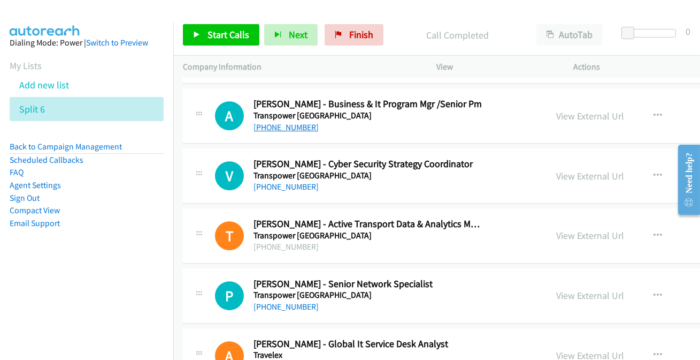
click at [299, 122] on link "[PHONE_NUMBER]" at bounding box center [286, 127] width 65 height 10
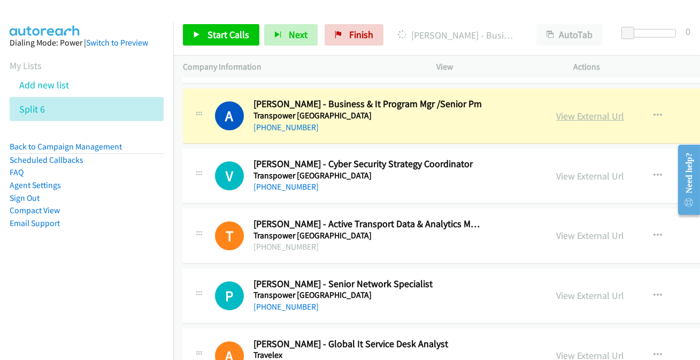
click at [595, 110] on link "View External Url" at bounding box center [591, 116] width 68 height 12
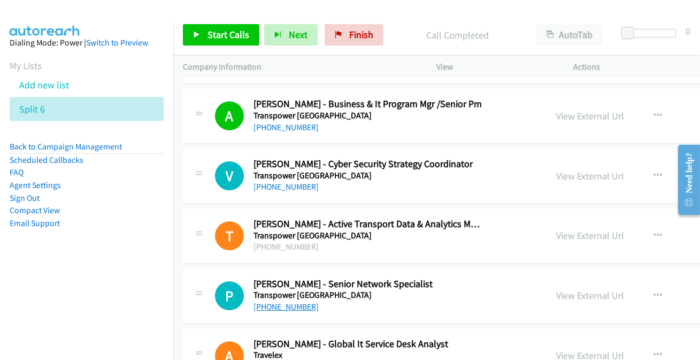
click at [292, 301] on link "[PHONE_NUMBER]" at bounding box center [286, 306] width 65 height 10
click at [282, 181] on link "[PHONE_NUMBER]" at bounding box center [286, 186] width 65 height 10
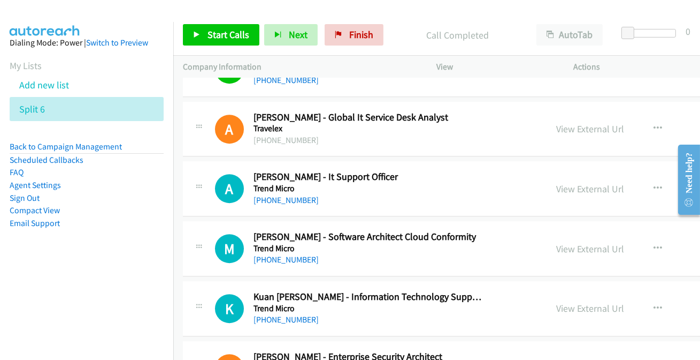
scroll to position [6371, 0]
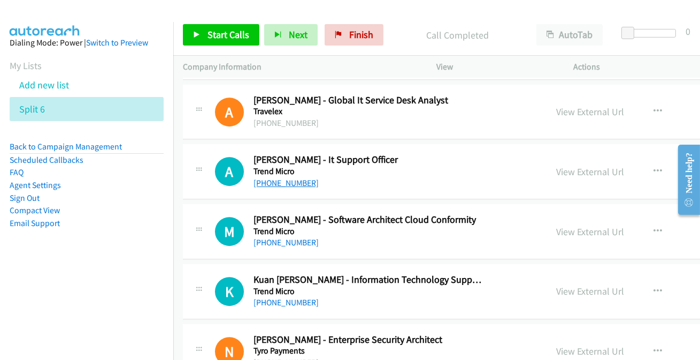
click at [281, 178] on link "[PHONE_NUMBER]" at bounding box center [286, 183] width 65 height 10
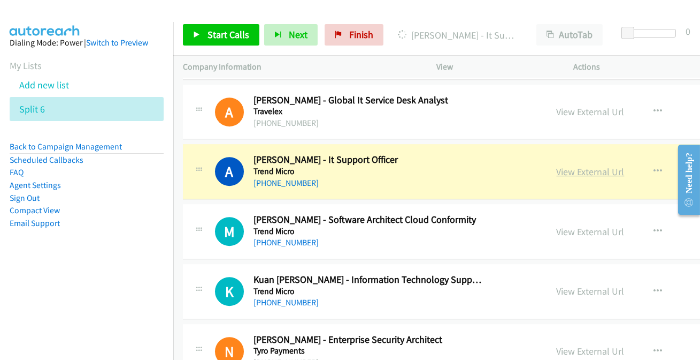
click at [575, 167] on link "View External Url" at bounding box center [591, 171] width 68 height 12
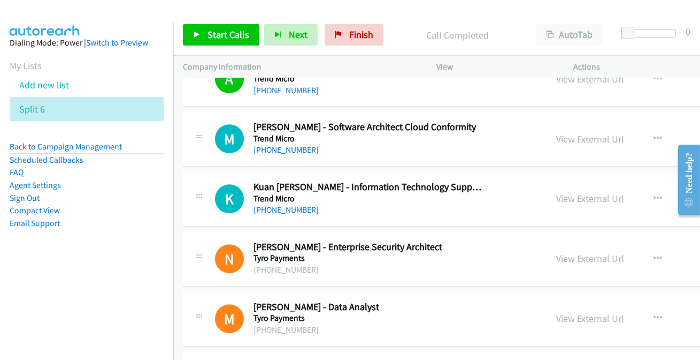
scroll to position [6468, 0]
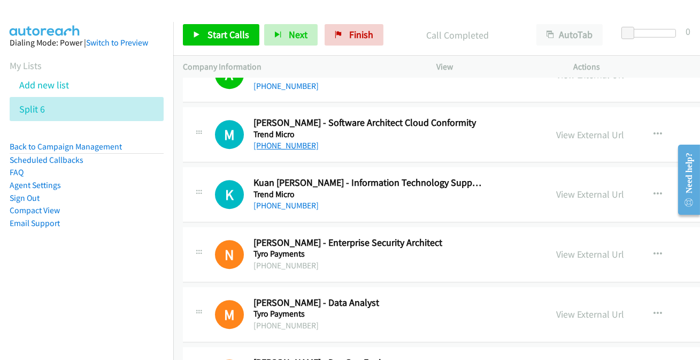
click at [284, 140] on link "[PHONE_NUMBER]" at bounding box center [286, 145] width 65 height 10
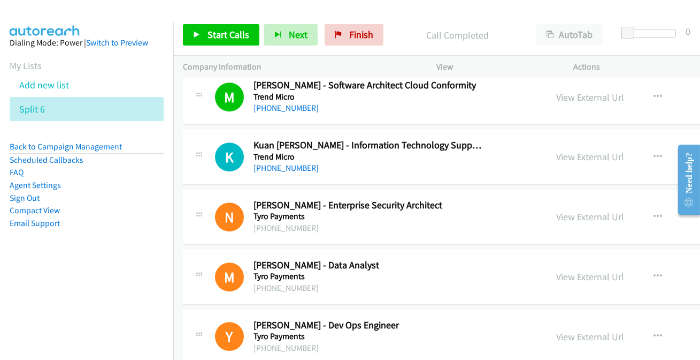
scroll to position [6517, 0]
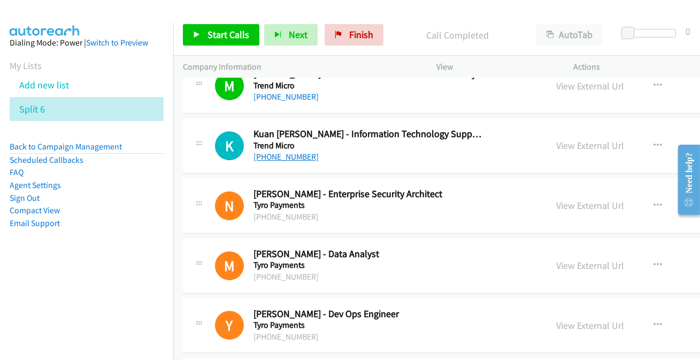
click at [287, 151] on link "[PHONE_NUMBER]" at bounding box center [286, 156] width 65 height 10
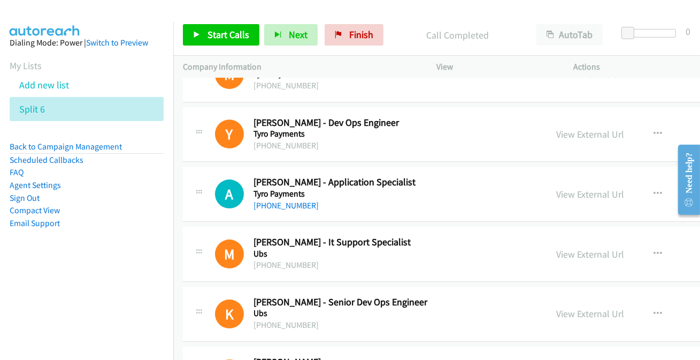
scroll to position [6711, 0]
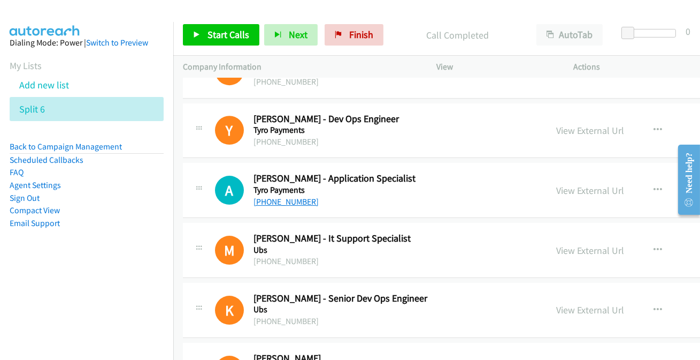
click at [285, 196] on link "[PHONE_NUMBER]" at bounding box center [286, 201] width 65 height 10
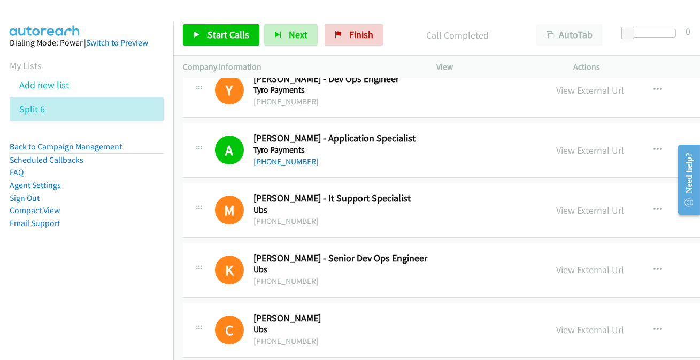
scroll to position [6760, 0]
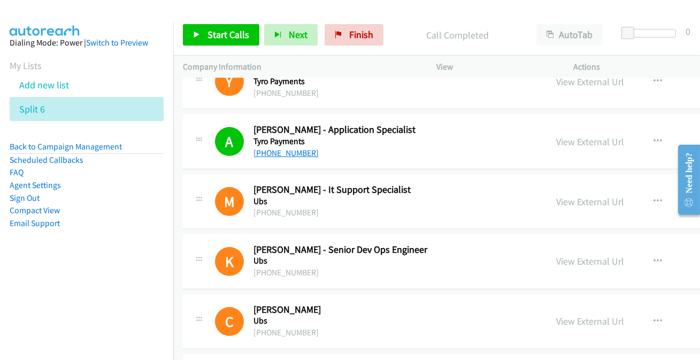
click at [293, 148] on link "[PHONE_NUMBER]" at bounding box center [286, 153] width 65 height 10
click at [300, 148] on link "[PHONE_NUMBER]" at bounding box center [286, 153] width 65 height 10
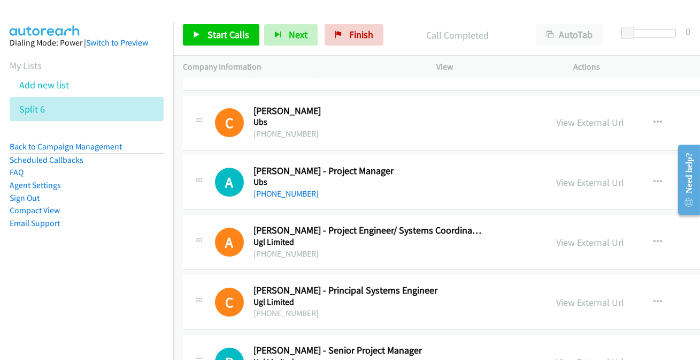
scroll to position [6955, 0]
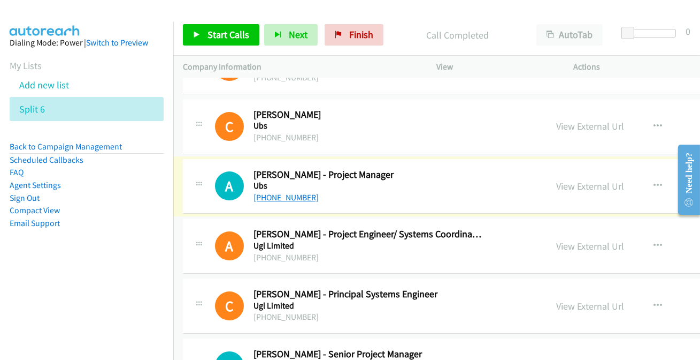
click at [274, 192] on link "[PHONE_NUMBER]" at bounding box center [286, 197] width 65 height 10
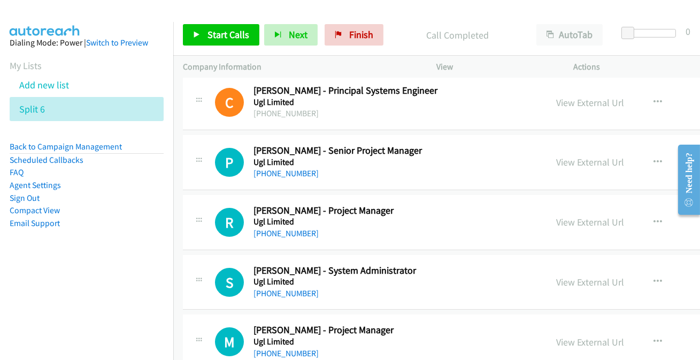
scroll to position [7100, 0]
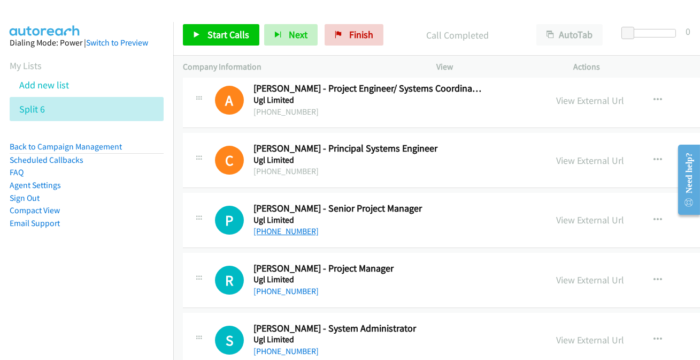
click at [283, 226] on link "[PHONE_NUMBER]" at bounding box center [286, 231] width 65 height 10
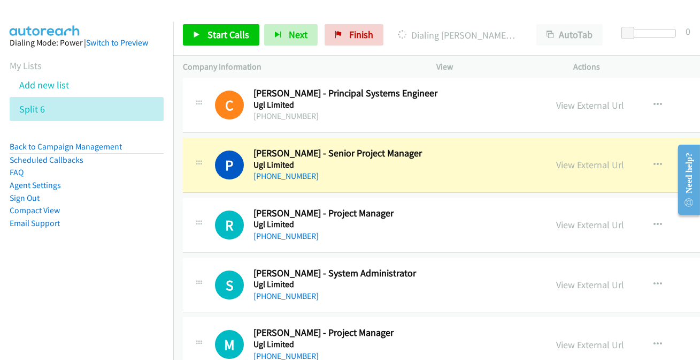
scroll to position [7198, 0]
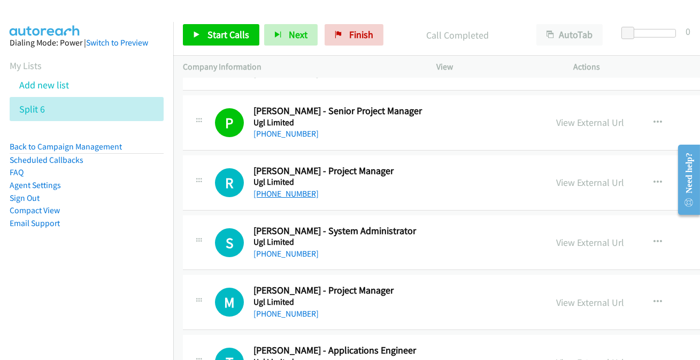
click at [290, 188] on link "[PHONE_NUMBER]" at bounding box center [286, 193] width 65 height 10
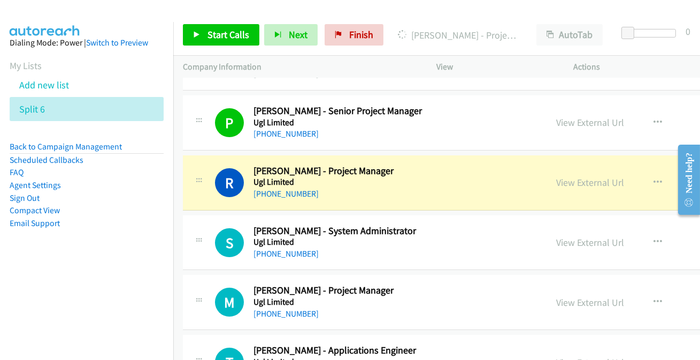
scroll to position [7246, 0]
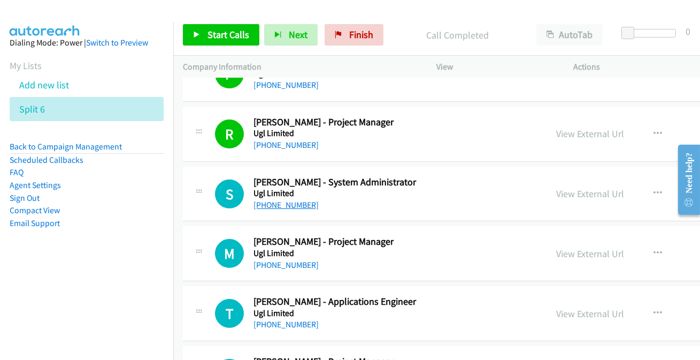
click at [269, 200] on link "[PHONE_NUMBER]" at bounding box center [286, 205] width 65 height 10
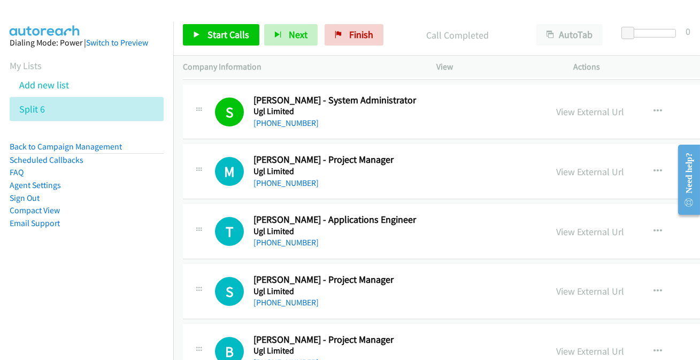
scroll to position [7344, 0]
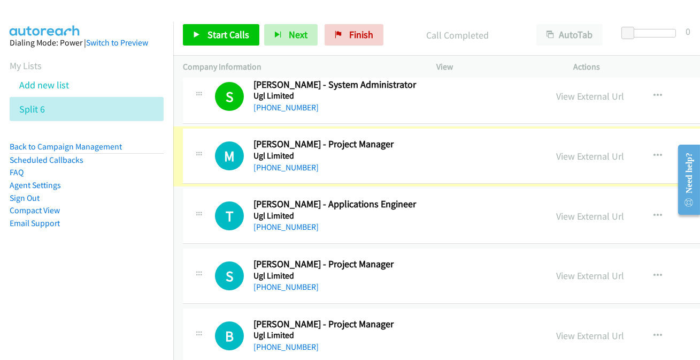
click at [287, 162] on link "[PHONE_NUMBER]" at bounding box center [286, 167] width 65 height 10
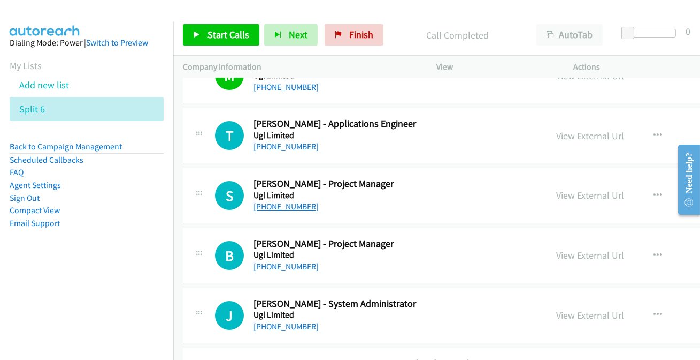
scroll to position [7441, 0]
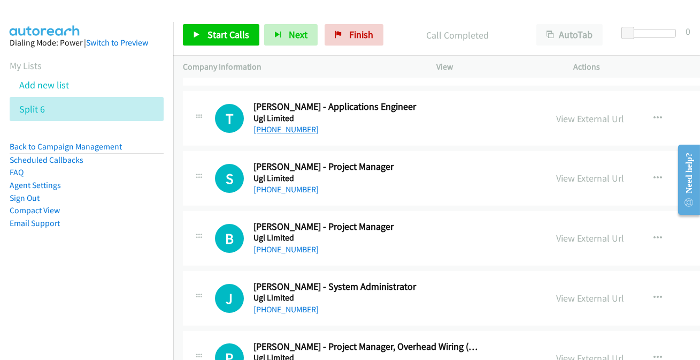
click at [287, 124] on link "[PHONE_NUMBER]" at bounding box center [286, 129] width 65 height 10
click at [282, 184] on link "[PHONE_NUMBER]" at bounding box center [286, 189] width 65 height 10
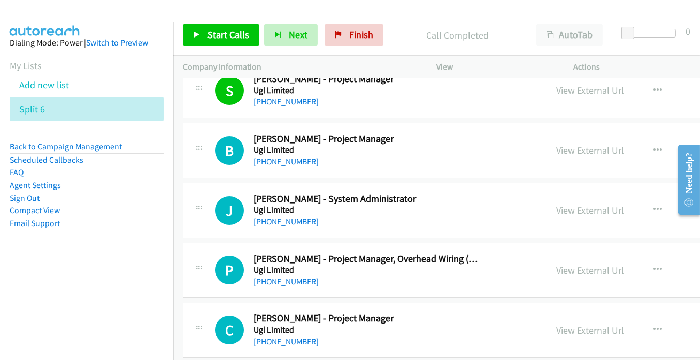
scroll to position [7538, 0]
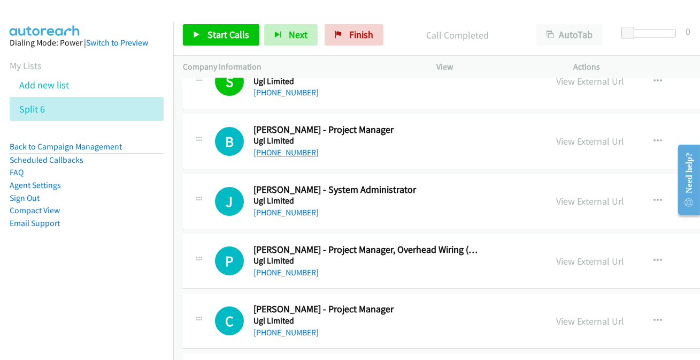
click at [292, 147] on link "[PHONE_NUMBER]" at bounding box center [286, 152] width 65 height 10
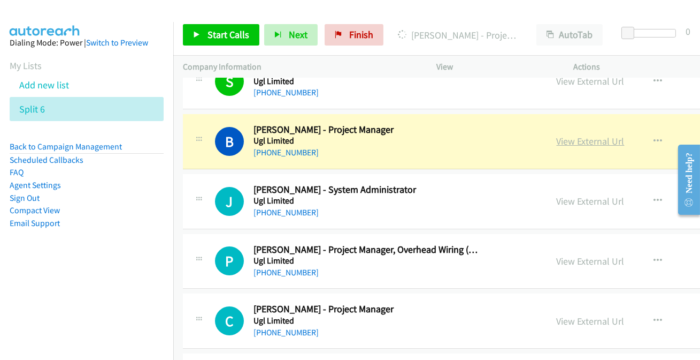
click at [577, 135] on link "View External Url" at bounding box center [591, 141] width 68 height 12
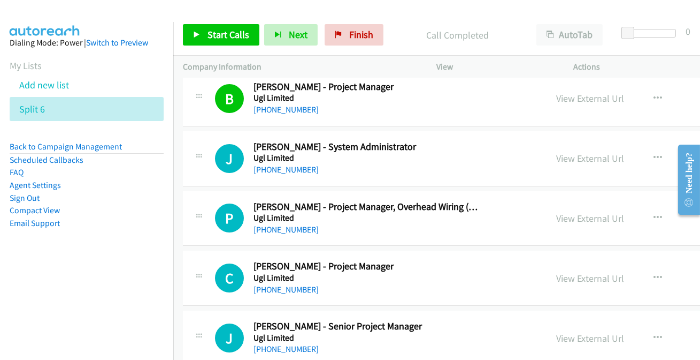
scroll to position [7587, 0]
